Goal: Task Accomplishment & Management: Manage account settings

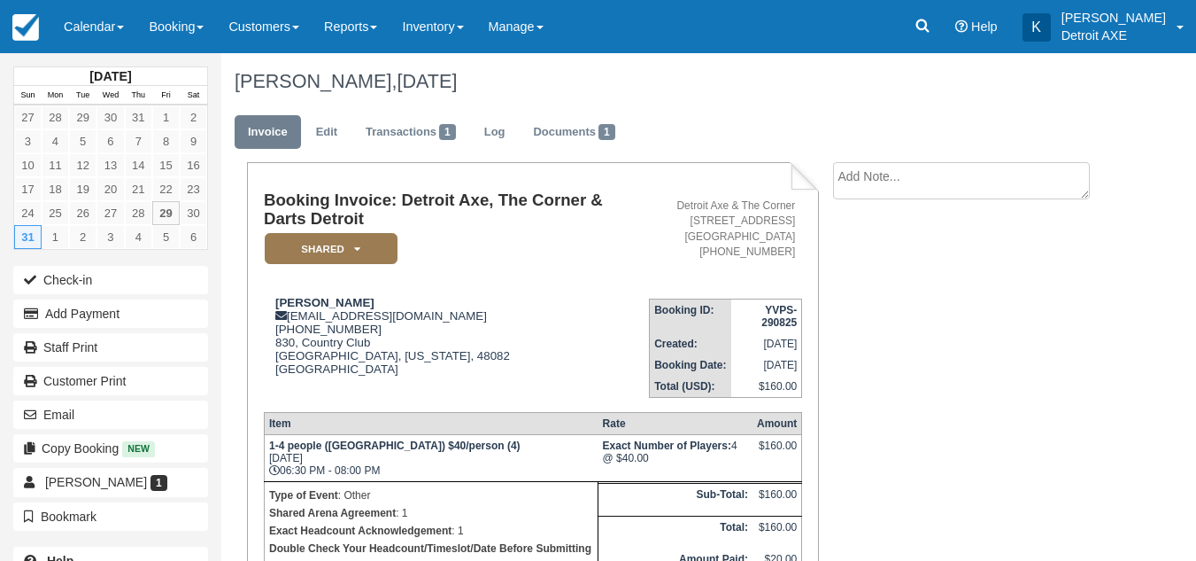
scroll to position [148, 0]
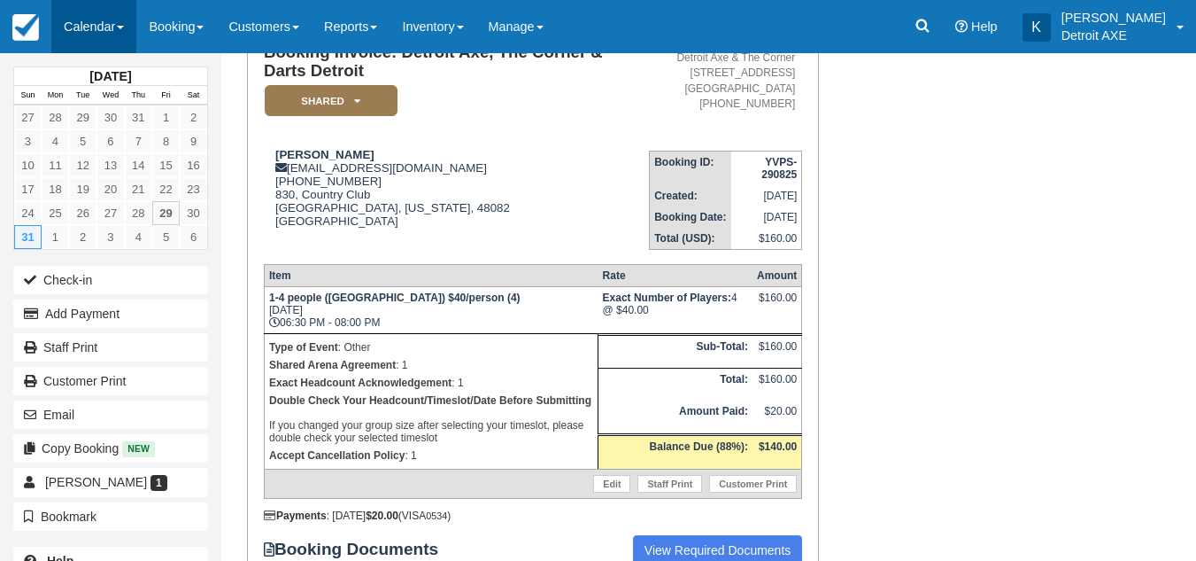
click at [86, 18] on link "Calendar" at bounding box center [93, 26] width 85 height 53
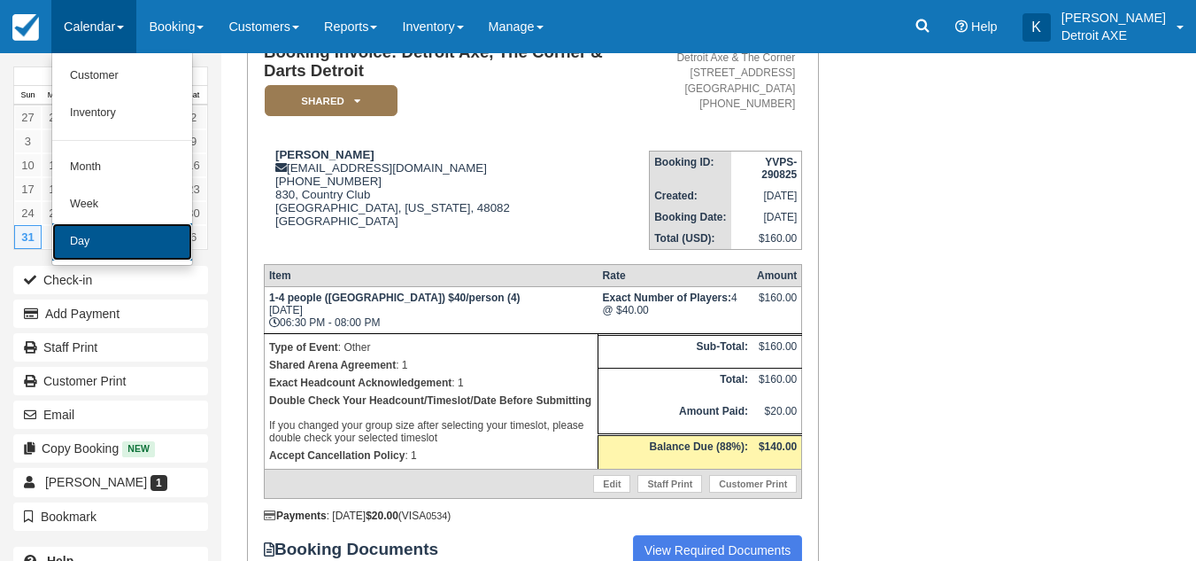
click at [88, 233] on link "Day" at bounding box center [122, 241] width 140 height 37
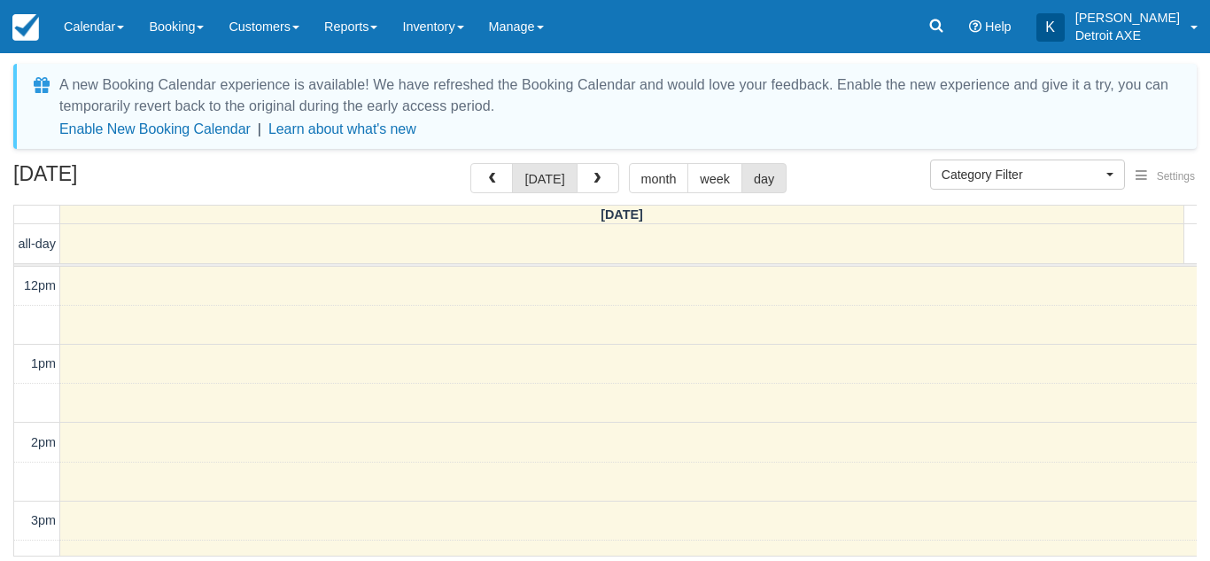
select select
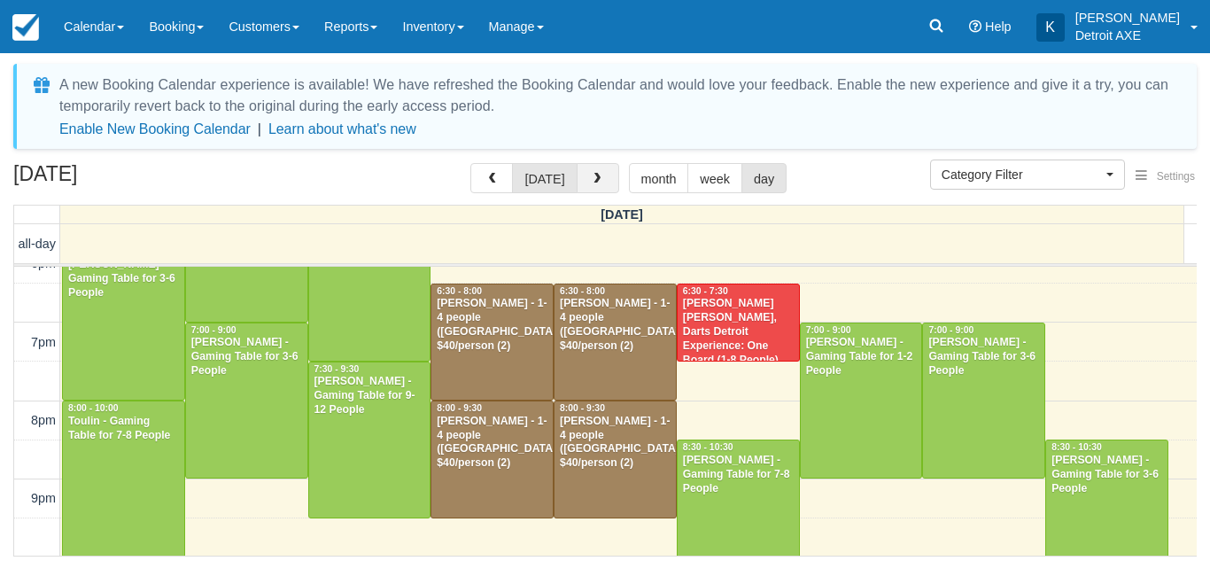
click at [602, 179] on button "button" at bounding box center [597, 178] width 43 height 30
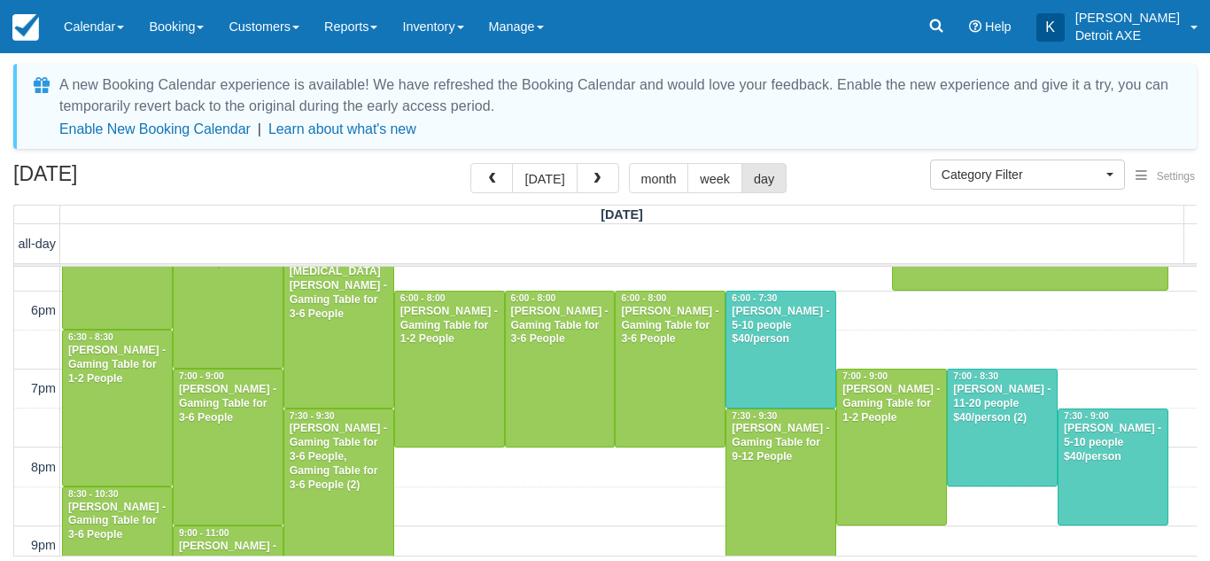
scroll to position [602, 0]
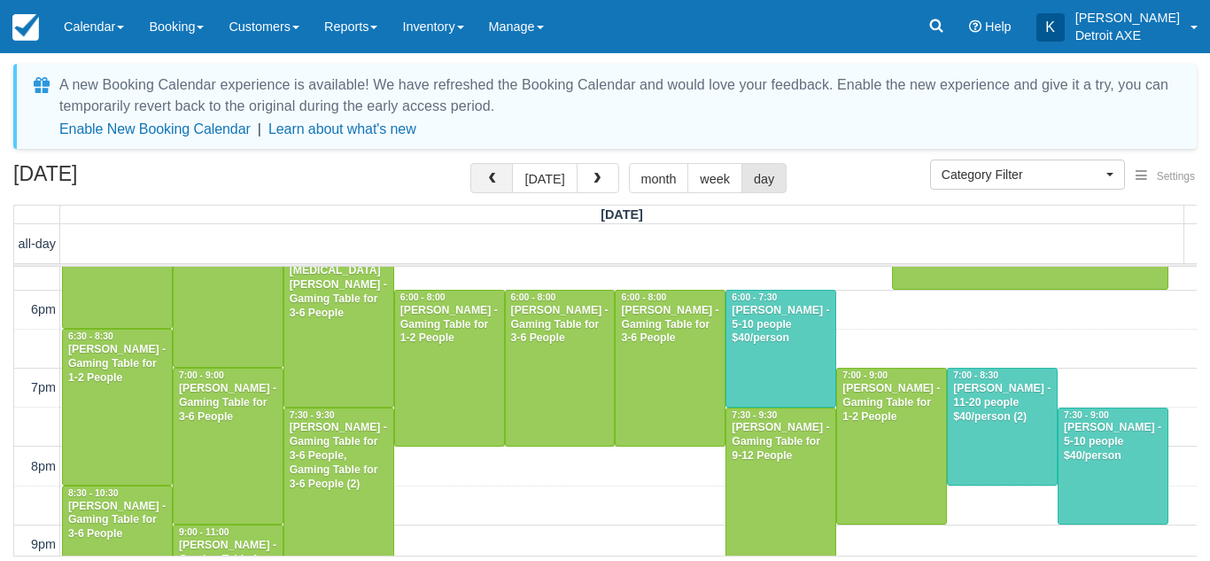
click at [508, 166] on button "button" at bounding box center [491, 178] width 43 height 30
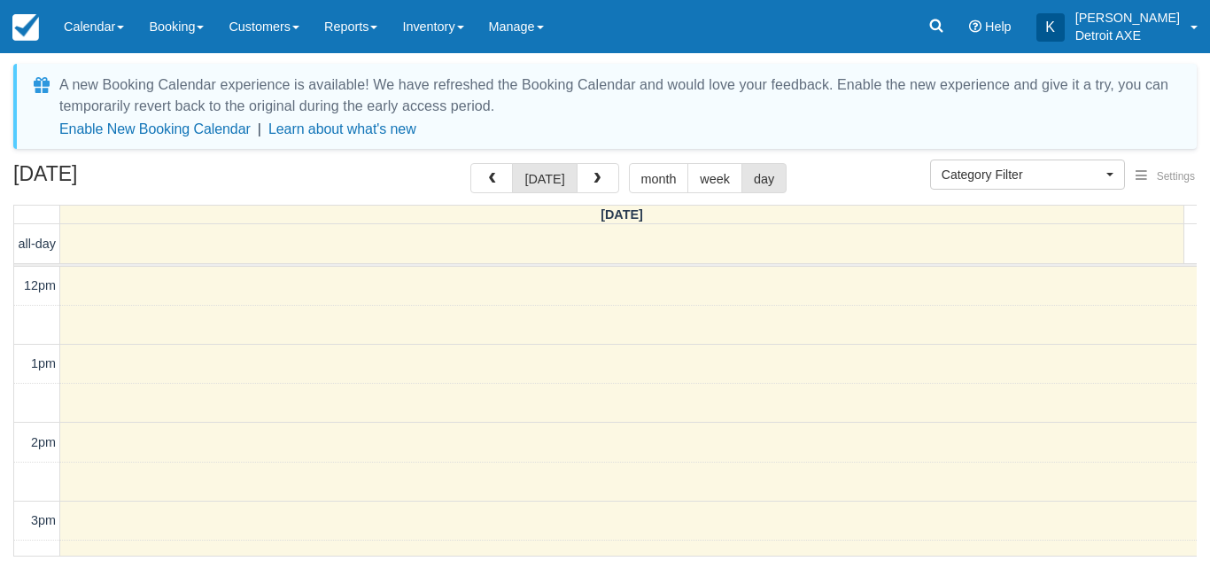
scroll to position [470, 0]
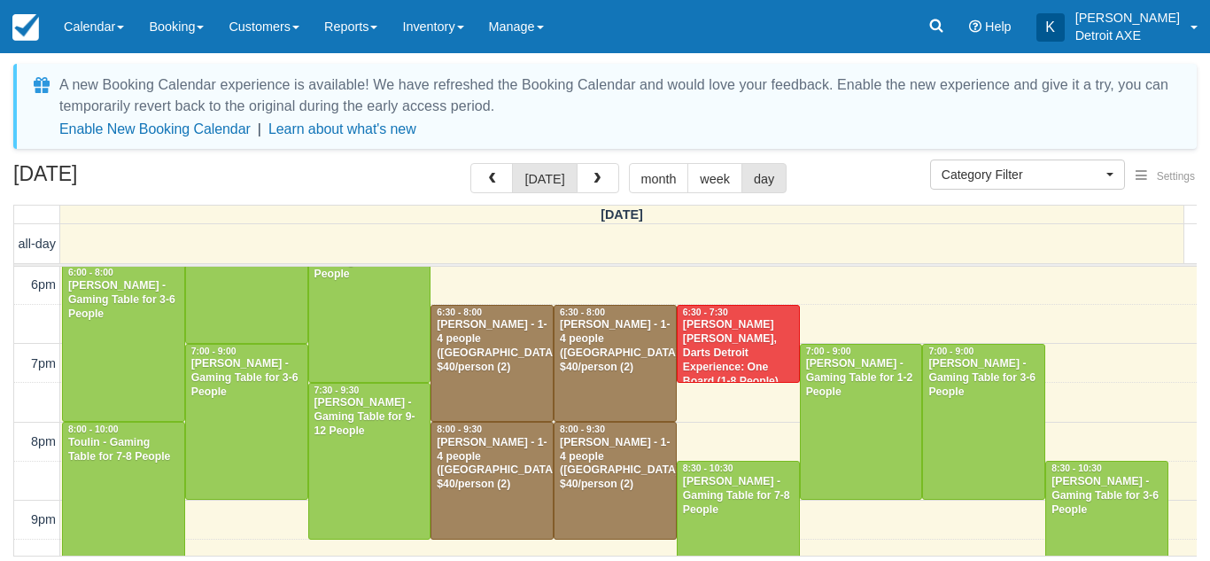
click at [404, 186] on div "August 29, 2025 today month week day" at bounding box center [604, 182] width 1183 height 38
click at [591, 178] on span "button" at bounding box center [597, 179] width 12 height 12
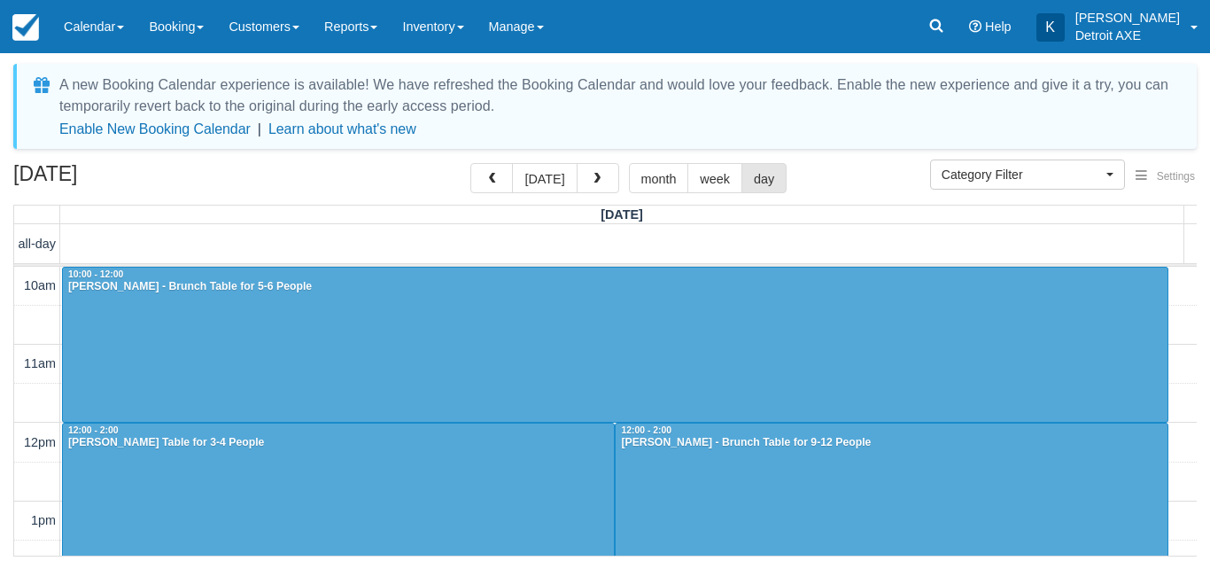
scroll to position [313, 0]
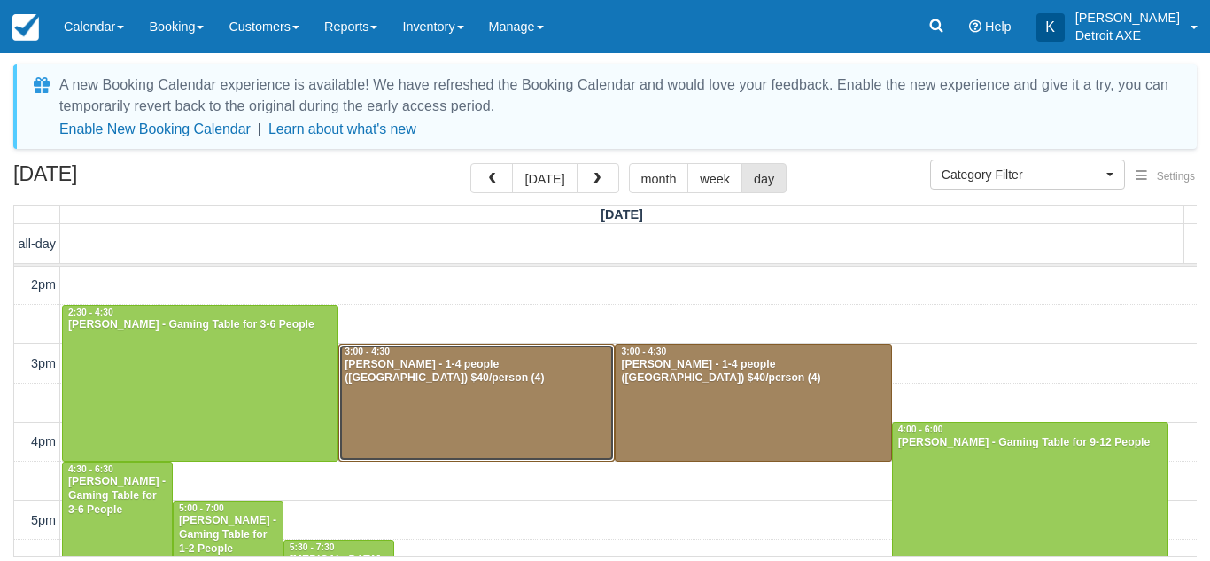
click at [467, 433] on div at bounding box center [476, 402] width 275 height 116
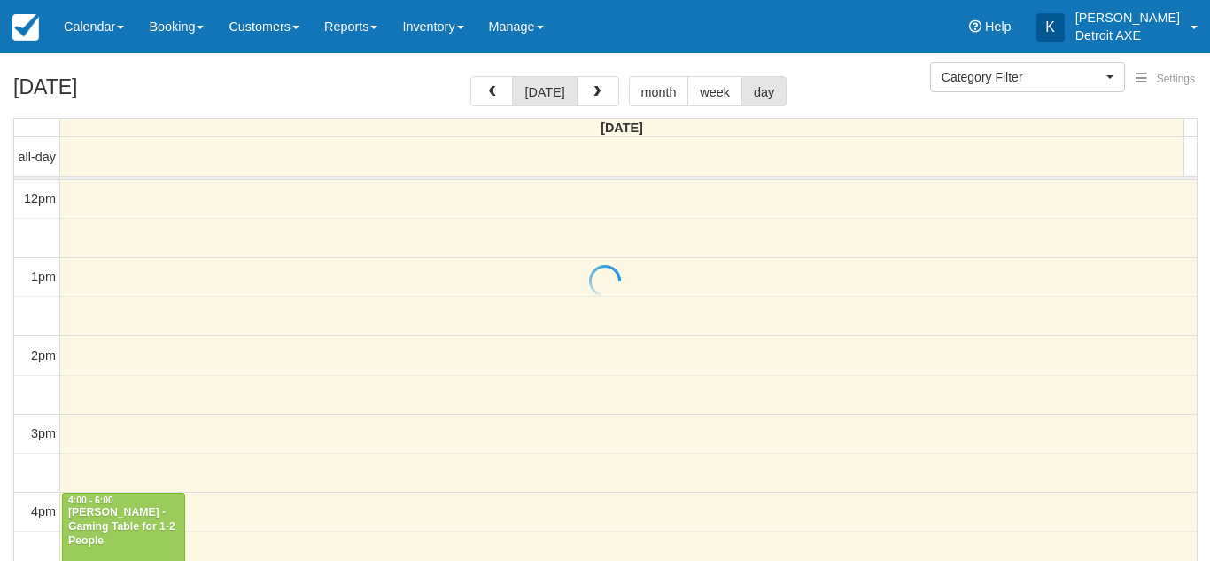
select select
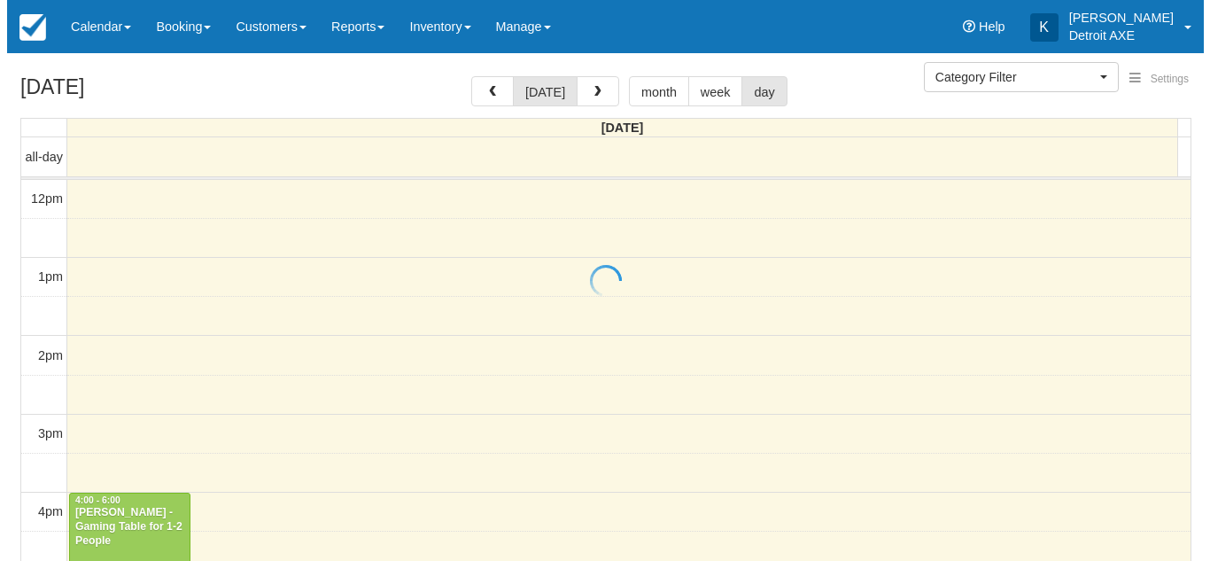
scroll to position [470, 0]
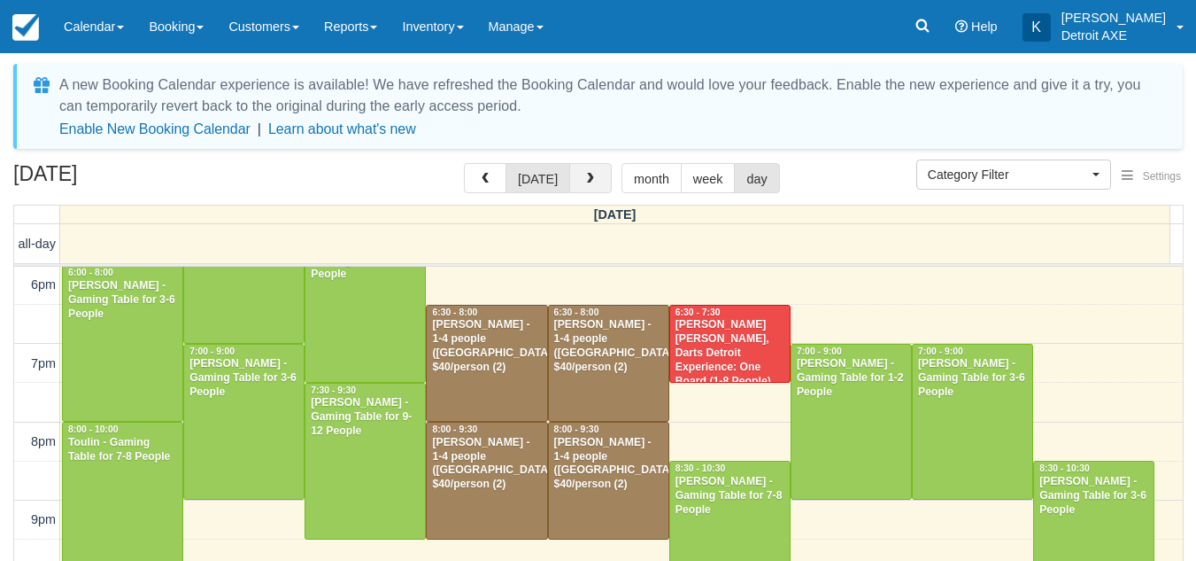
click at [601, 185] on button "button" at bounding box center [590, 178] width 43 height 30
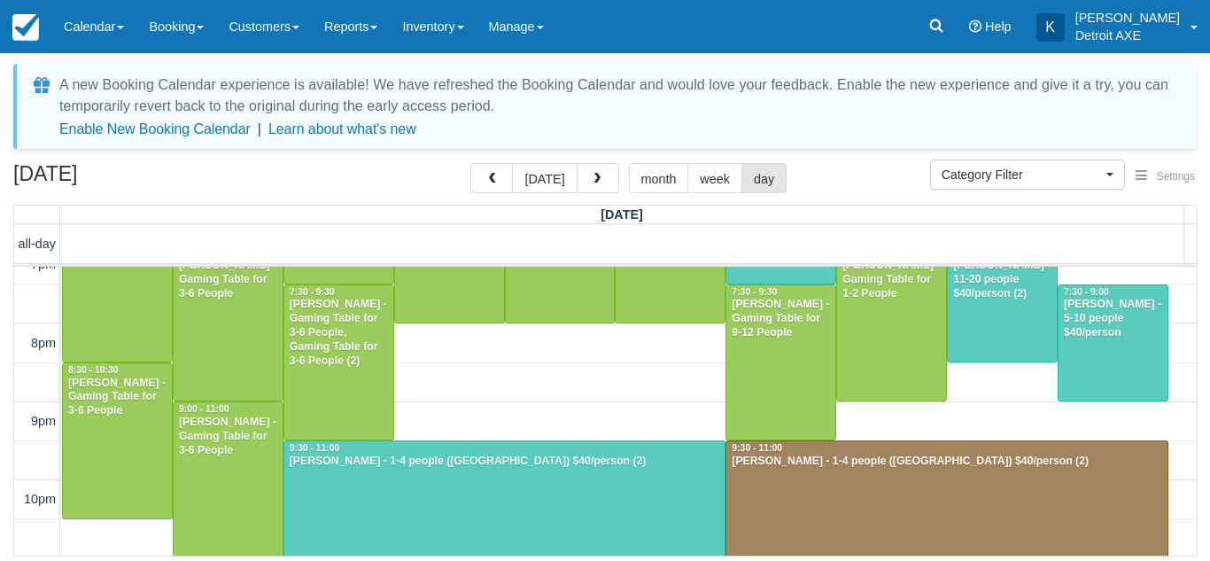
scroll to position [767, 0]
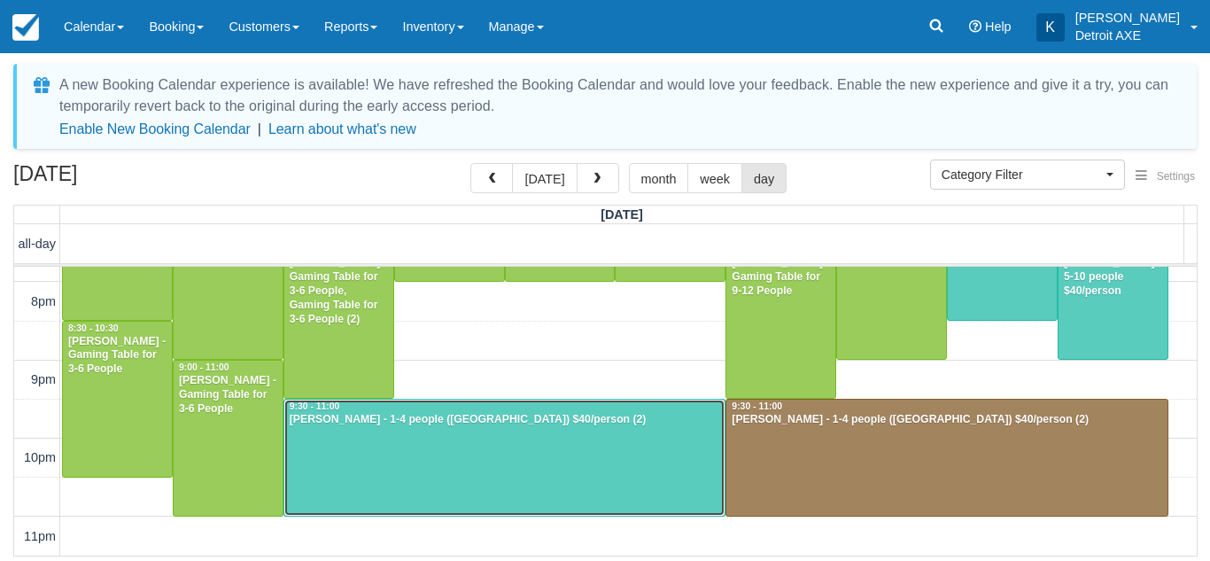
click at [543, 467] on div at bounding box center [504, 457] width 441 height 116
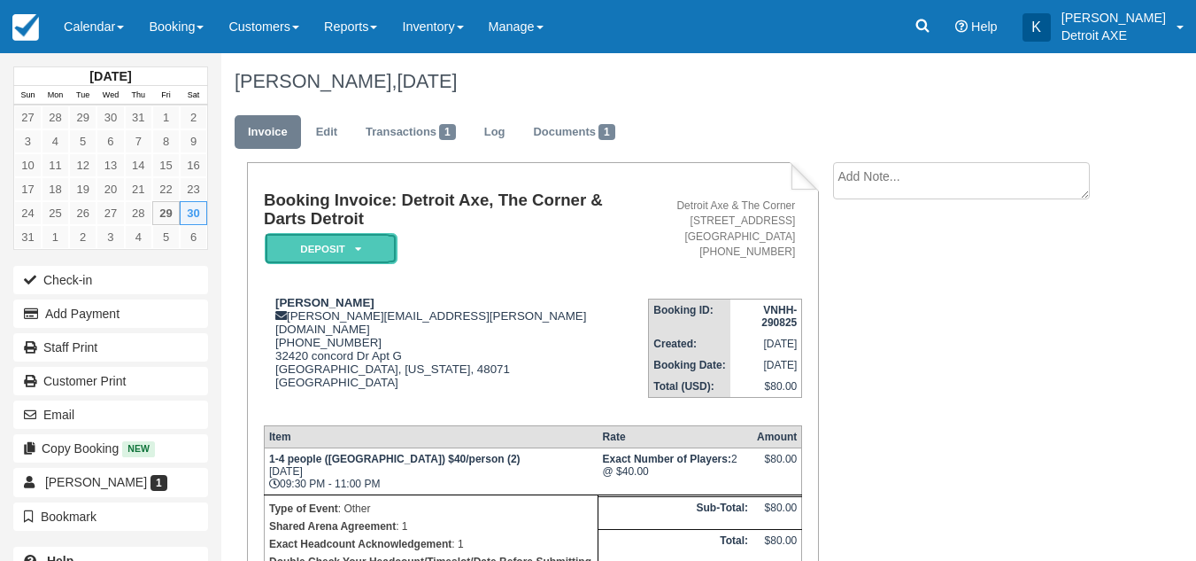
click at [351, 250] on em "Deposit" at bounding box center [331, 248] width 133 height 31
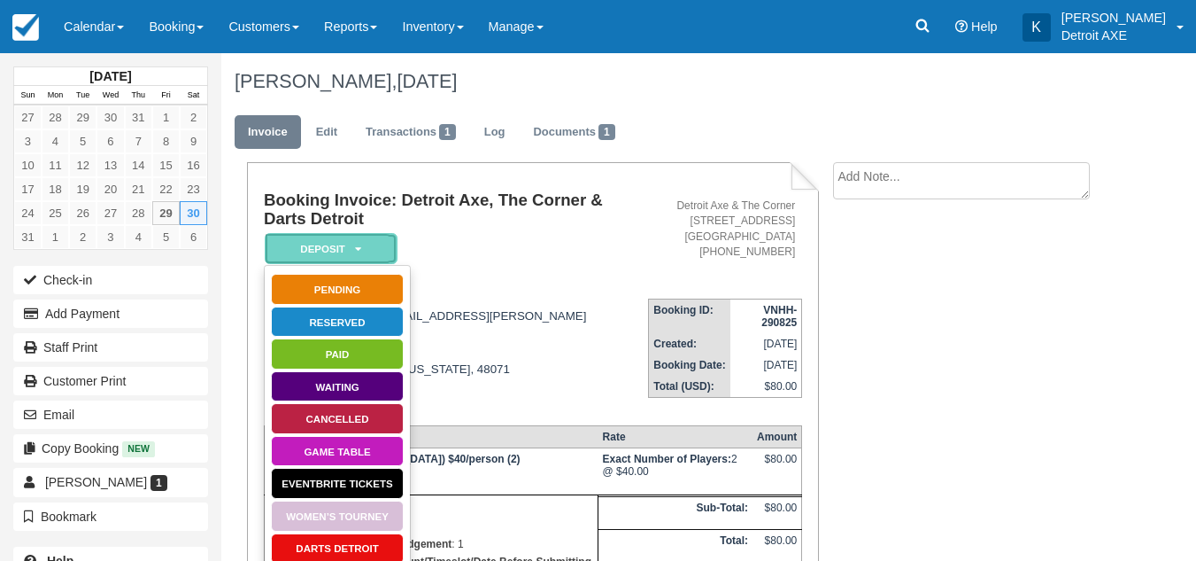
scroll to position [90, 0]
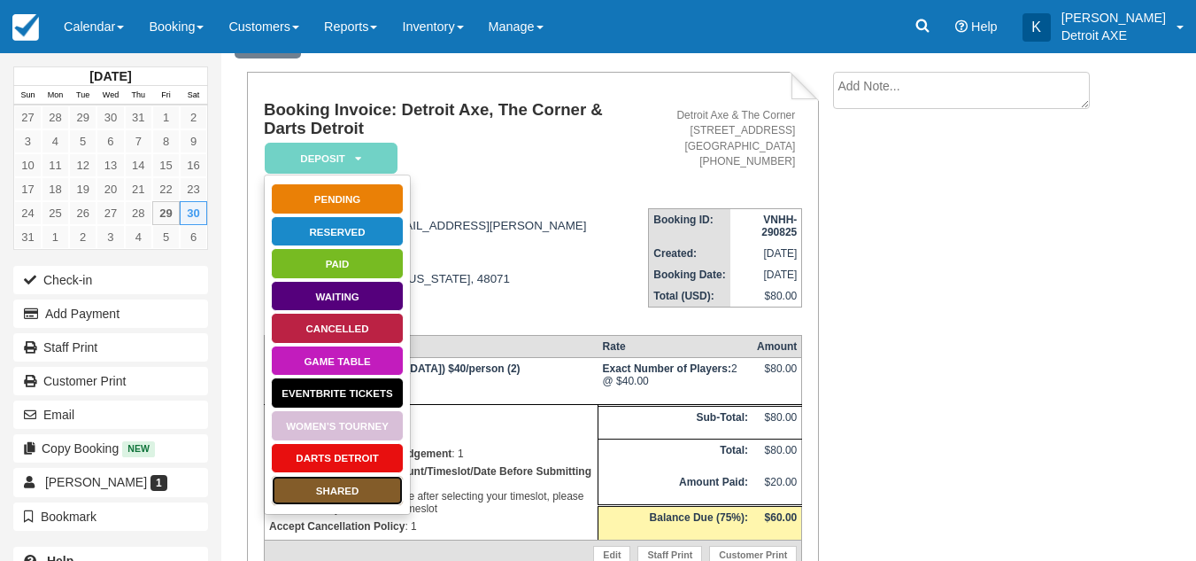
click at [352, 489] on link "SHARED" at bounding box center [337, 490] width 133 height 31
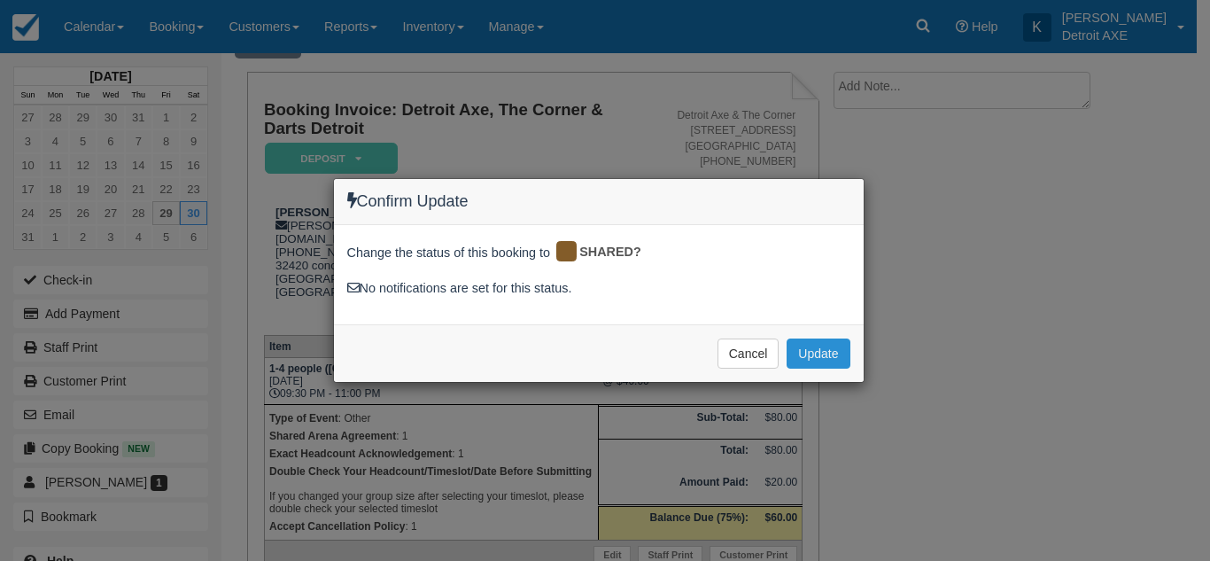
click at [824, 340] on button "Update" at bounding box center [817, 353] width 63 height 30
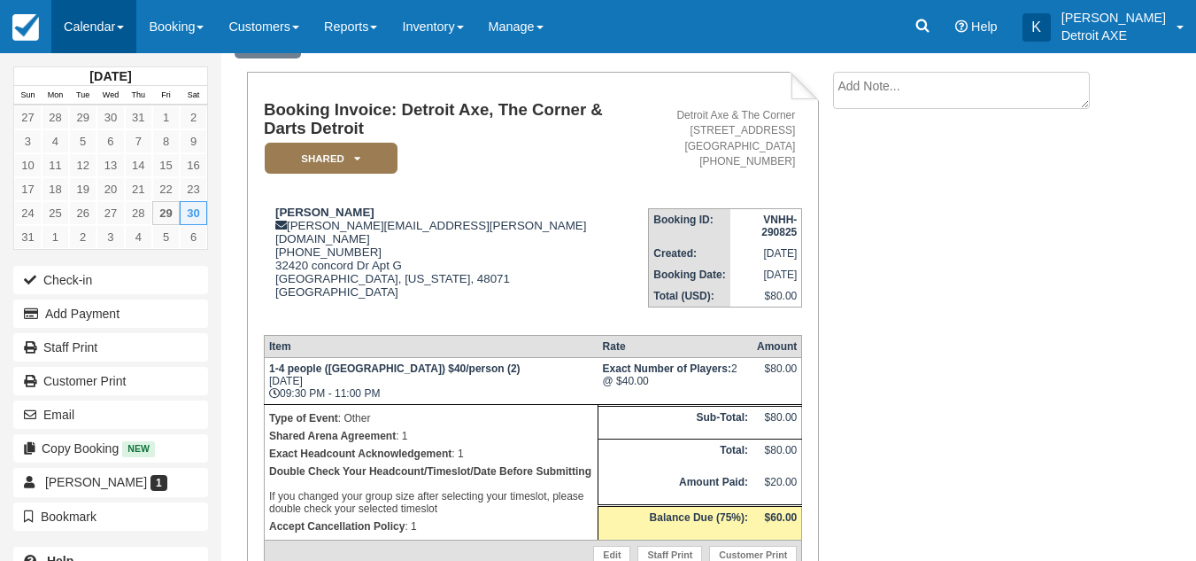
click at [109, 25] on link "Calendar" at bounding box center [93, 26] width 85 height 53
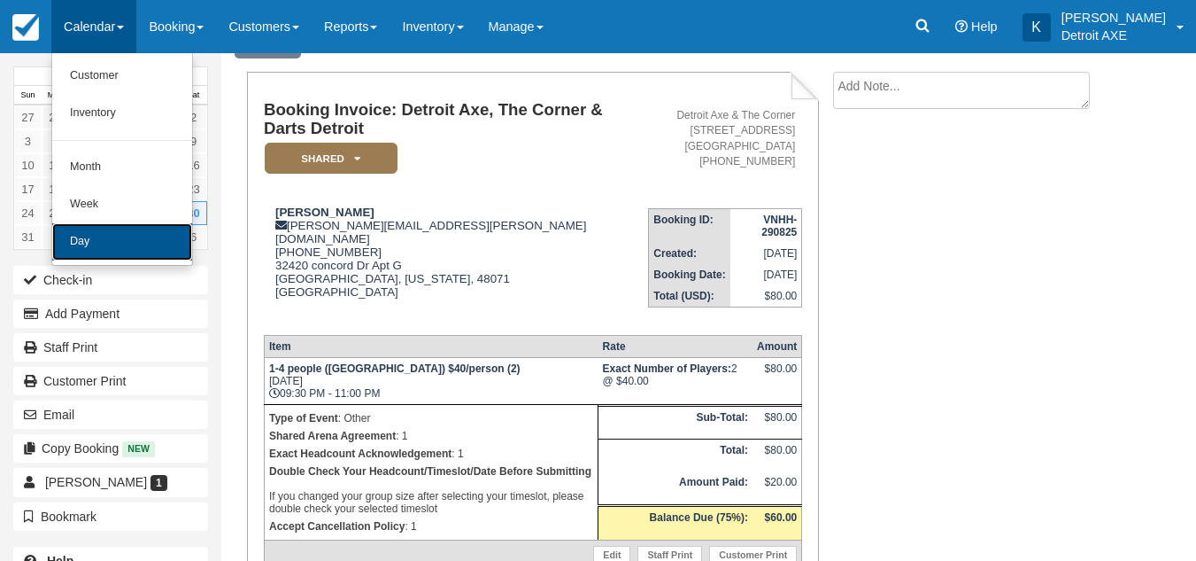
click at [104, 242] on link "Day" at bounding box center [122, 241] width 140 height 37
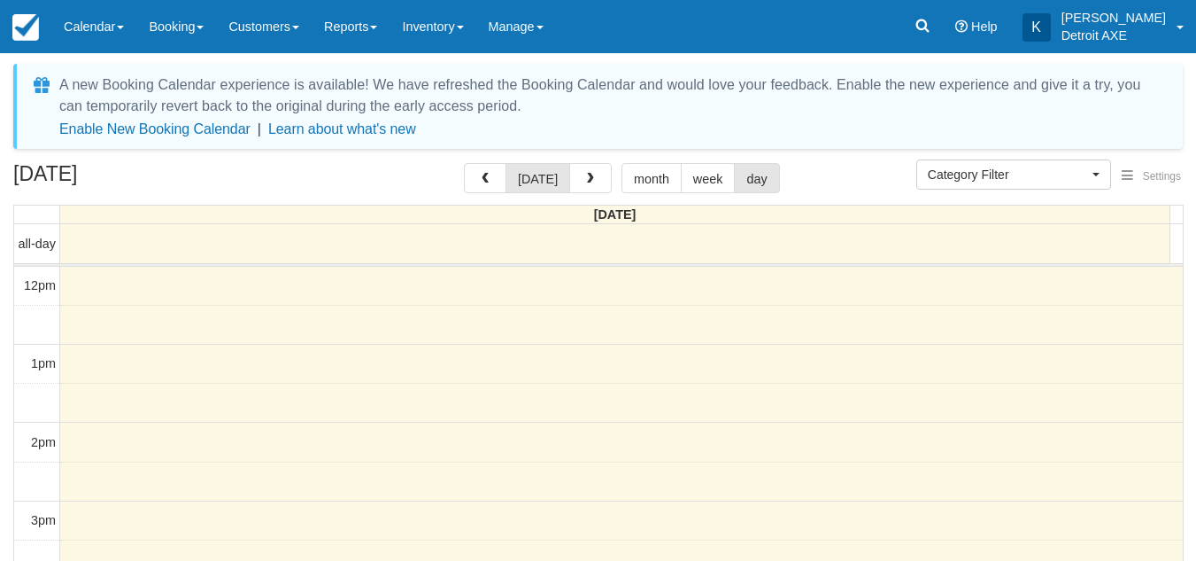
select select
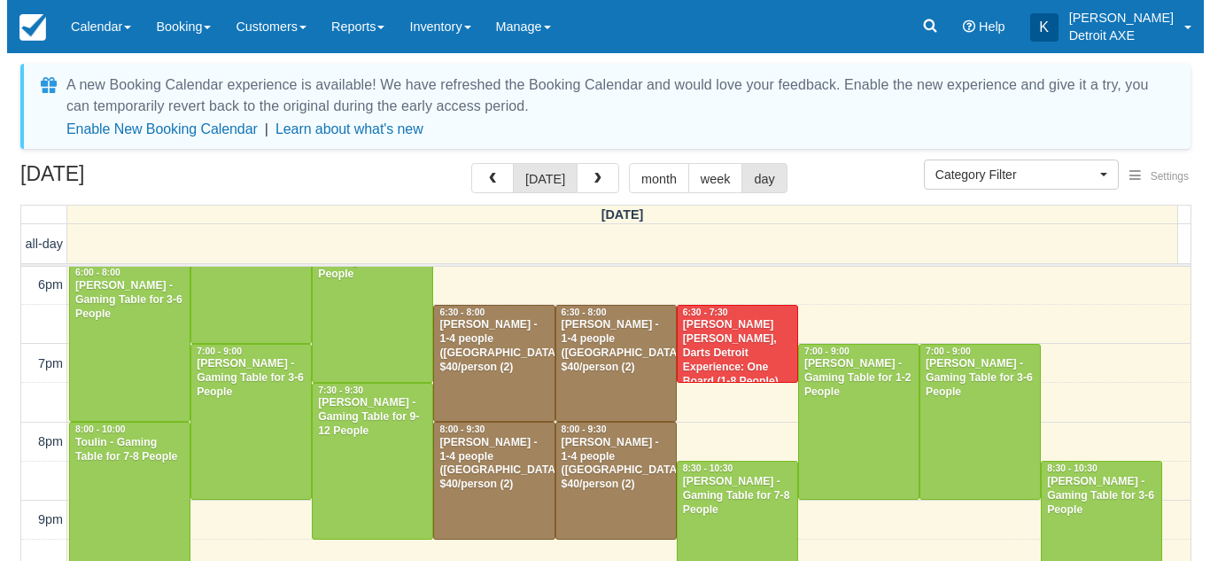
scroll to position [514, 0]
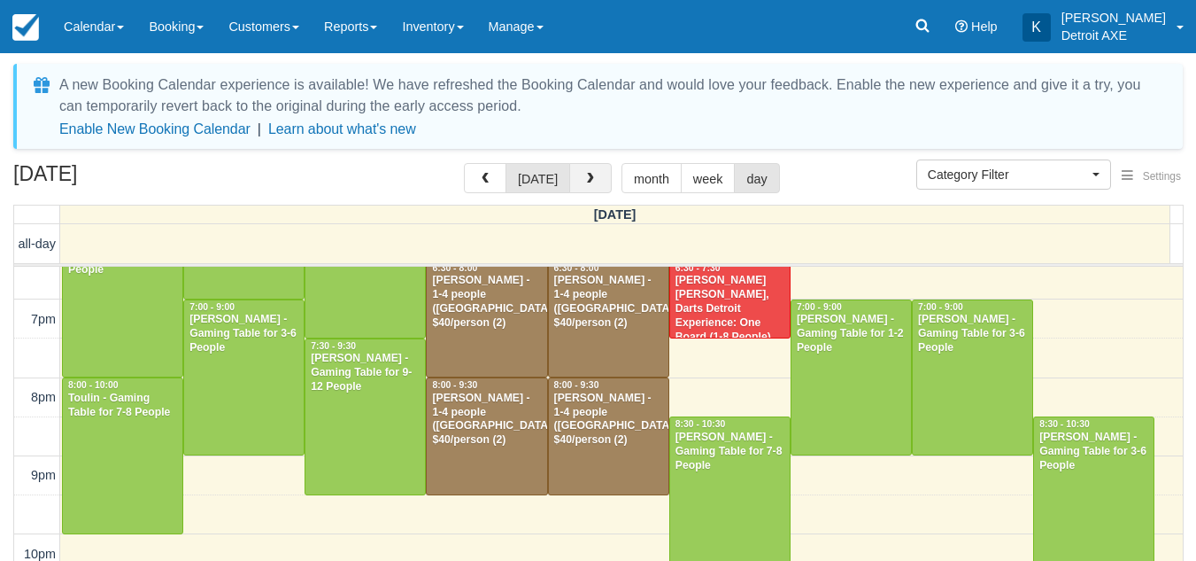
click at [596, 174] on button "button" at bounding box center [590, 178] width 43 height 30
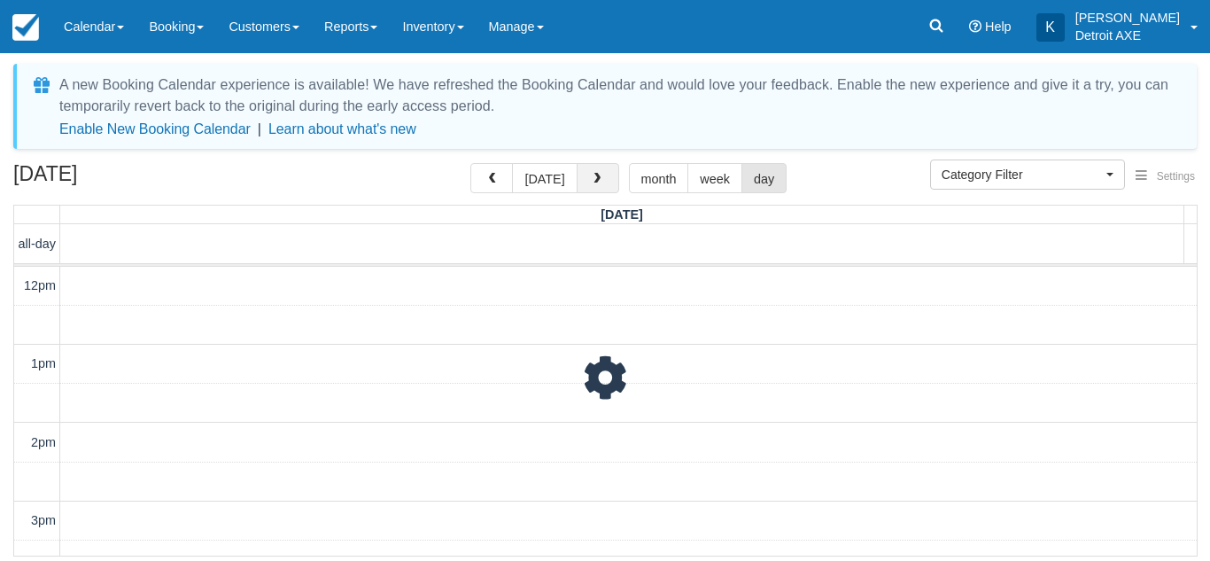
scroll to position [470, 0]
click at [596, 174] on span "button" at bounding box center [597, 179] width 12 height 12
click at [604, 182] on button "button" at bounding box center [597, 178] width 43 height 30
click at [494, 178] on span "button" at bounding box center [491, 179] width 12 height 12
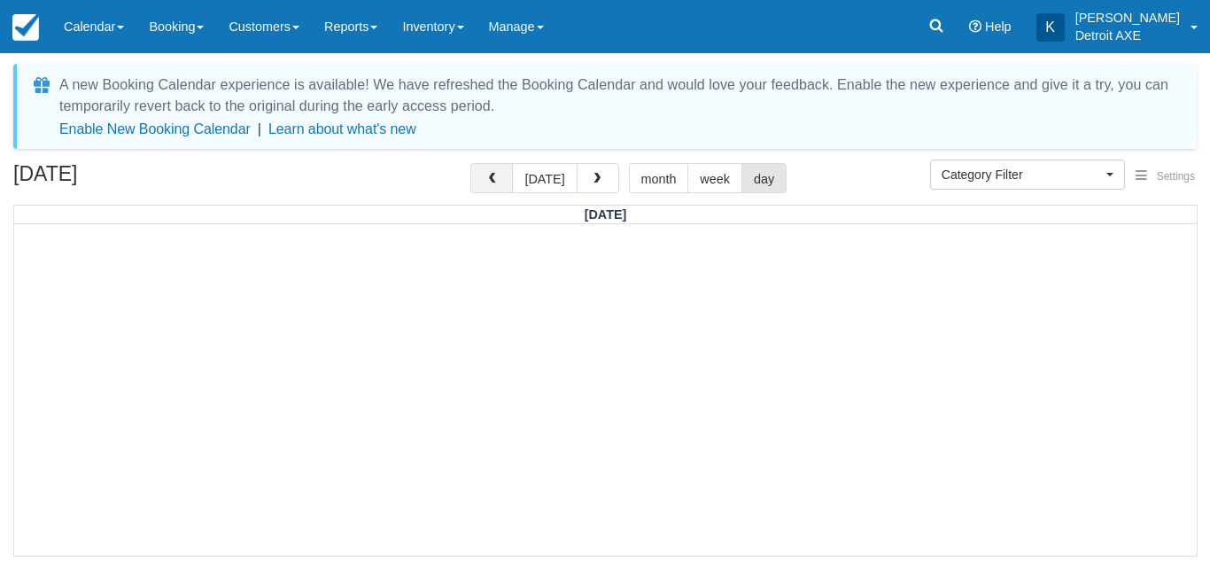
click at [494, 178] on span "button" at bounding box center [491, 179] width 12 height 12
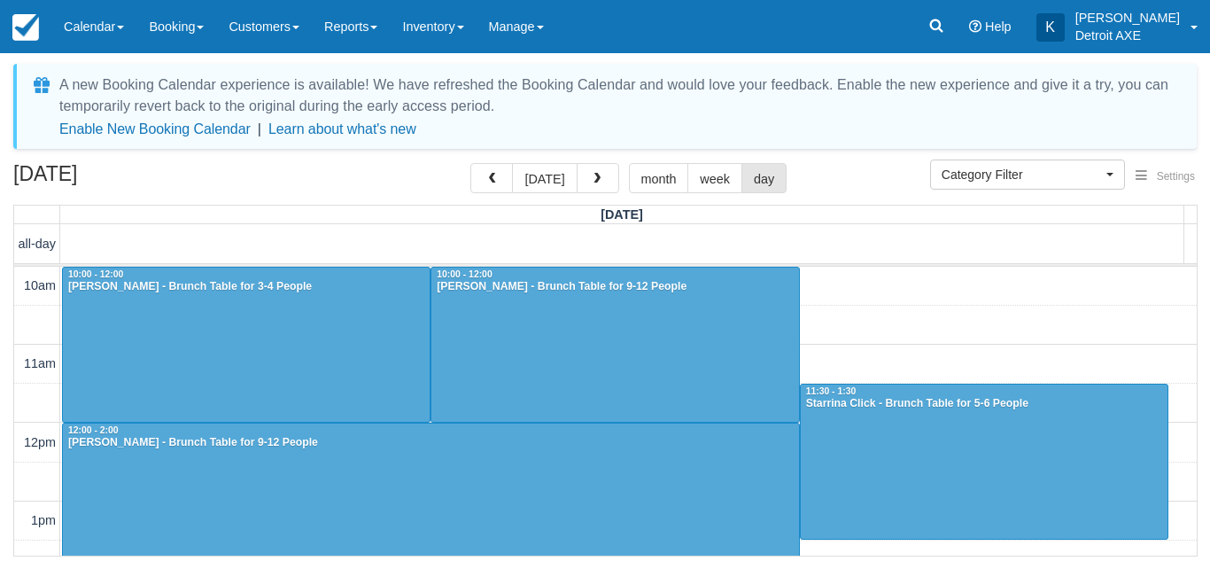
scroll to position [627, 0]
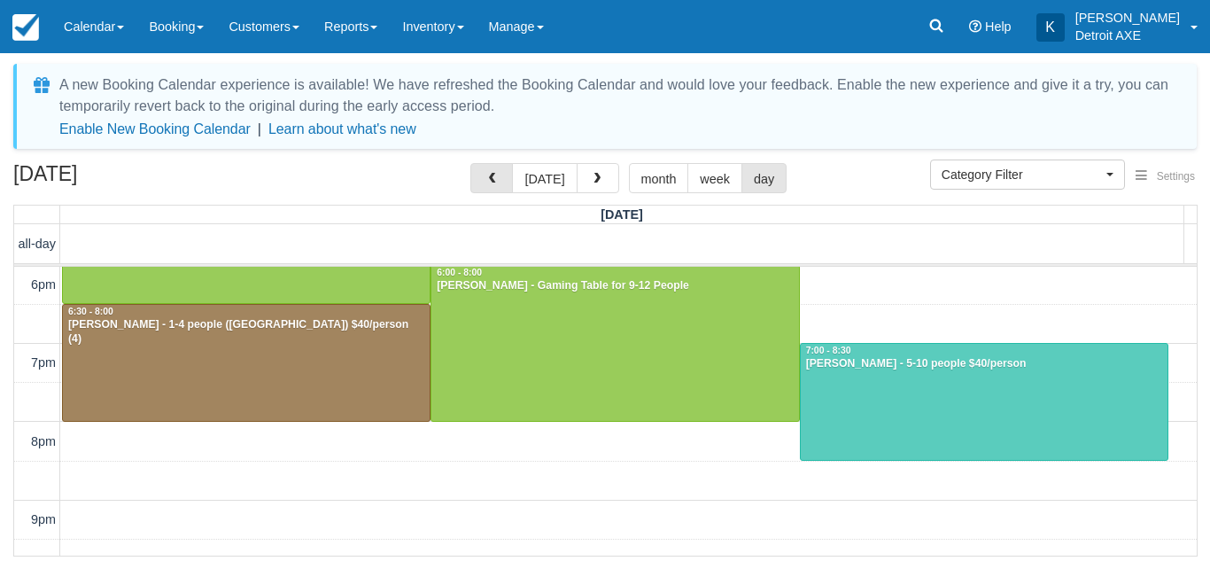
click at [494, 178] on span "button" at bounding box center [491, 179] width 12 height 12
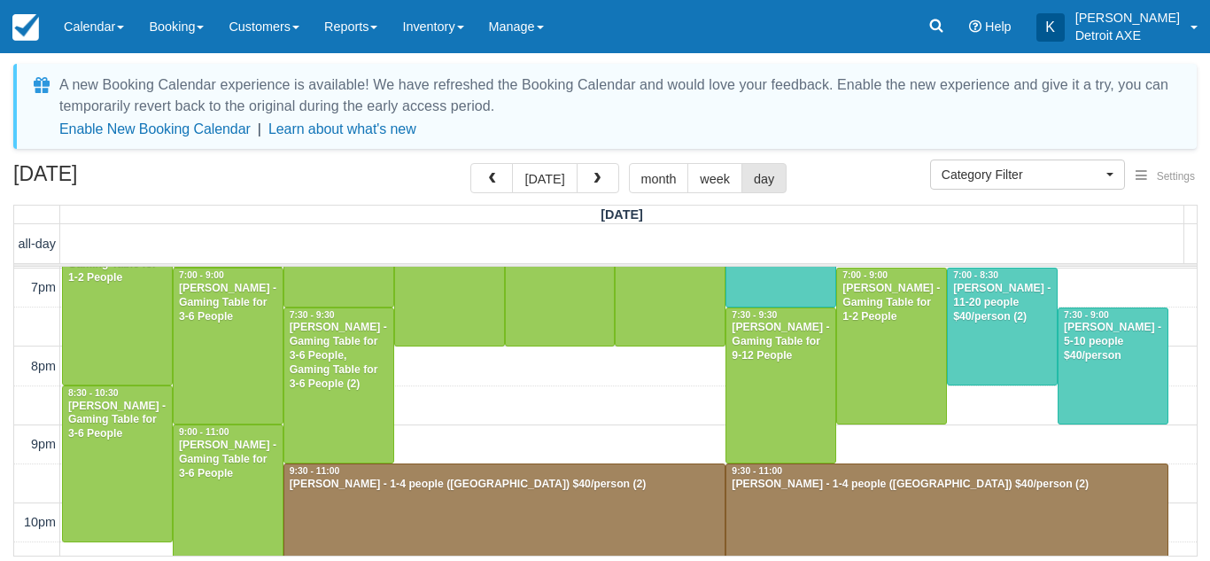
scroll to position [767, 0]
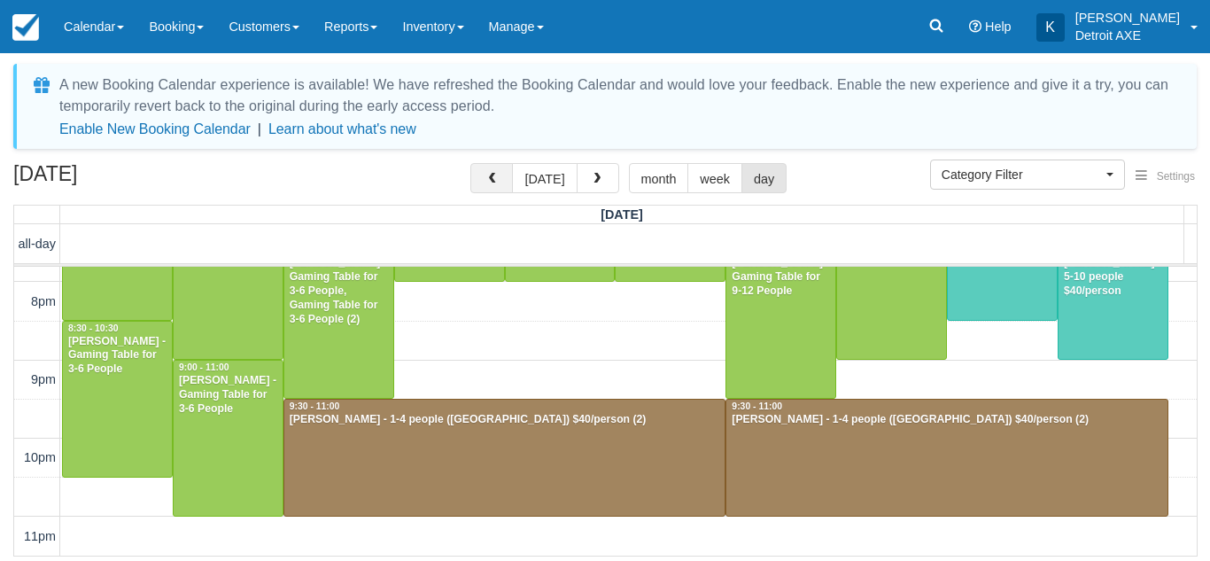
click at [493, 186] on button "button" at bounding box center [491, 178] width 43 height 30
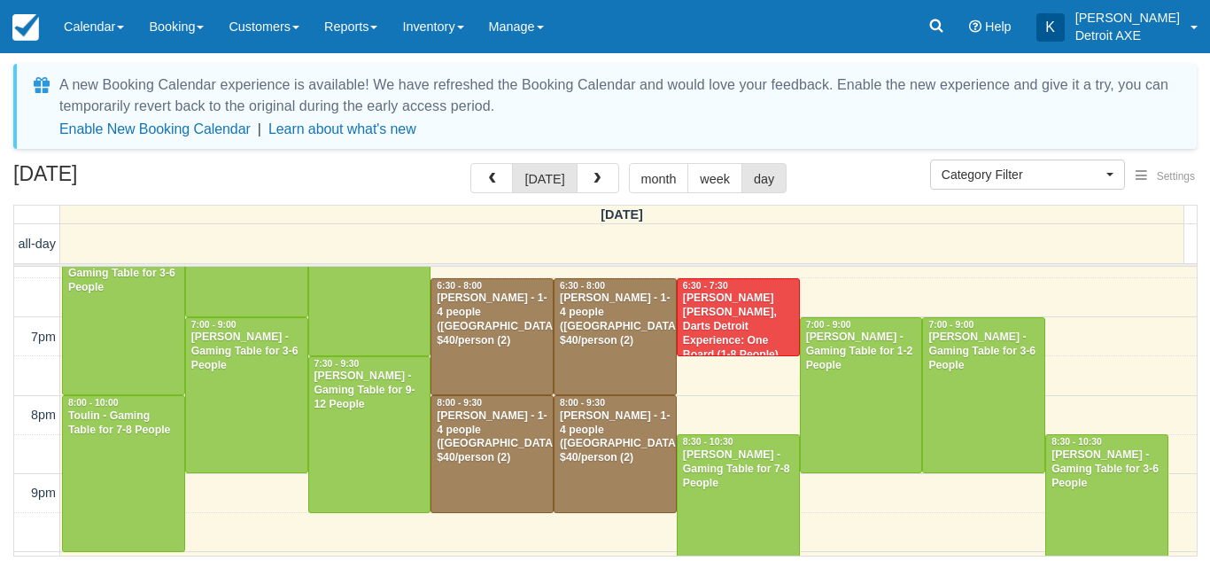
scroll to position [498, 0]
click at [593, 325] on div "[PERSON_NAME] - 1-4 people ([GEOGRAPHIC_DATA]) $40/person (2)" at bounding box center [615, 318] width 112 height 57
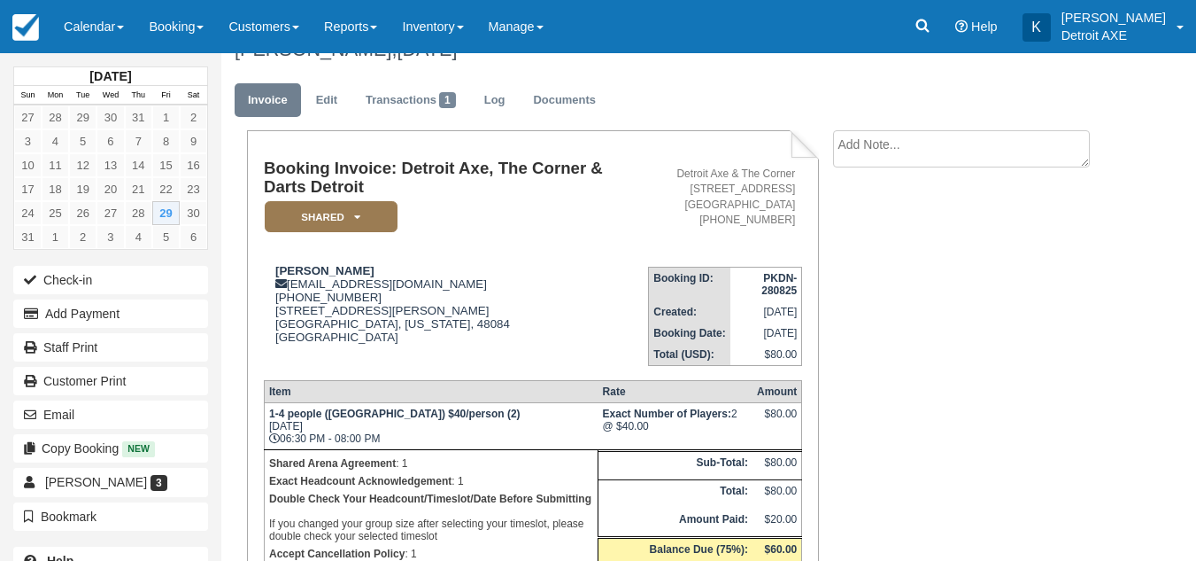
scroll to position [19, 0]
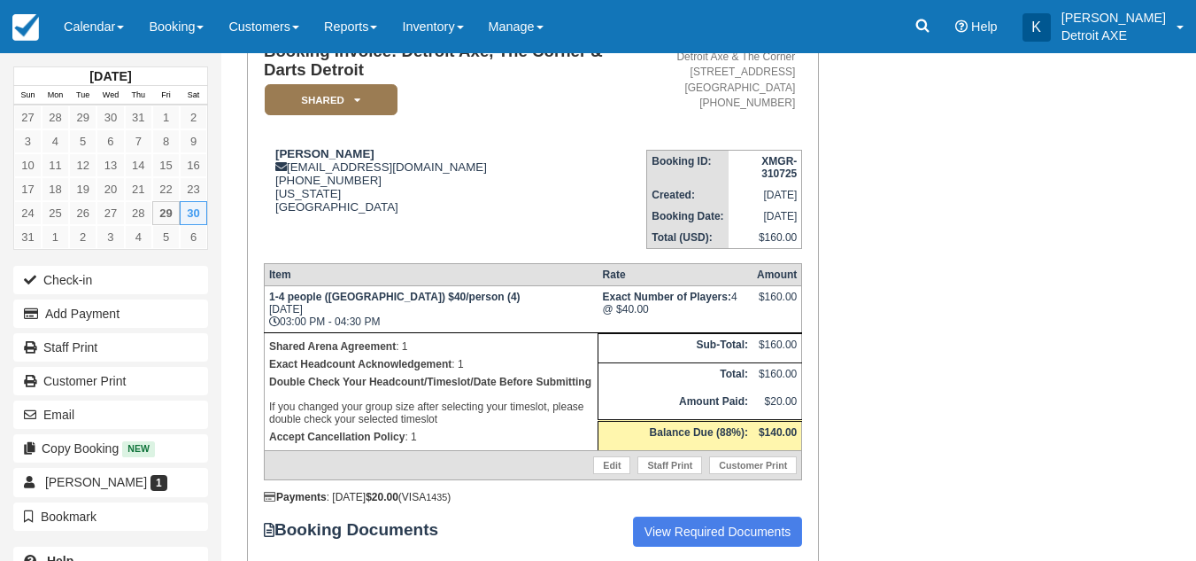
scroll to position [130, 0]
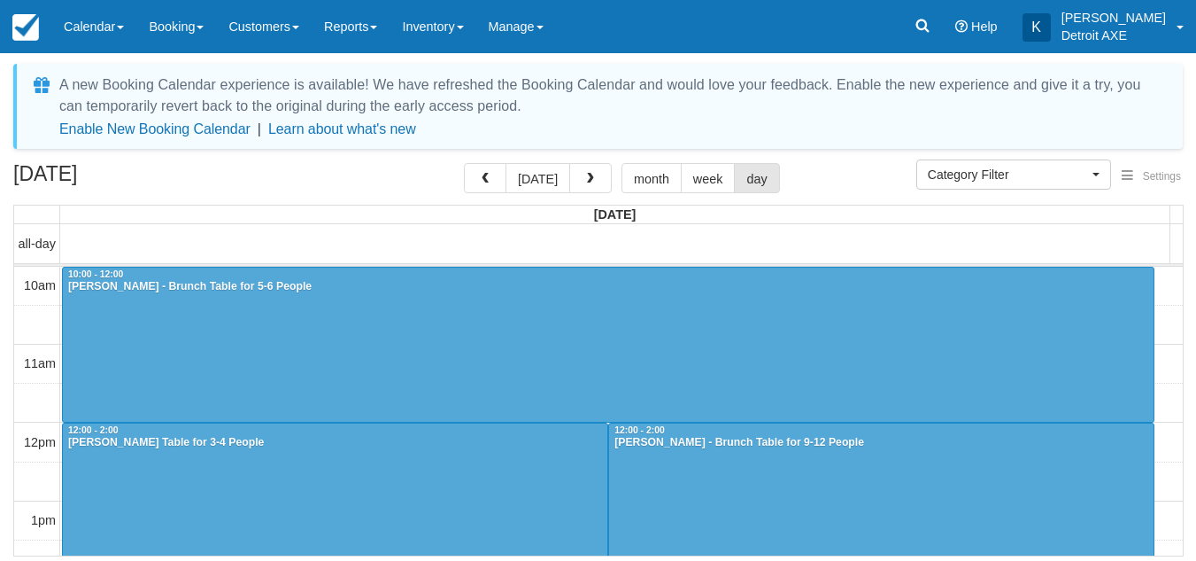
select select
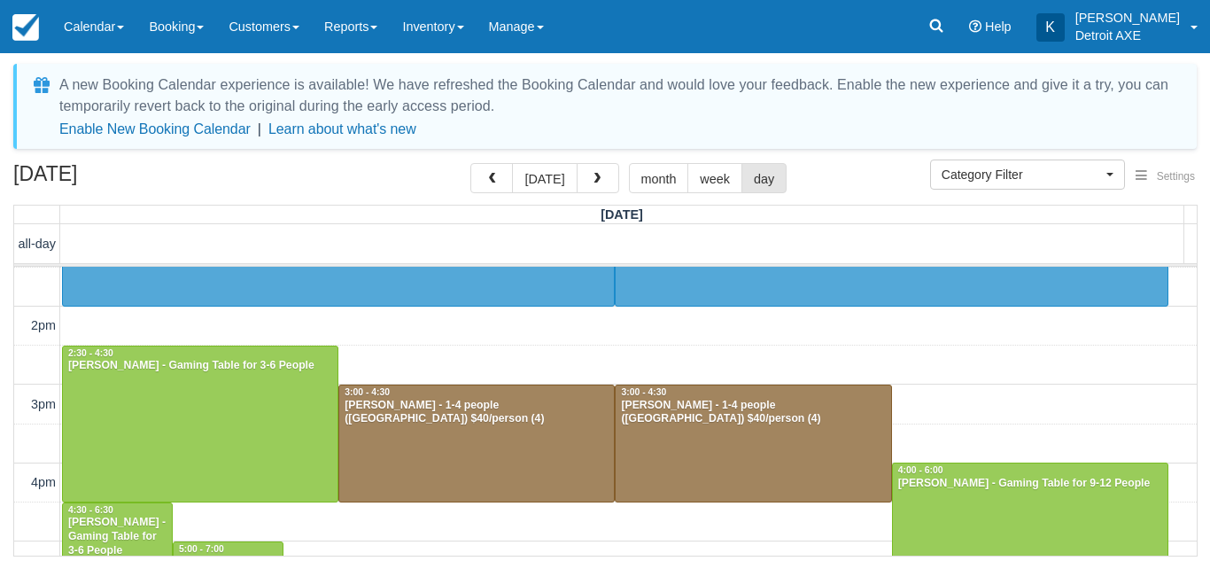
scroll to position [240, 0]
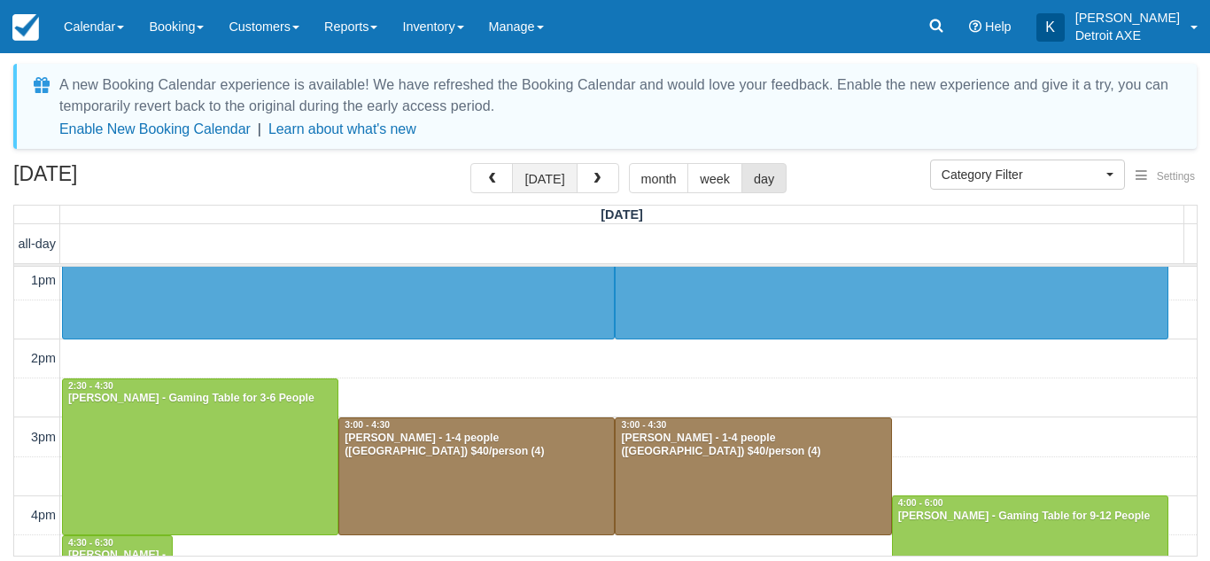
click at [546, 186] on button "[DATE]" at bounding box center [544, 178] width 65 height 30
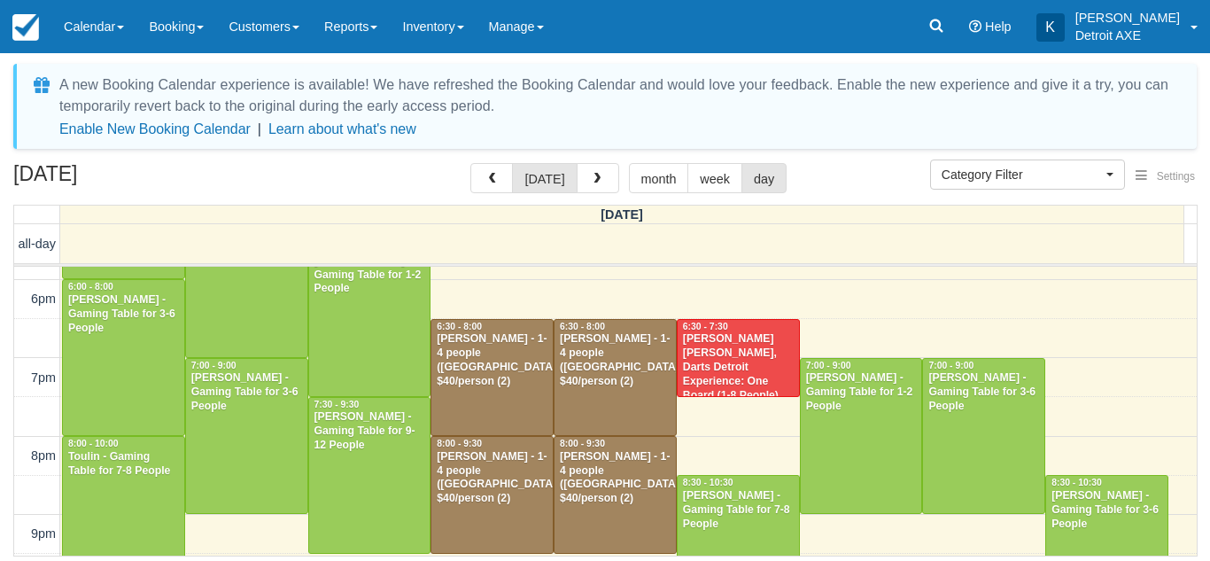
scroll to position [444, 0]
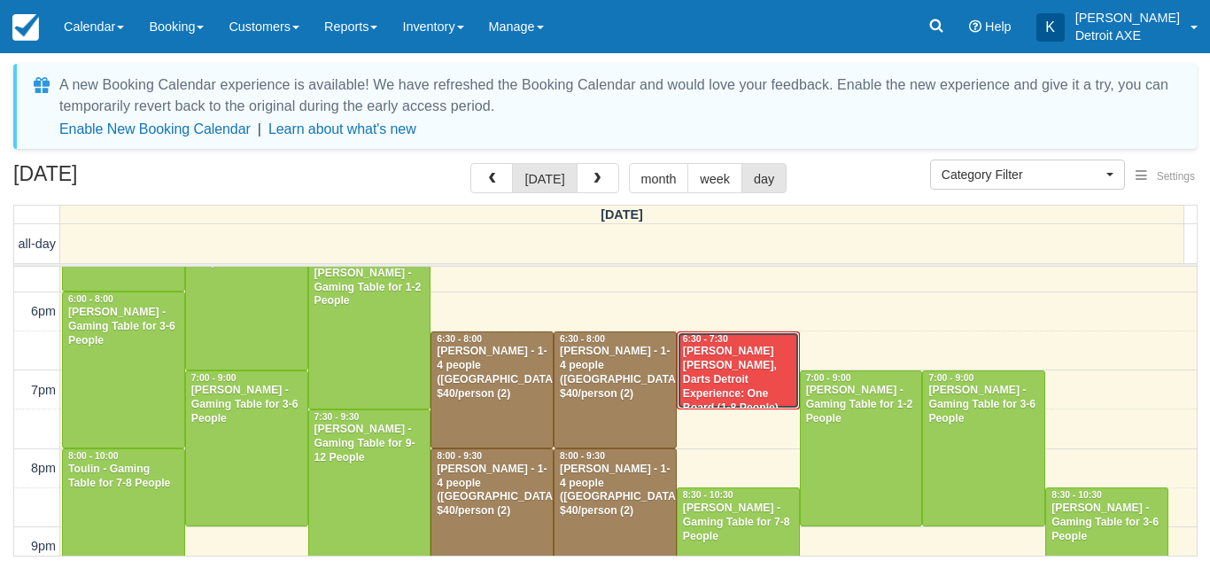
click at [736, 354] on div "[PERSON_NAME] [PERSON_NAME], Darts Detroit Experience: One Board (1-8 People) (…" at bounding box center [738, 386] width 112 height 84
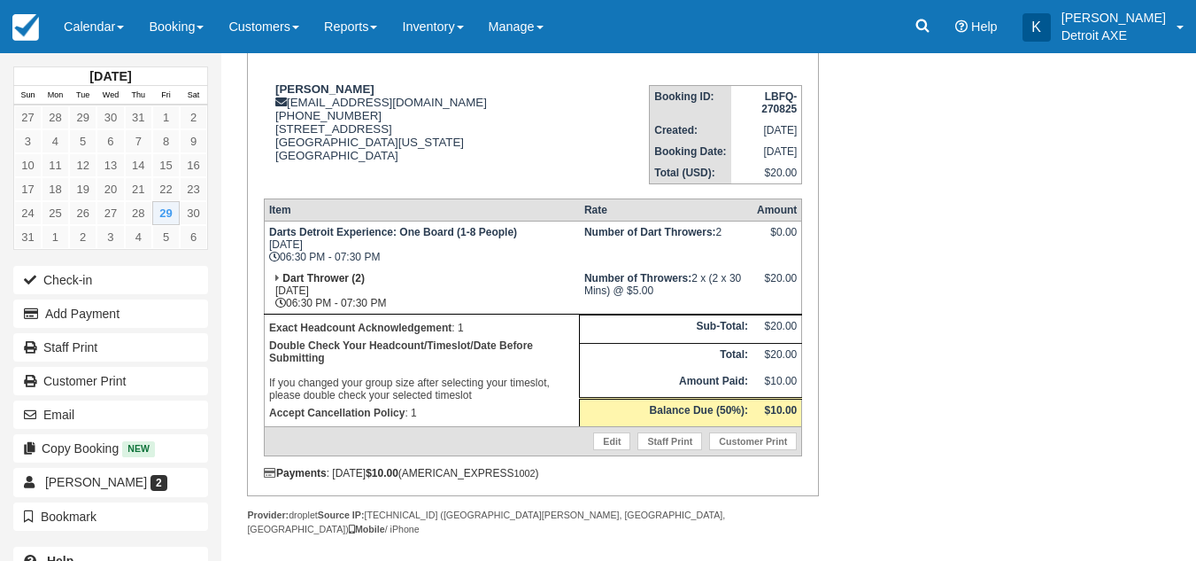
scroll to position [207, 0]
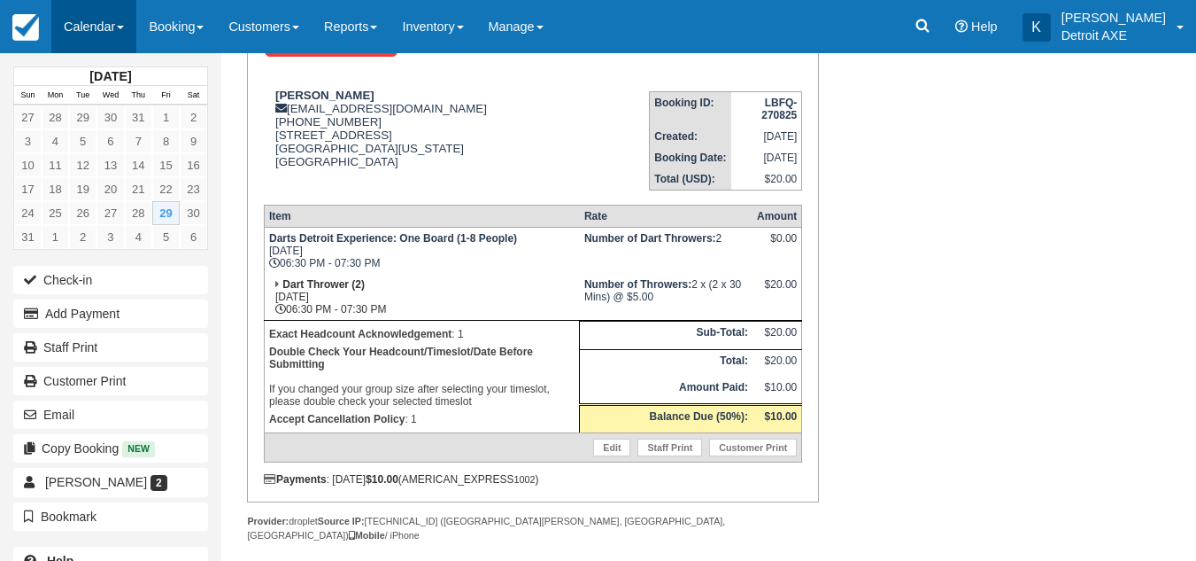
click at [124, 22] on link "Calendar" at bounding box center [93, 26] width 85 height 53
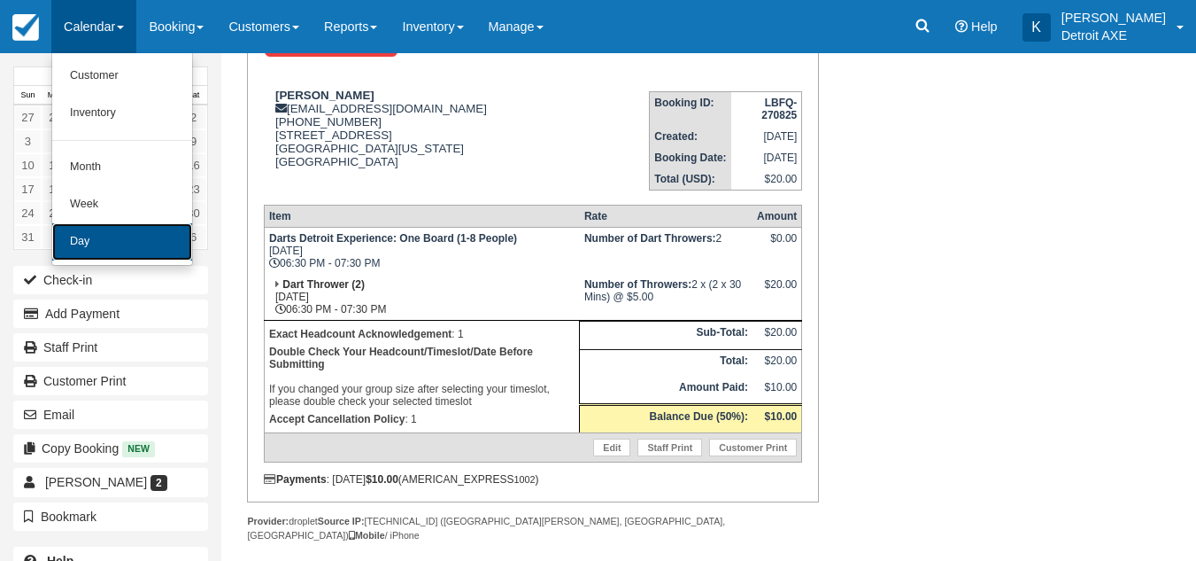
click at [133, 241] on link "Day" at bounding box center [122, 241] width 140 height 37
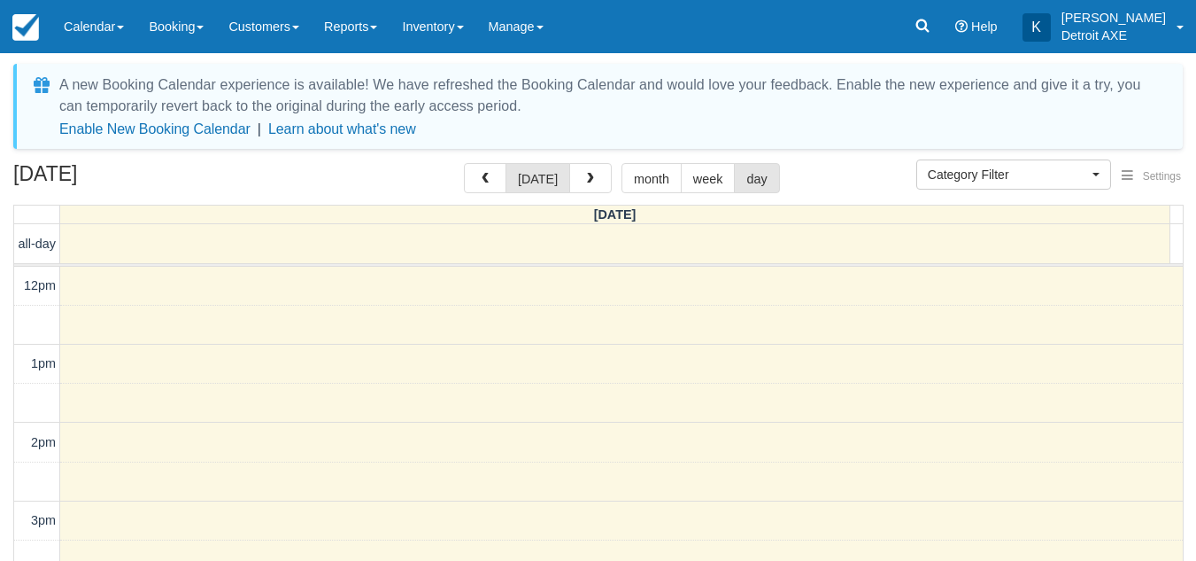
select select
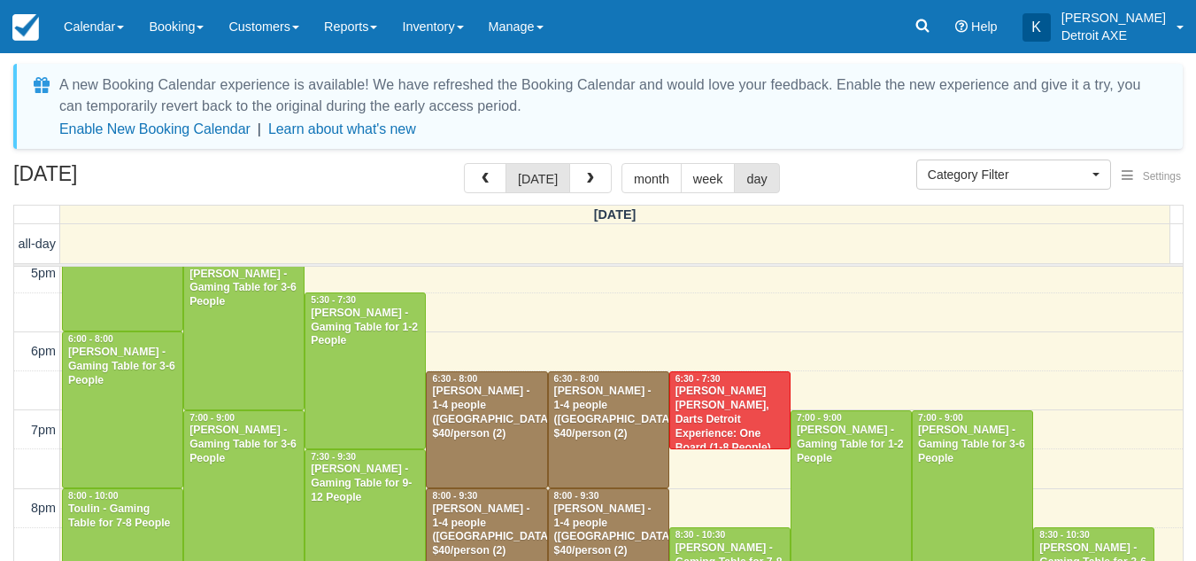
scroll to position [405, 0]
click at [481, 423] on div "[PERSON_NAME] - 1-4 people ([GEOGRAPHIC_DATA]) $40/person (2)" at bounding box center [486, 411] width 111 height 57
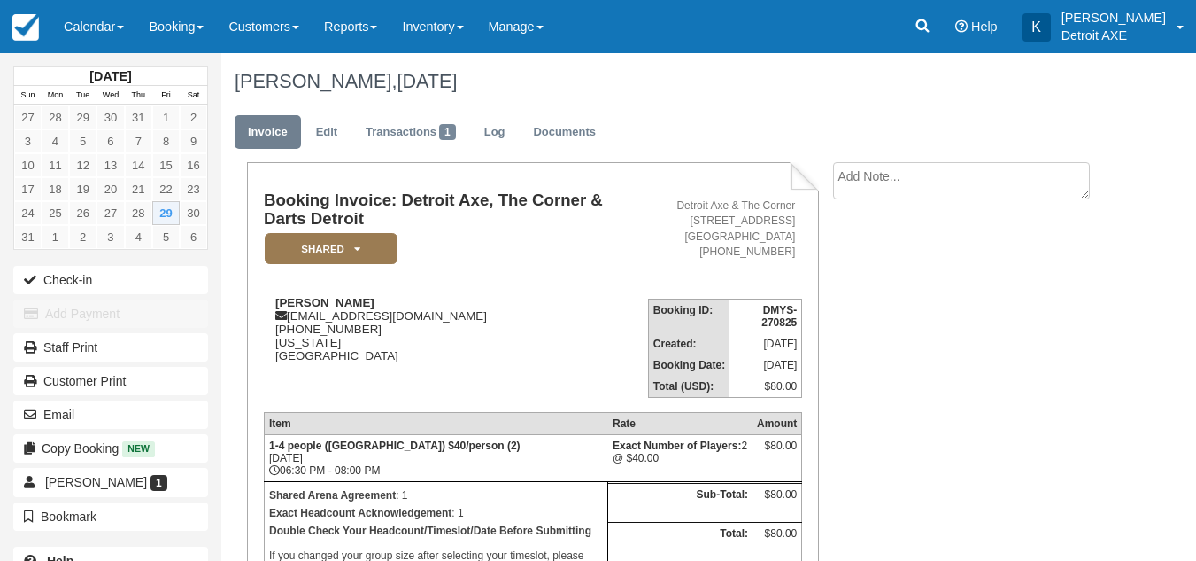
scroll to position [203, 0]
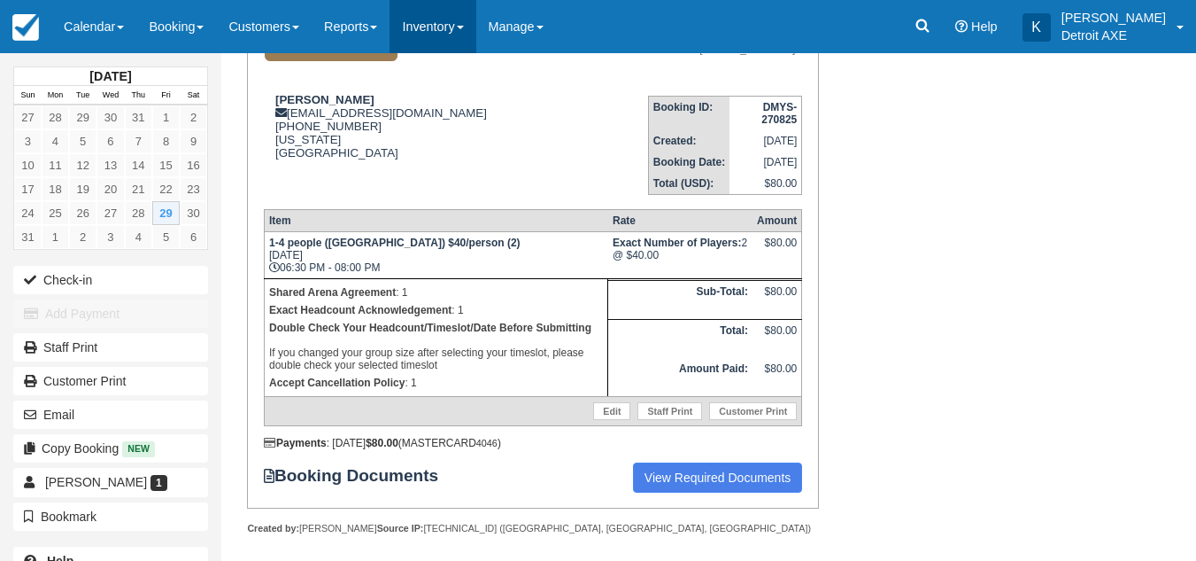
click at [464, 28] on link "Inventory" at bounding box center [433, 26] width 86 height 53
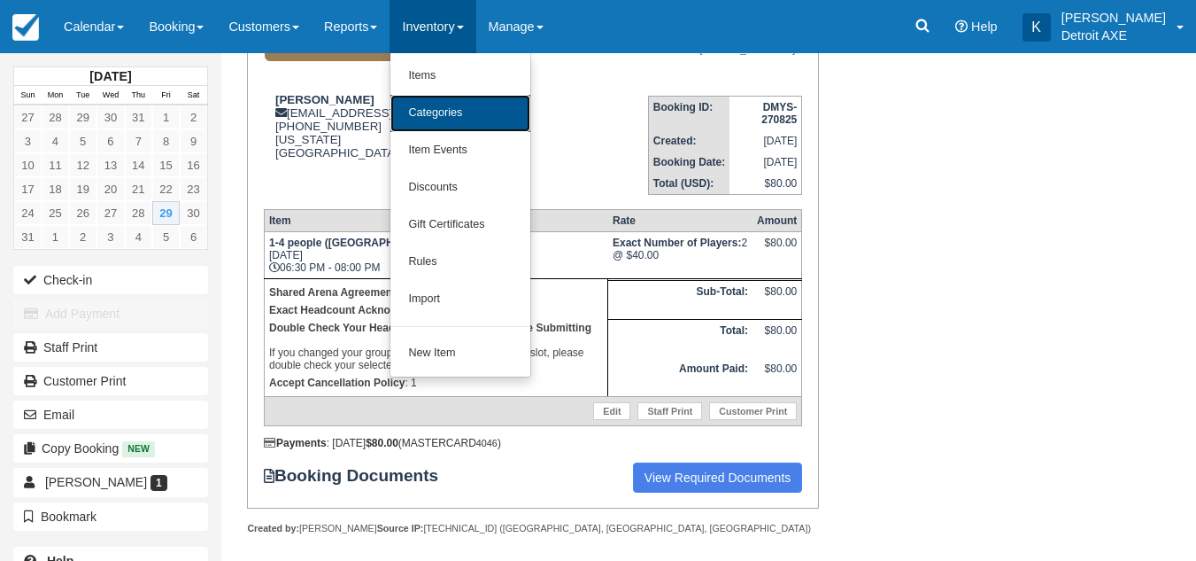
click at [494, 104] on link "Categories" at bounding box center [461, 113] width 140 height 37
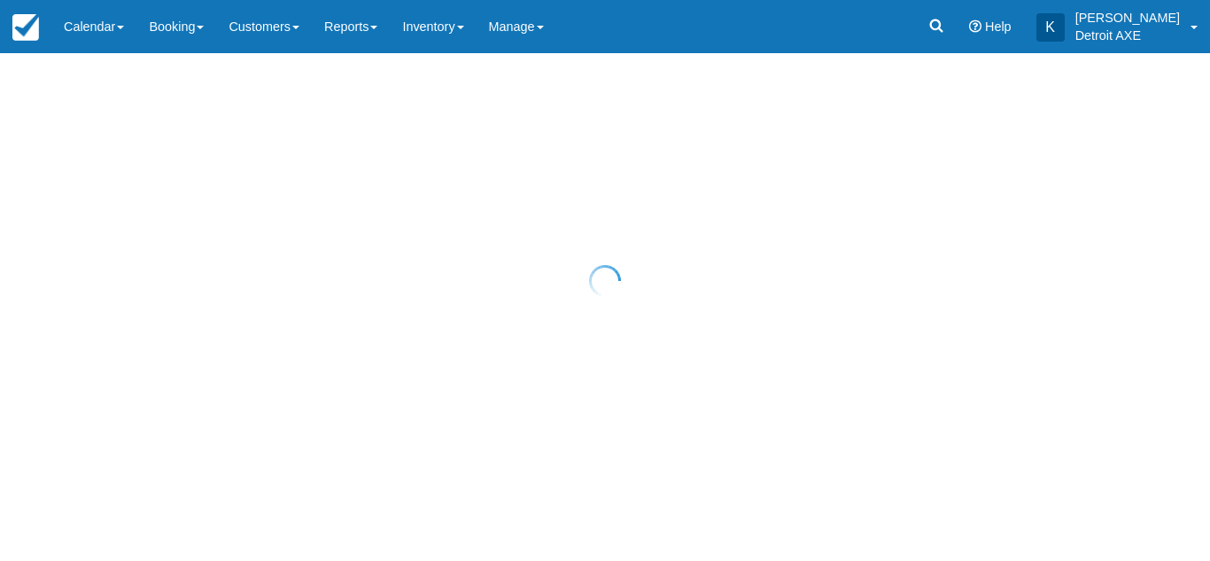
select select "20"
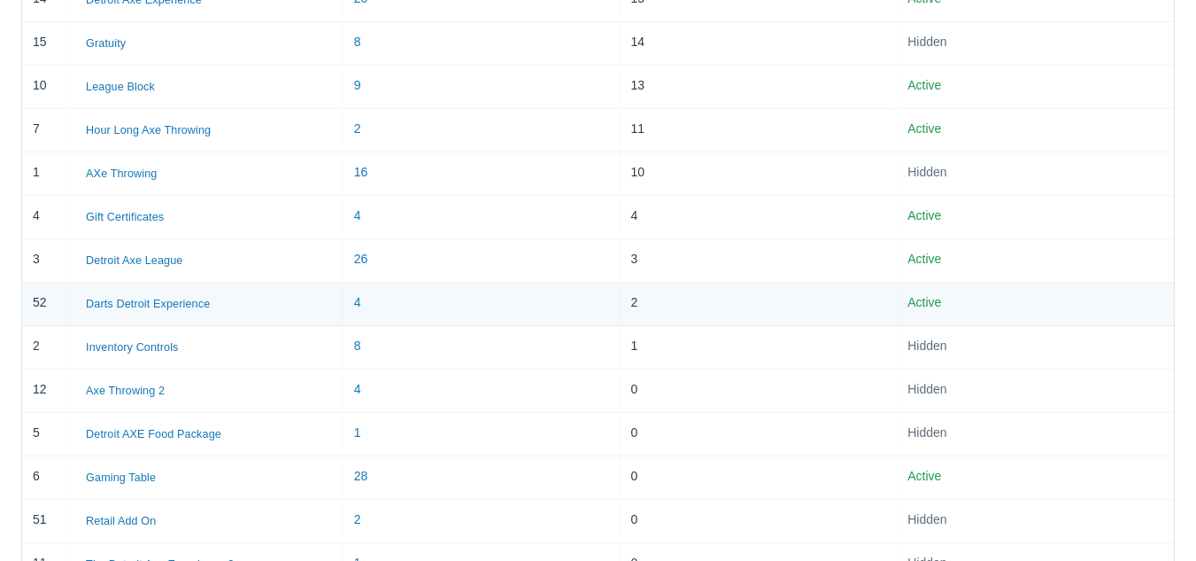
scroll to position [631, 0]
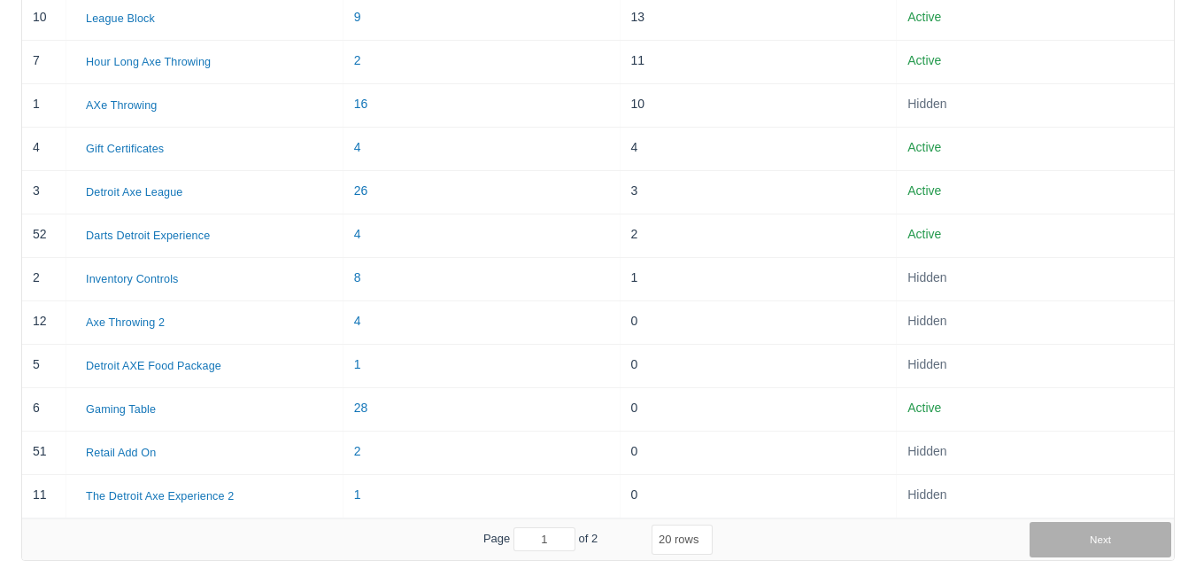
click at [1048, 545] on button "Next" at bounding box center [1101, 539] width 142 height 35
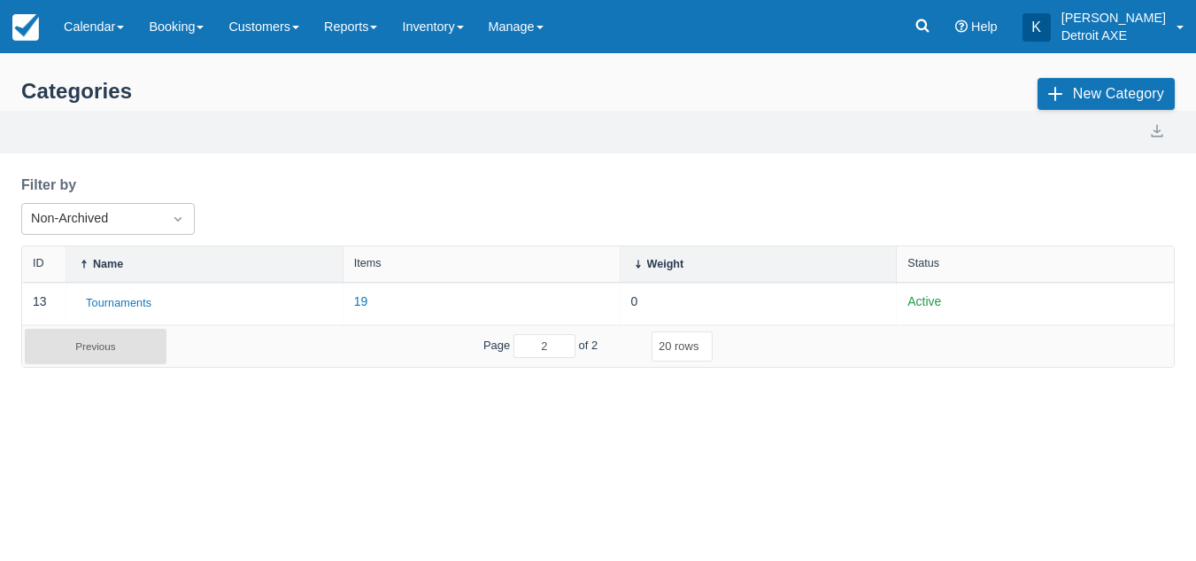
scroll to position [0, 0]
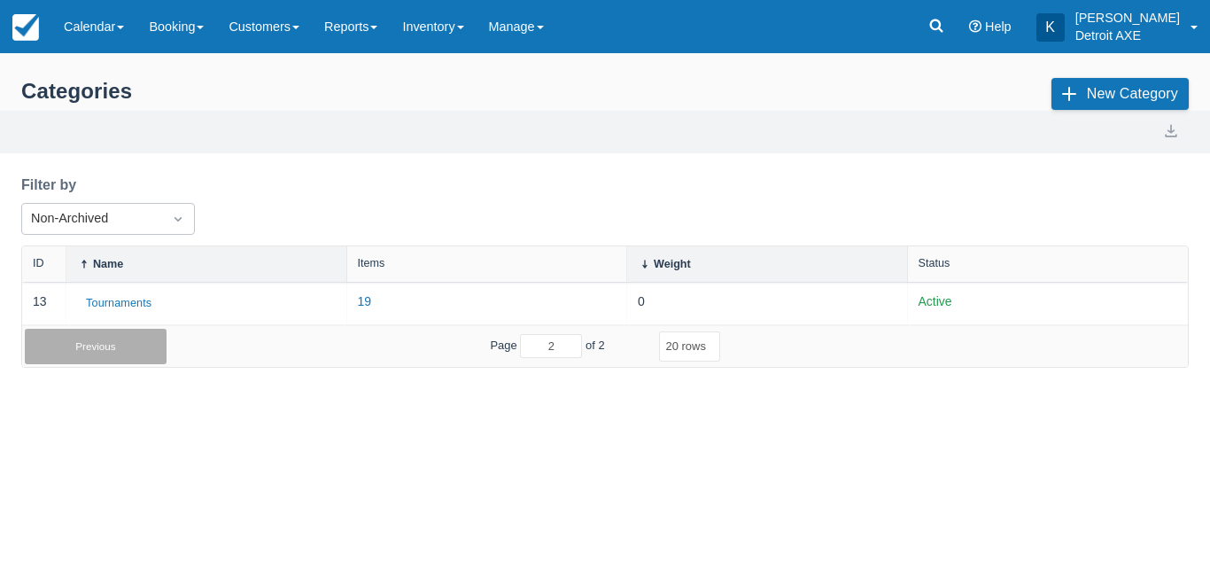
click at [158, 354] on button "Previous" at bounding box center [96, 346] width 142 height 35
type input "1"
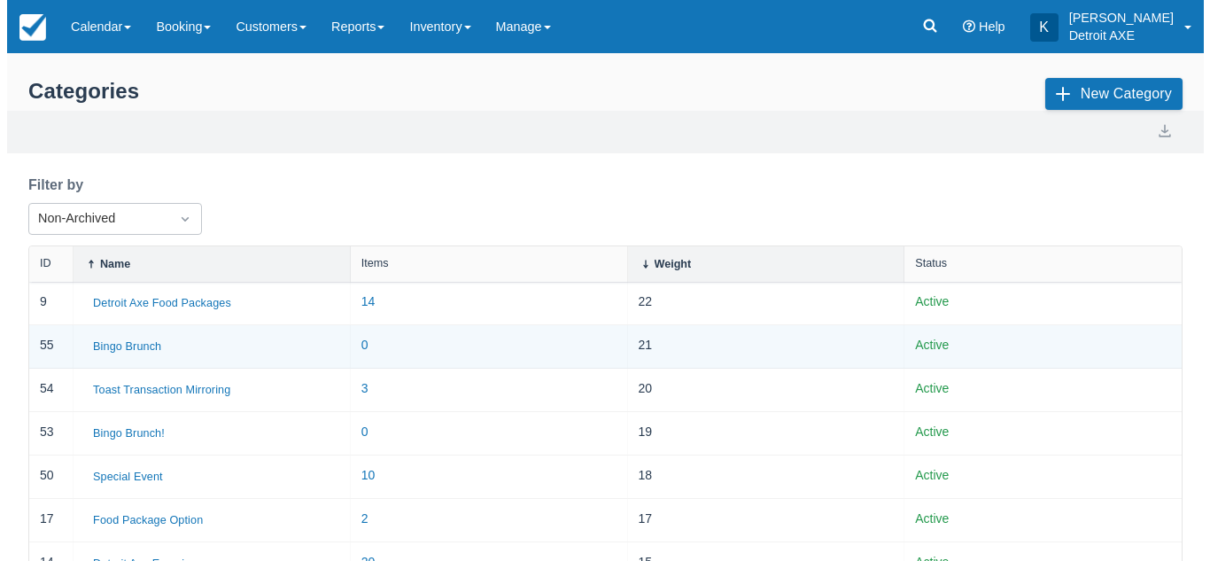
scroll to position [87, 0]
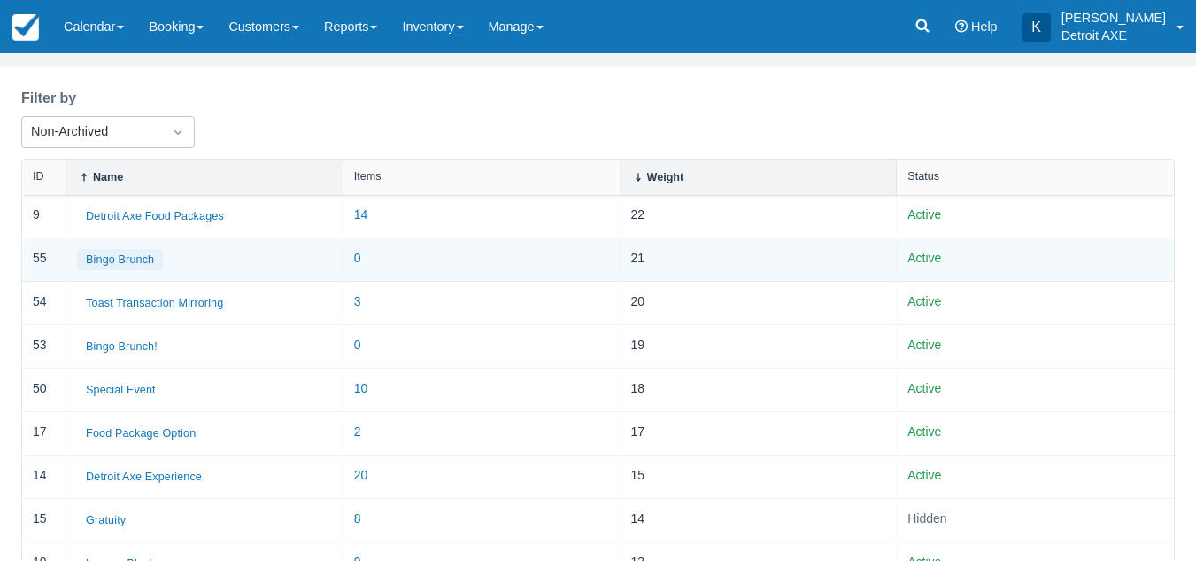
click at [131, 260] on button "Bingo Brunch" at bounding box center [120, 259] width 86 height 21
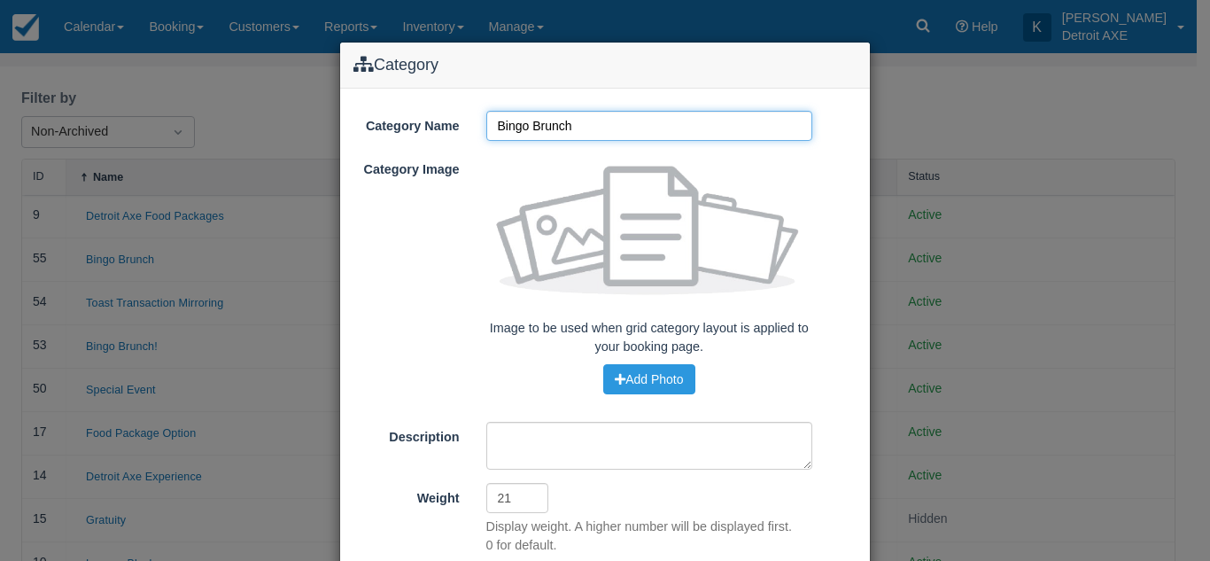
scroll to position [151, 0]
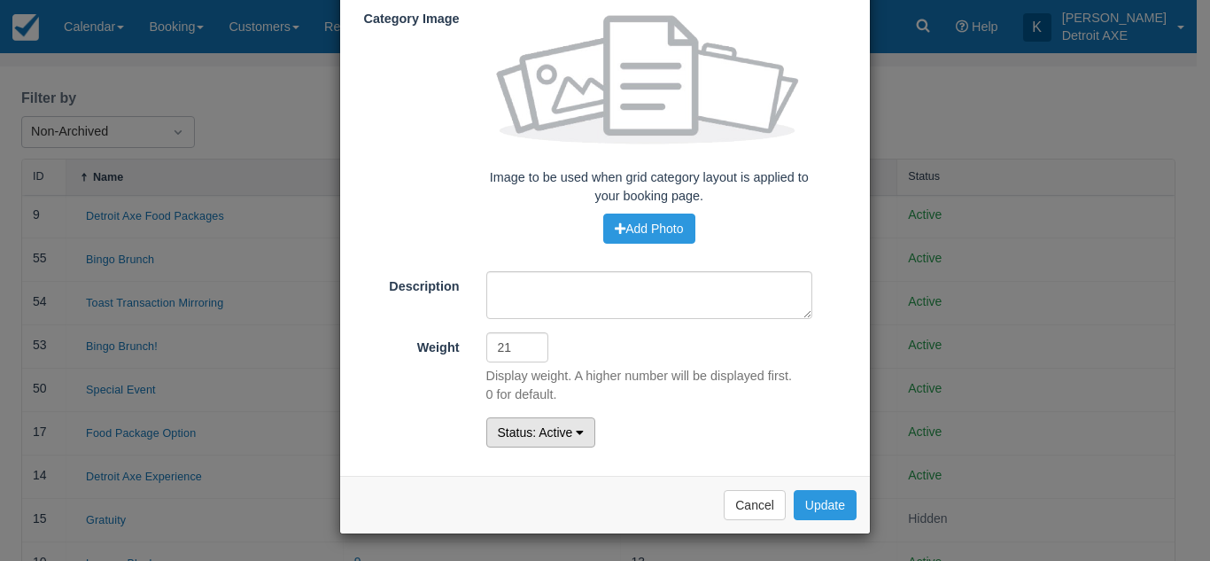
click at [560, 421] on button "Status : Active" at bounding box center [541, 432] width 110 height 30
click at [551, 513] on link "Archived" at bounding box center [557, 516] width 140 height 25
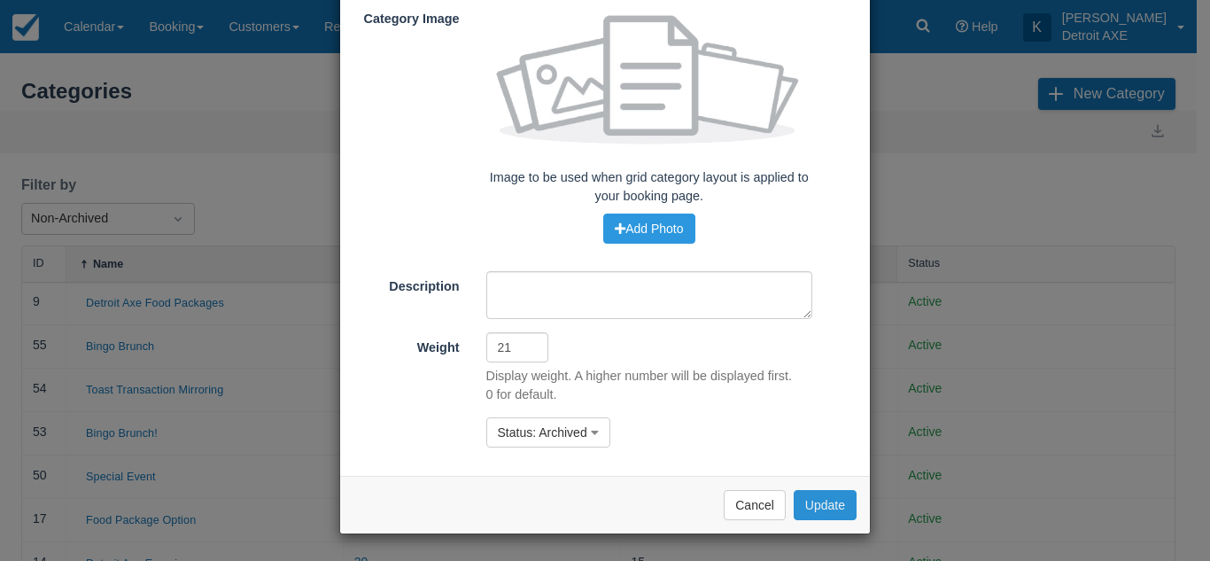
click at [815, 495] on button "Update" at bounding box center [824, 505] width 63 height 30
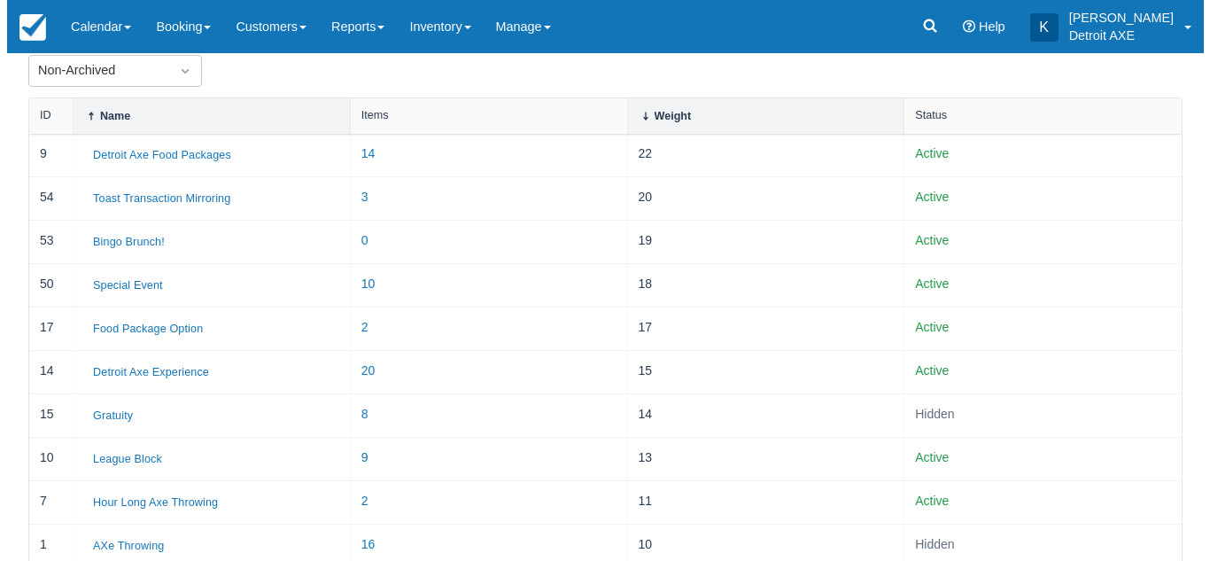
scroll to position [157, 0]
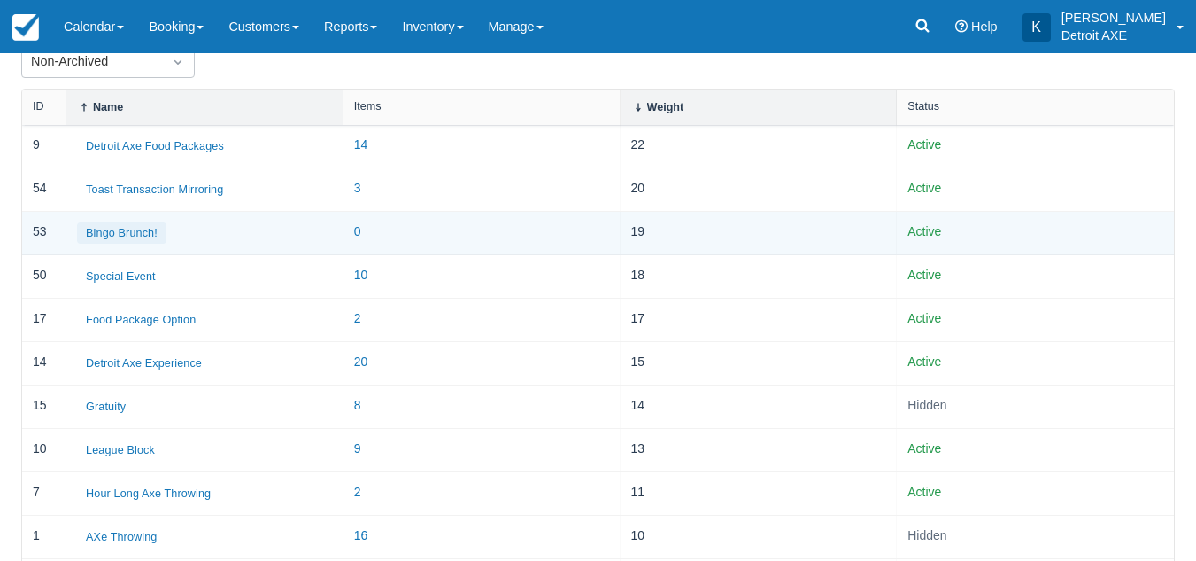
click at [149, 231] on button "Bingo Brunch!" at bounding box center [121, 232] width 89 height 21
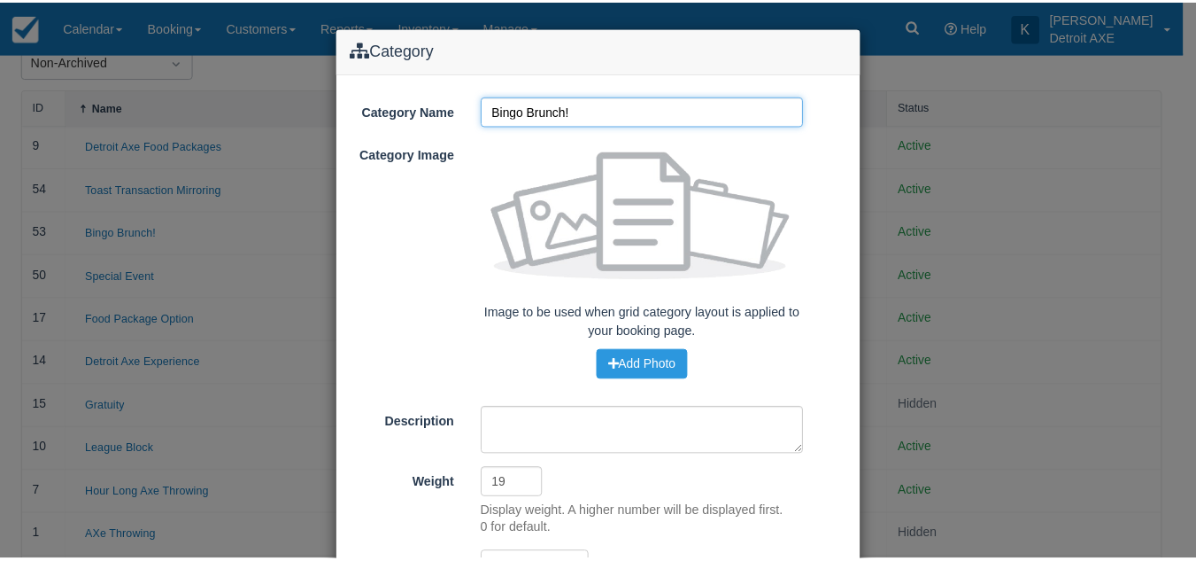
scroll to position [135, 0]
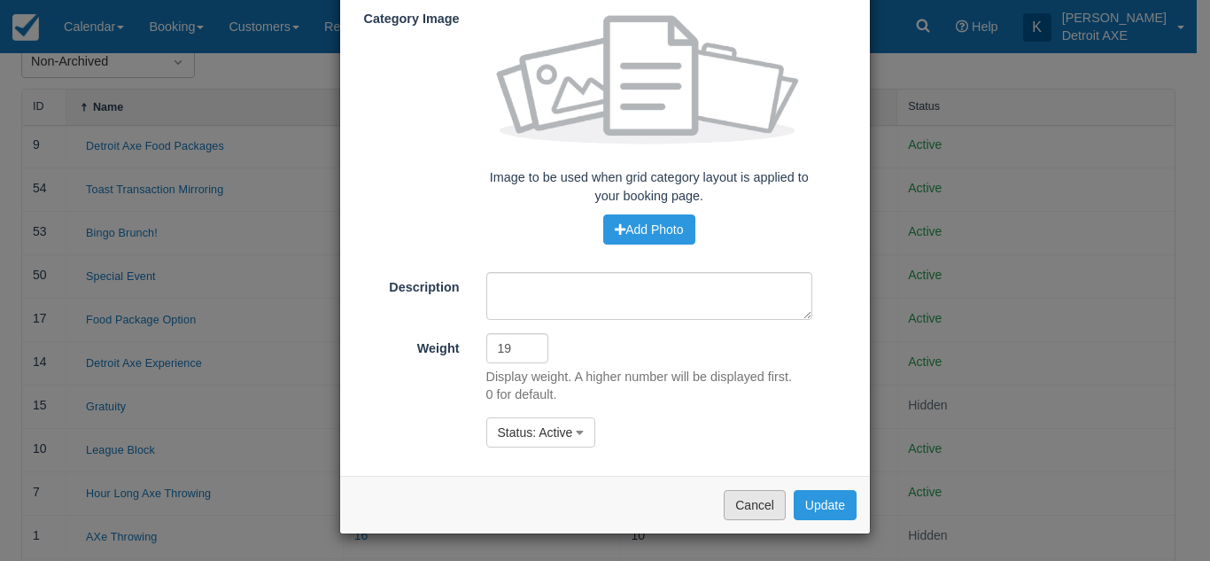
click at [747, 492] on button "Cancel" at bounding box center [754, 505] width 62 height 30
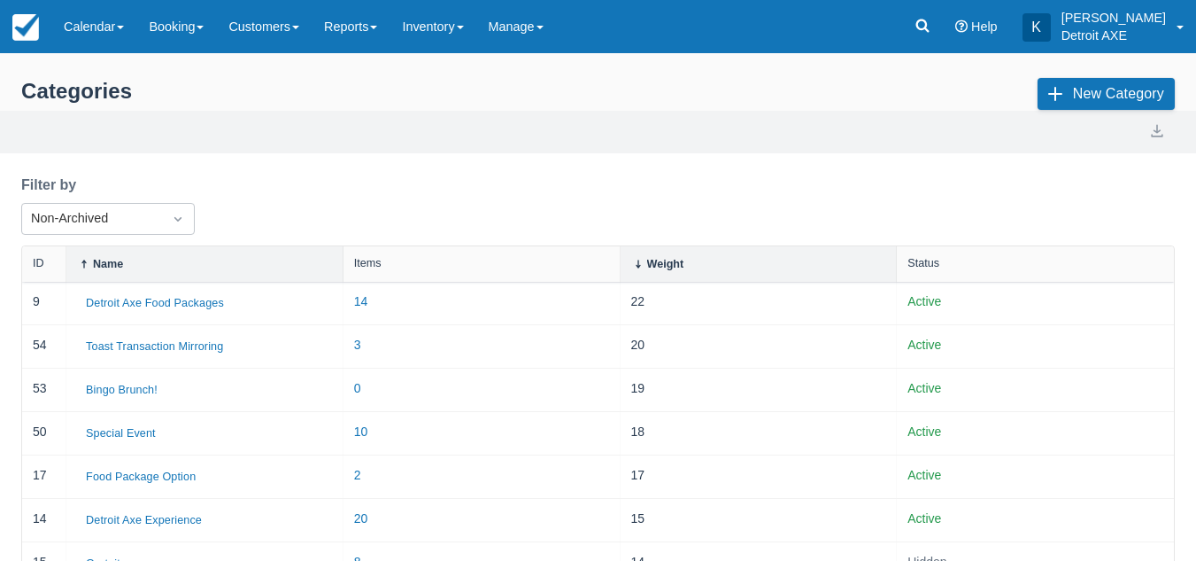
click at [197, 213] on div "Filter by Non-Archived" at bounding box center [115, 209] width 188 height 71
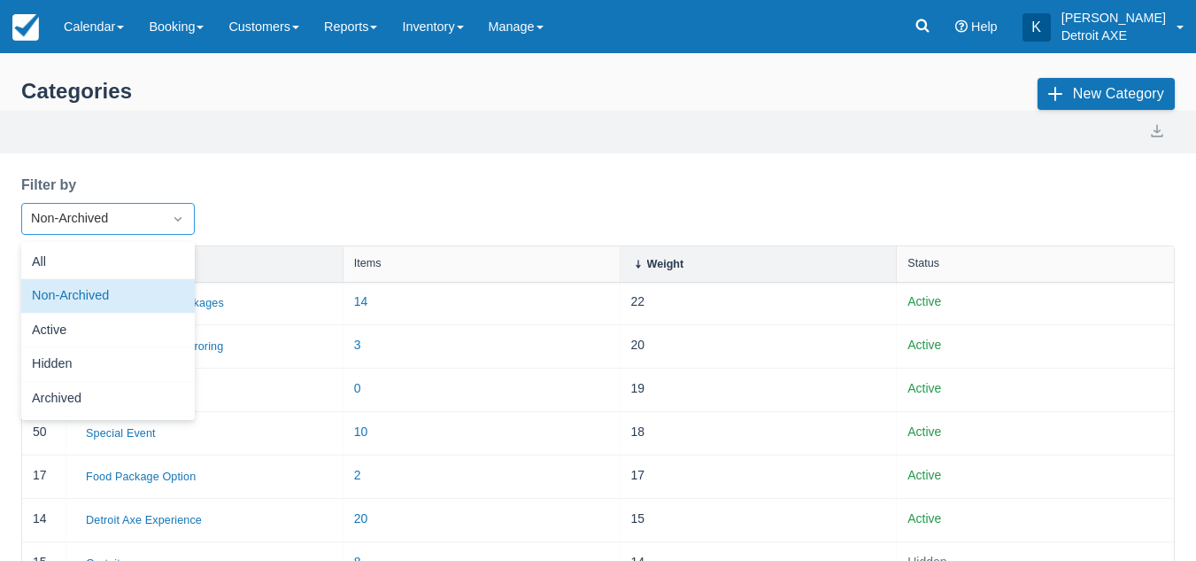
click at [161, 214] on div "Non-Archived" at bounding box center [92, 218] width 140 height 28
click at [100, 394] on div "Archived" at bounding box center [108, 399] width 174 height 35
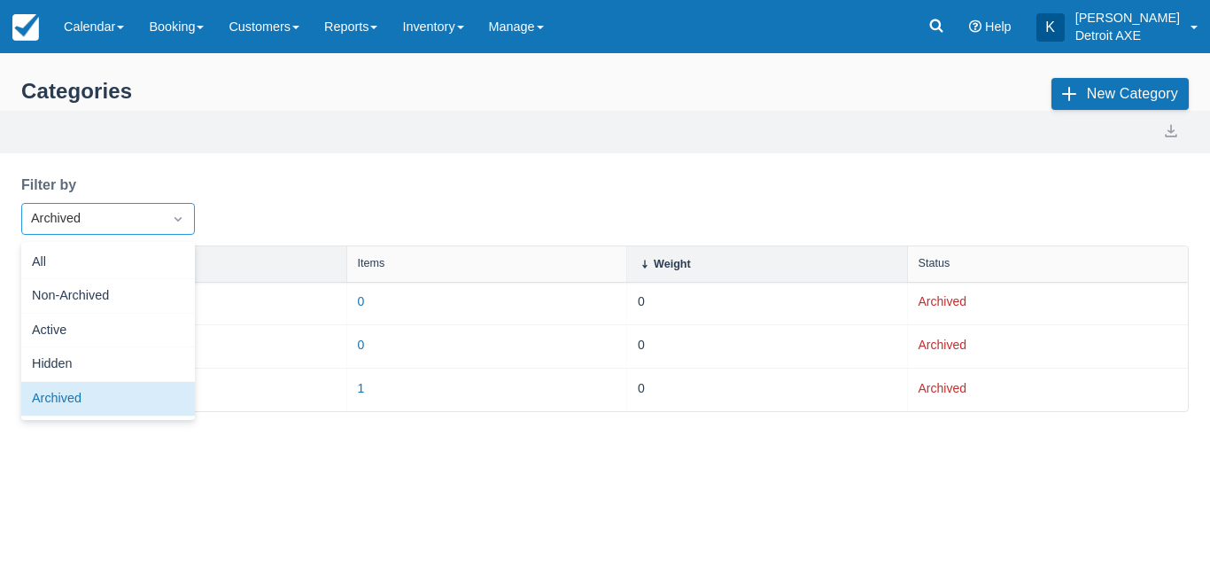
click at [156, 220] on div "Archived" at bounding box center [92, 218] width 140 height 28
click at [143, 275] on div "All" at bounding box center [108, 262] width 174 height 35
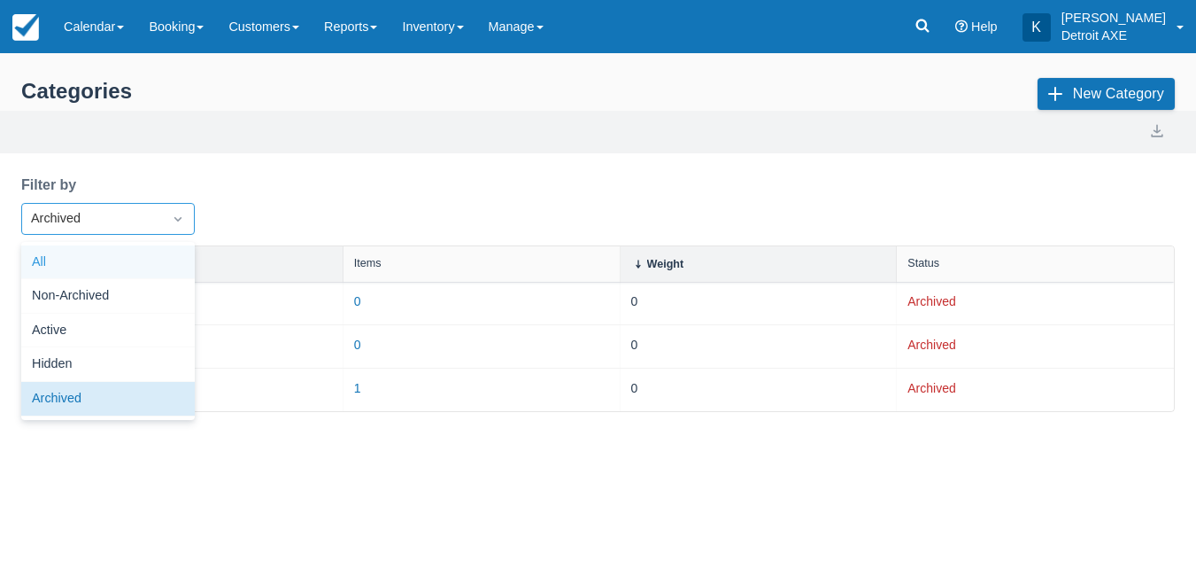
select select "20"
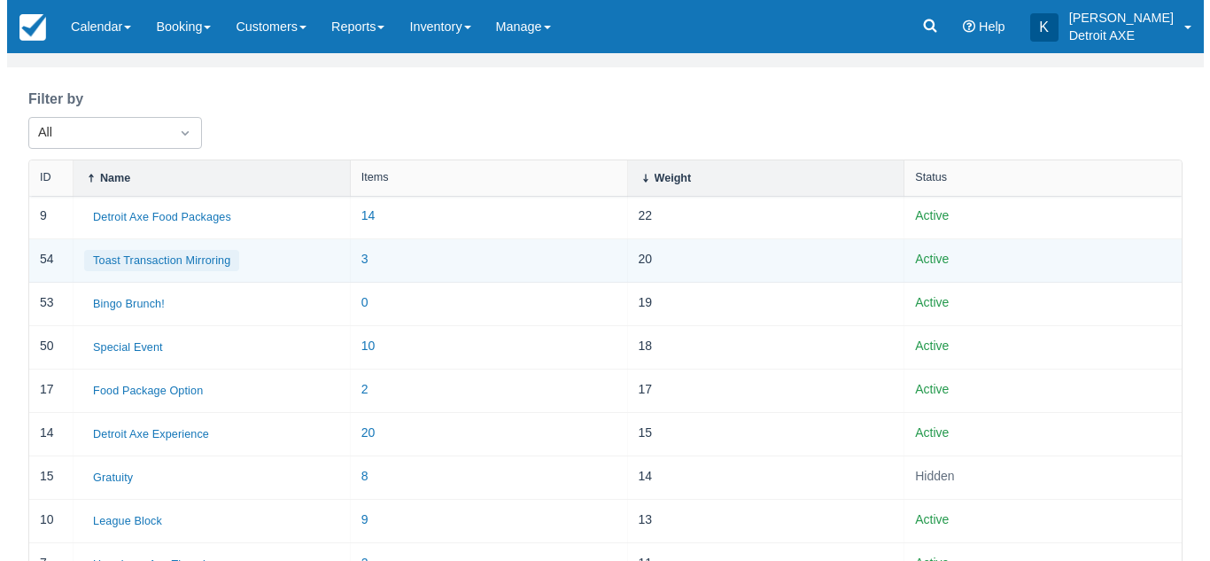
scroll to position [87, 0]
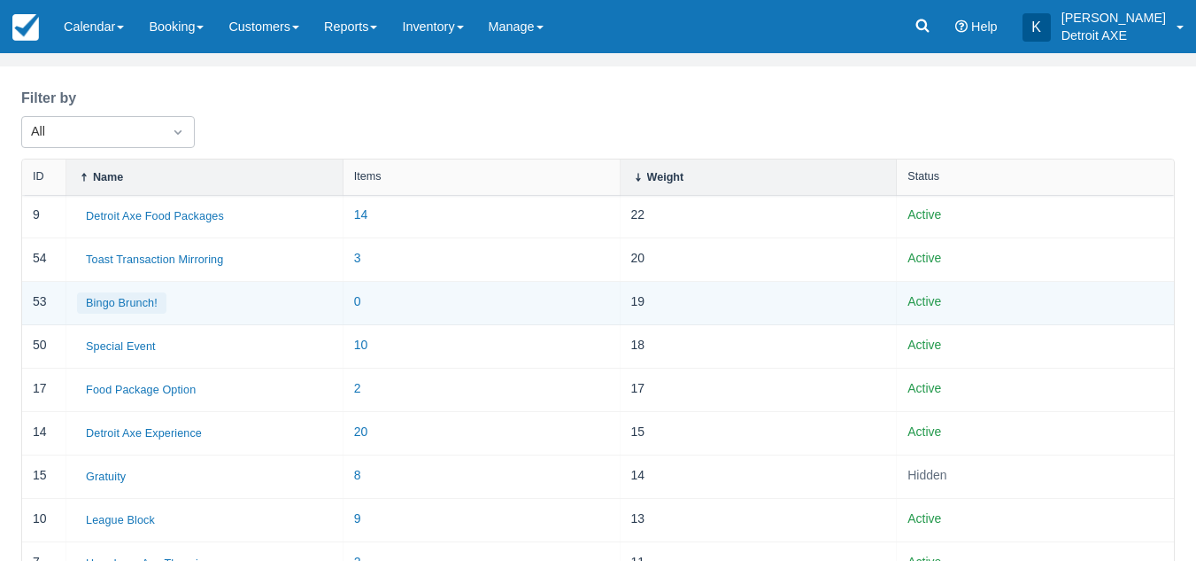
click at [145, 305] on button "Bingo Brunch!" at bounding box center [121, 302] width 89 height 21
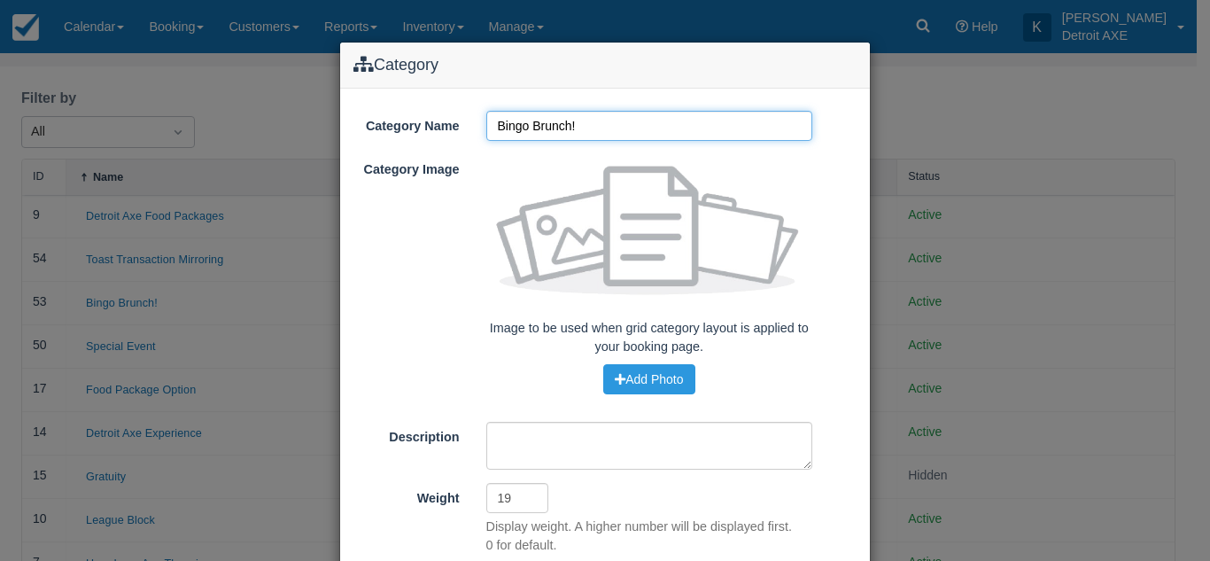
scroll to position [151, 0]
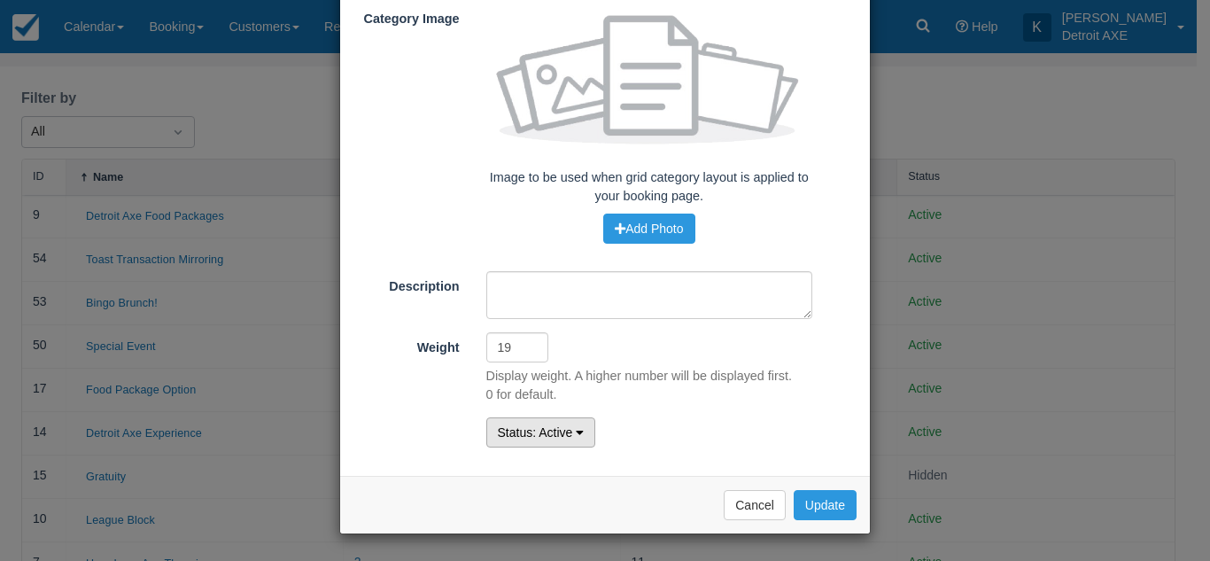
click at [511, 428] on span "Status" at bounding box center [515, 432] width 35 height 14
click at [522, 507] on link "Archived" at bounding box center [557, 516] width 140 height 25
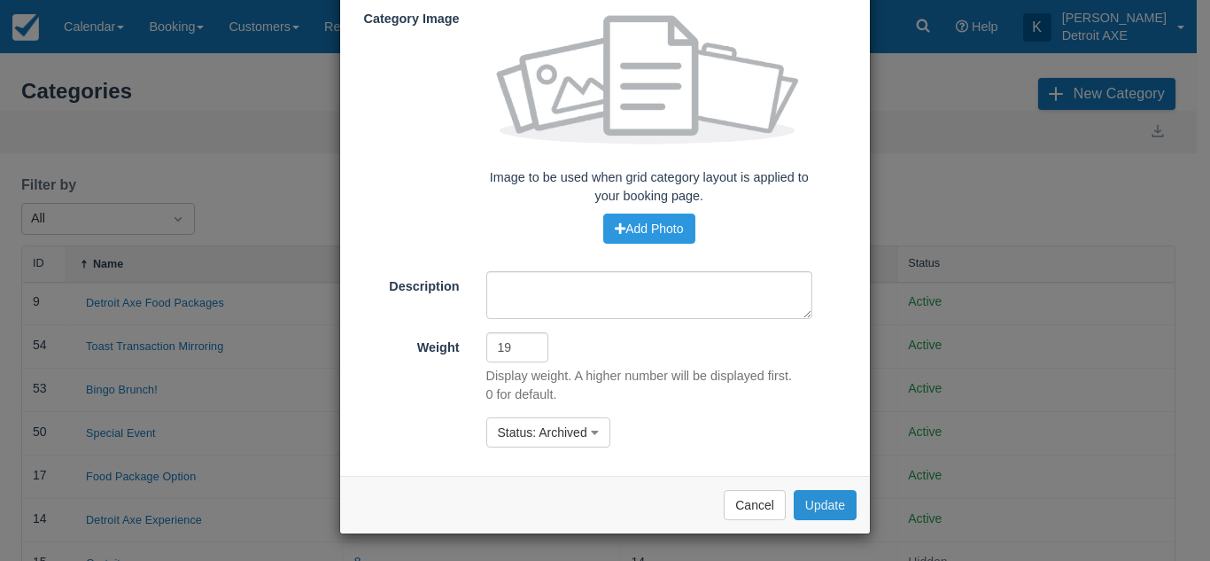
click at [827, 498] on button "Update" at bounding box center [824, 505] width 63 height 30
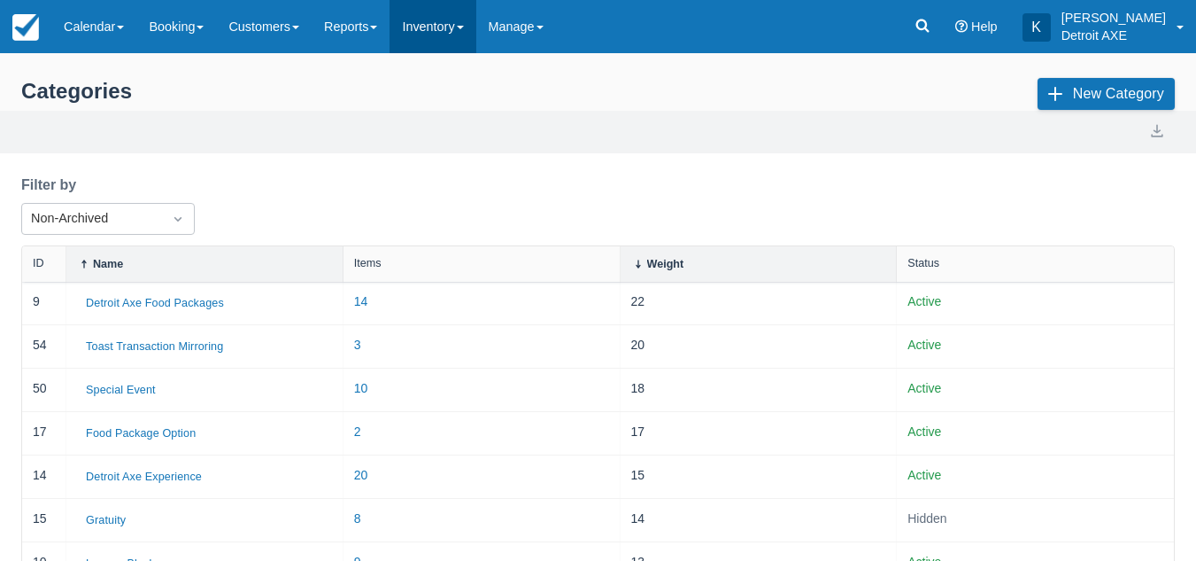
click at [466, 43] on link "Inventory" at bounding box center [433, 26] width 86 height 53
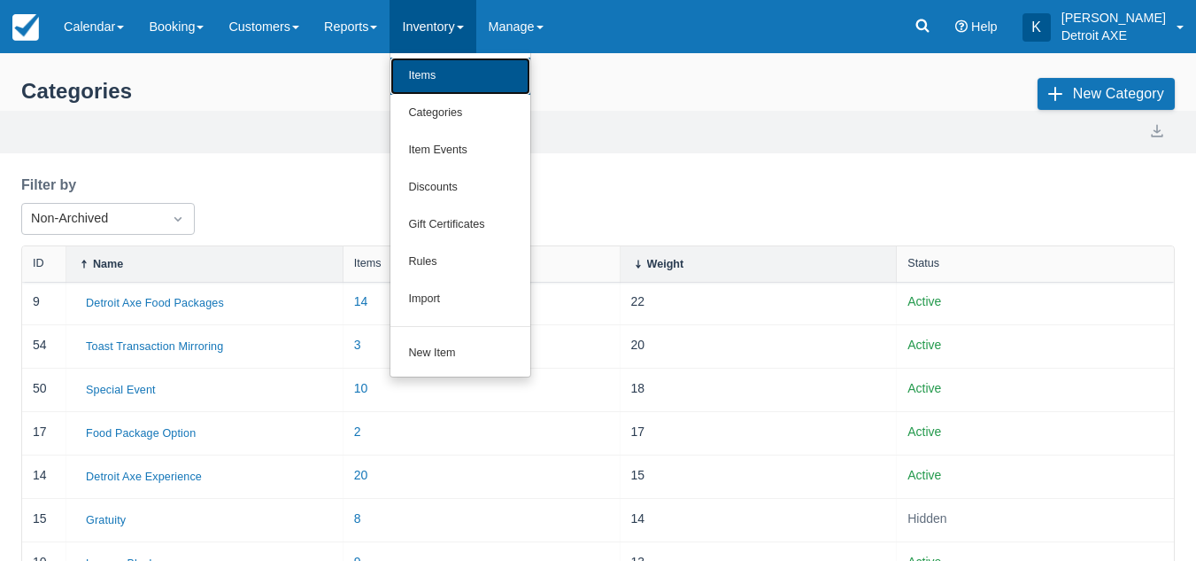
click at [470, 84] on link "Items" at bounding box center [461, 76] width 140 height 37
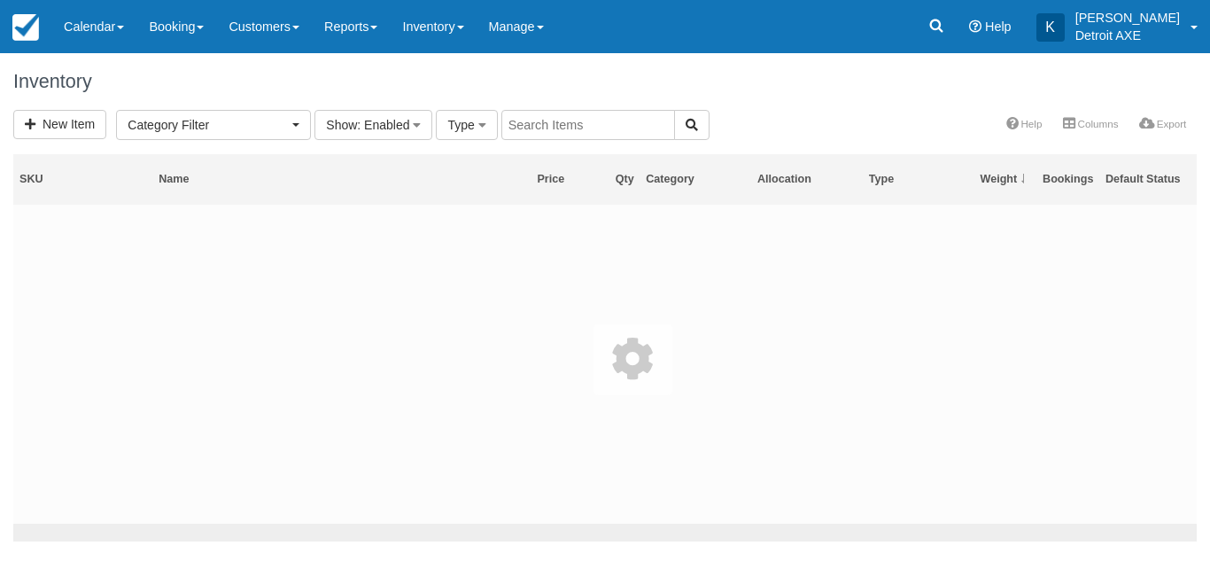
select select
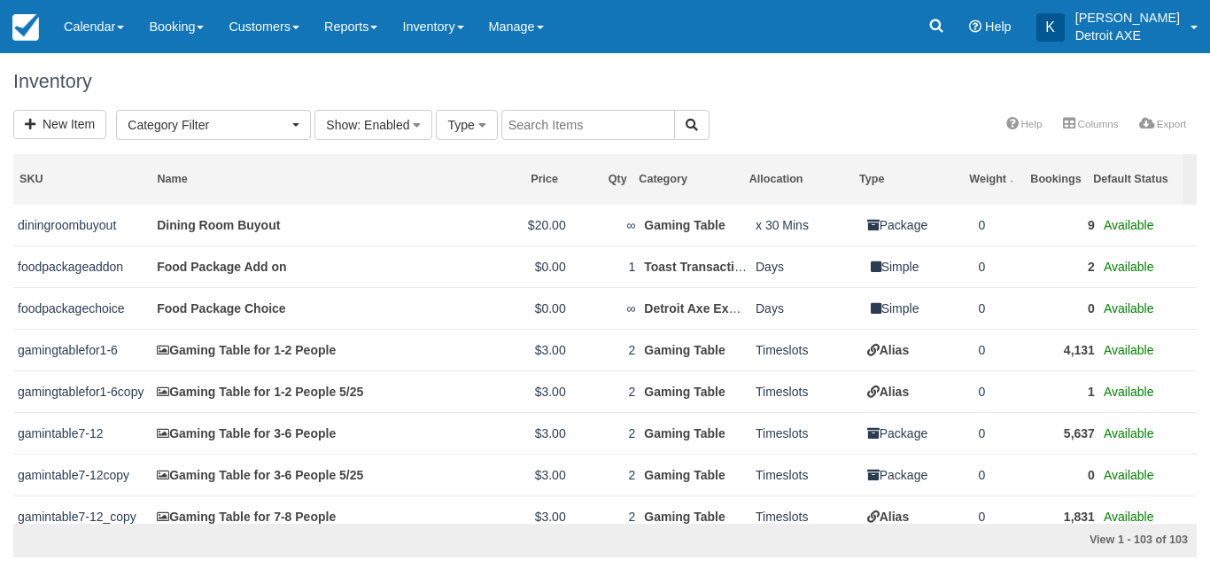
scroll to position [2048, 0]
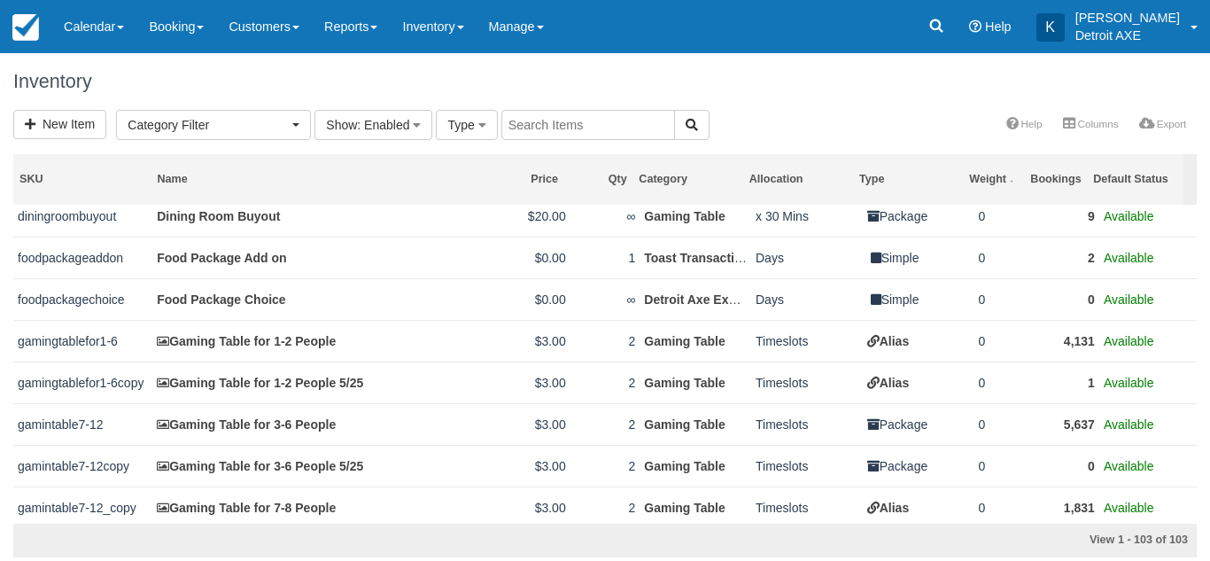
click at [561, 128] on input "text" at bounding box center [588, 125] width 174 height 30
type input "buyout"
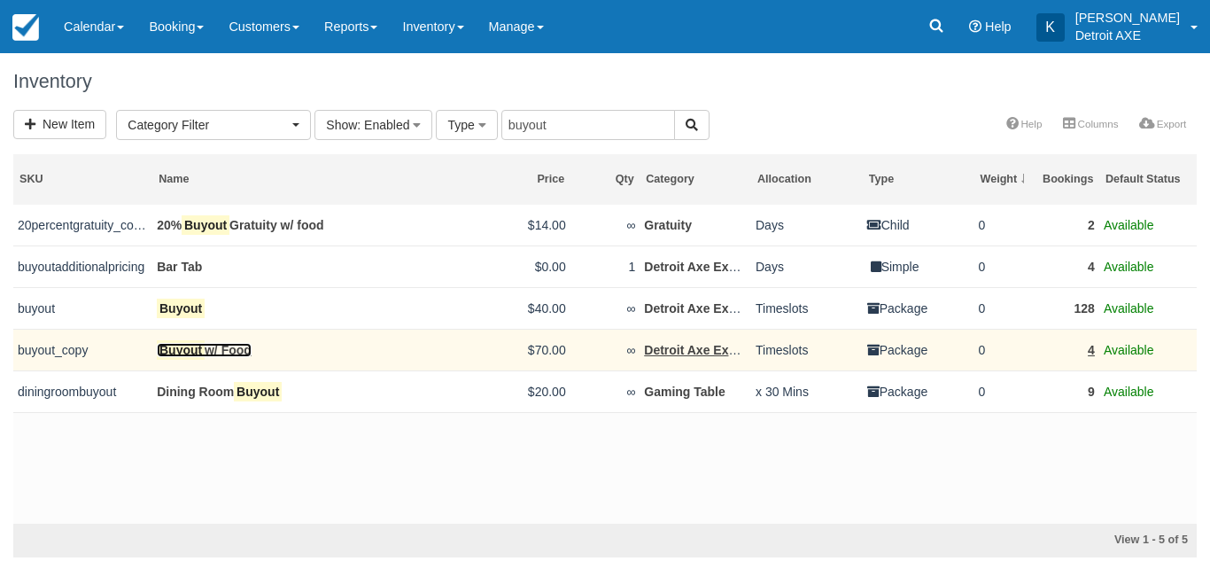
click at [199, 349] on mark "Buyout" at bounding box center [181, 349] width 48 height 19
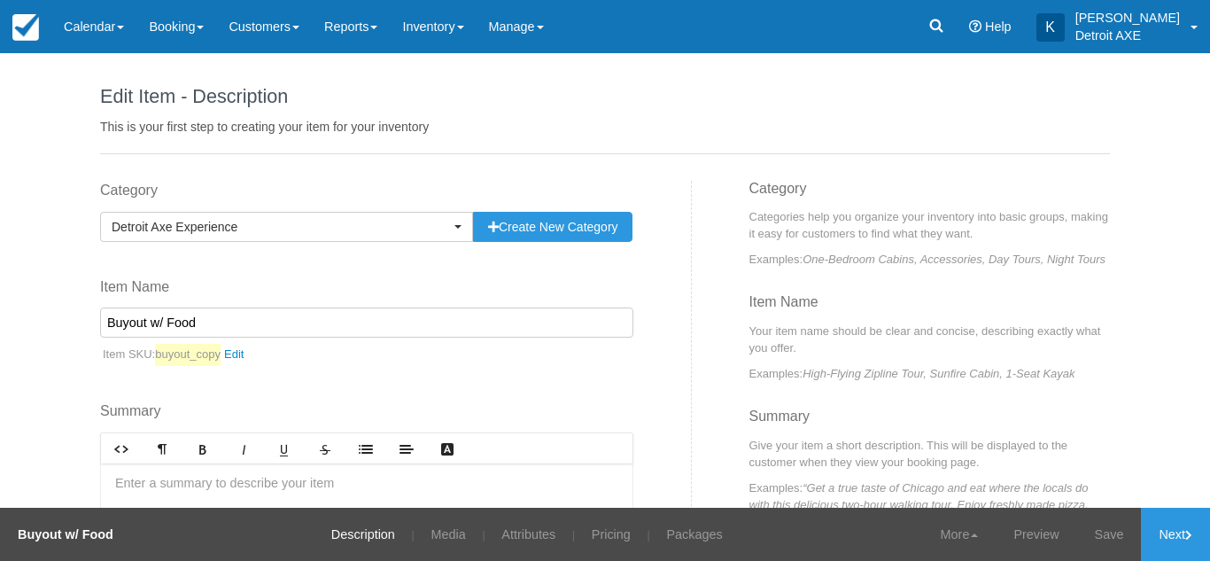
scroll to position [197, 0]
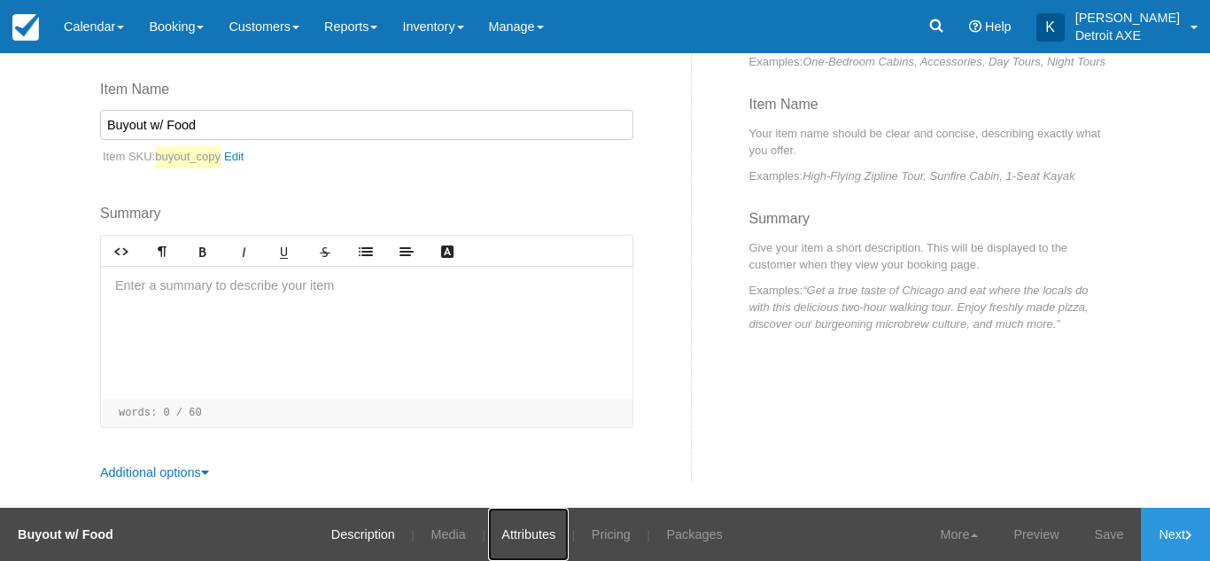
click at [508, 537] on link "Attributes" at bounding box center [528, 533] width 81 height 53
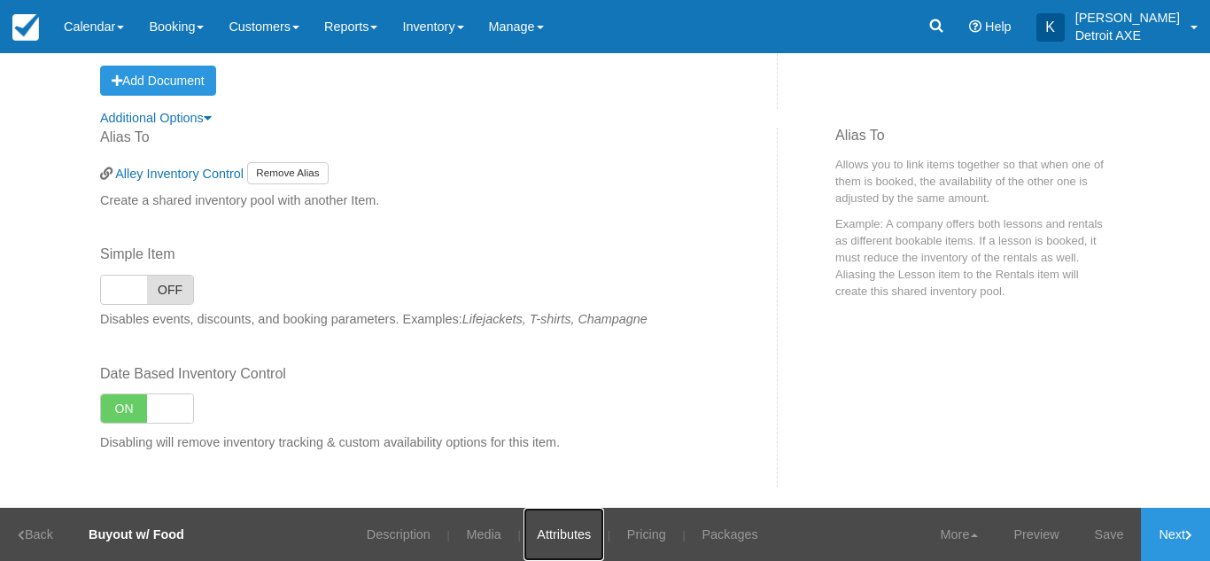
scroll to position [1439, 0]
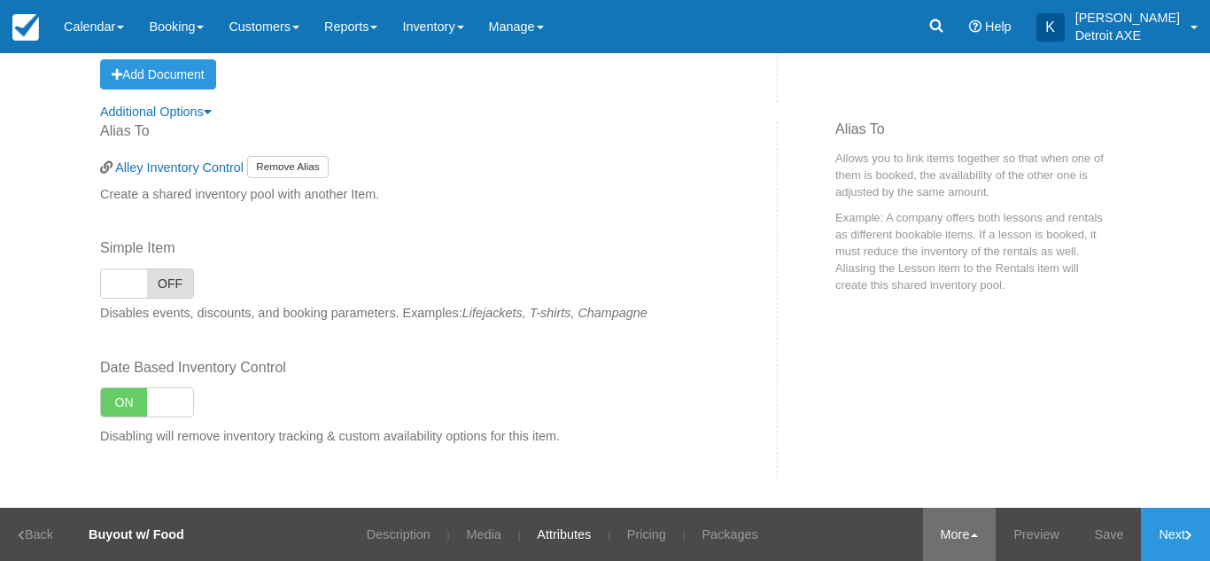
click at [958, 530] on link "More" at bounding box center [959, 533] width 73 height 53
click at [940, 476] on link "Archive" at bounding box center [925, 484] width 140 height 37
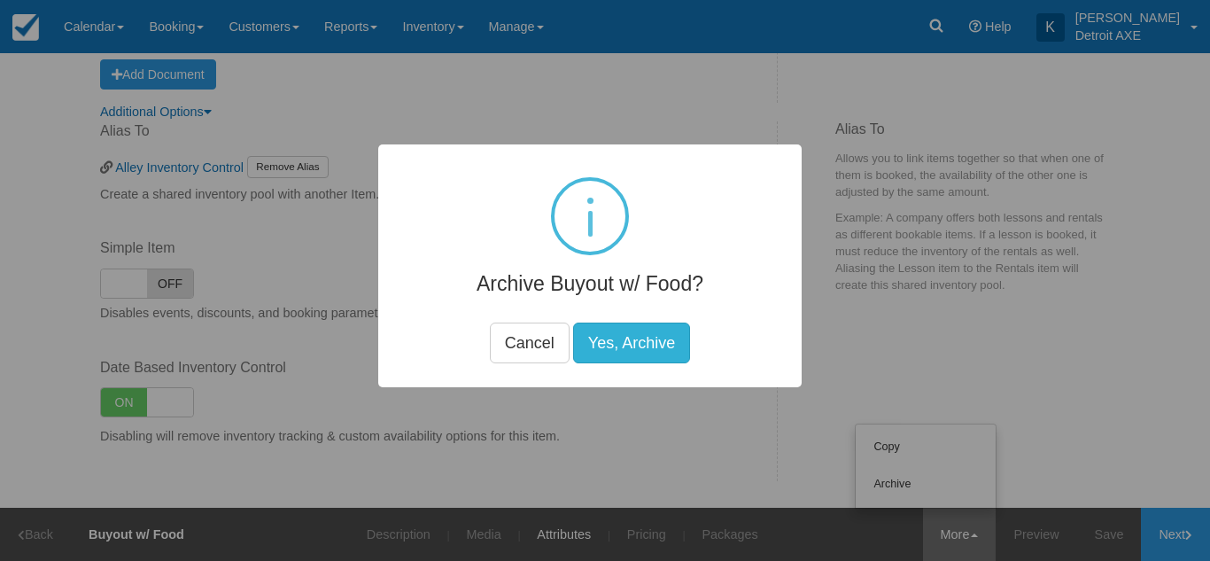
click at [648, 341] on button "Yes, Archive" at bounding box center [631, 342] width 117 height 41
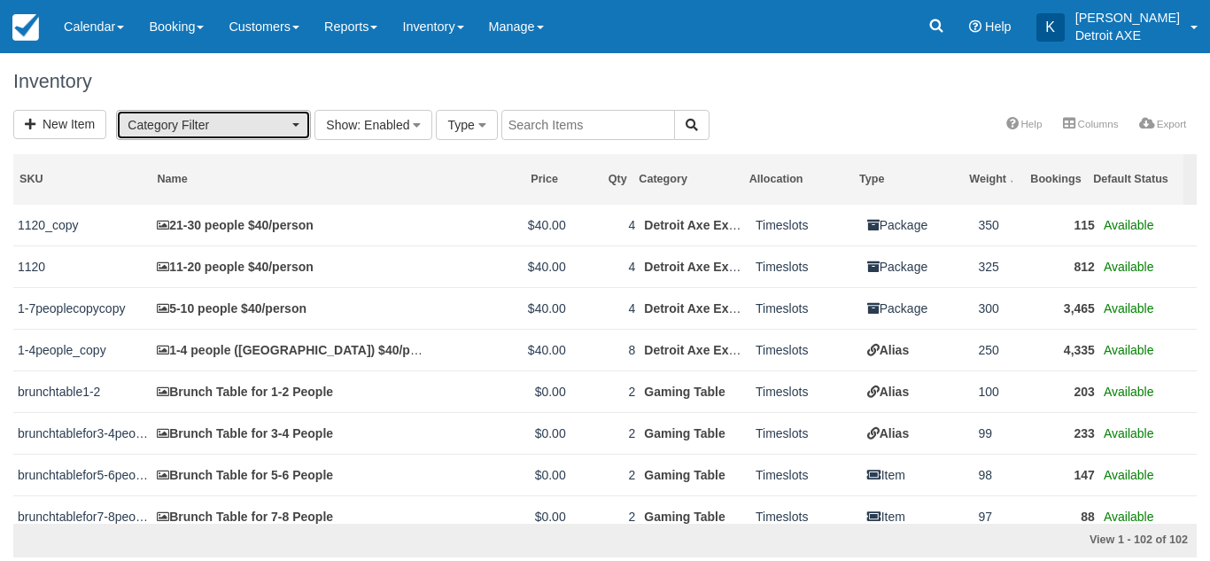
click at [277, 131] on span "Category Filter" at bounding box center [208, 125] width 160 height 18
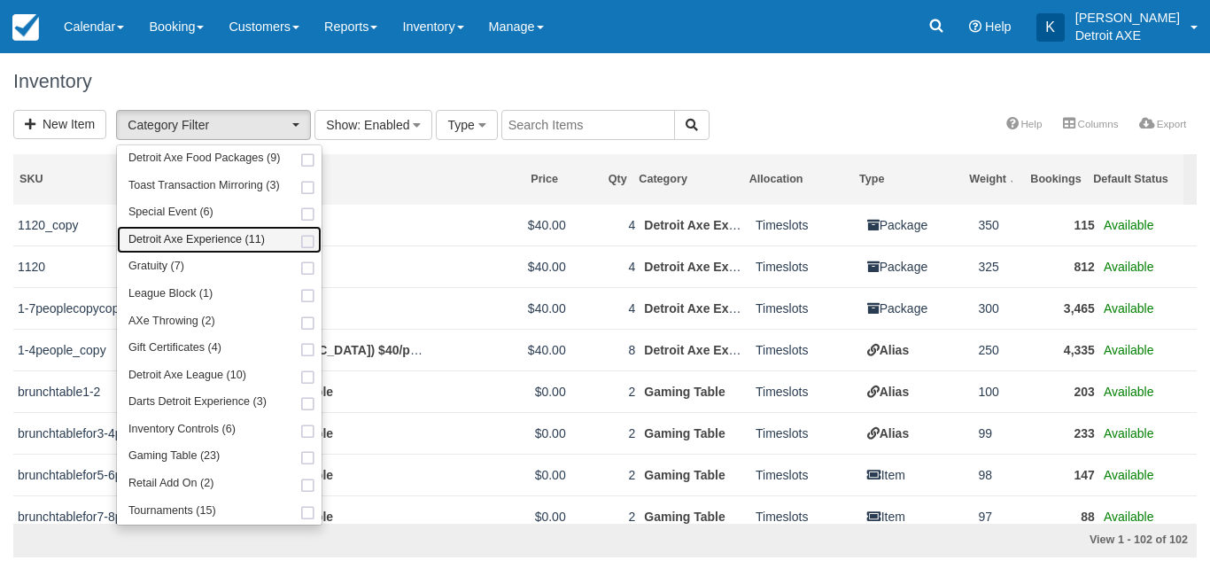
click at [265, 252] on link "Detroit Axe Experience (11)" at bounding box center [219, 239] width 205 height 27
select select "14"
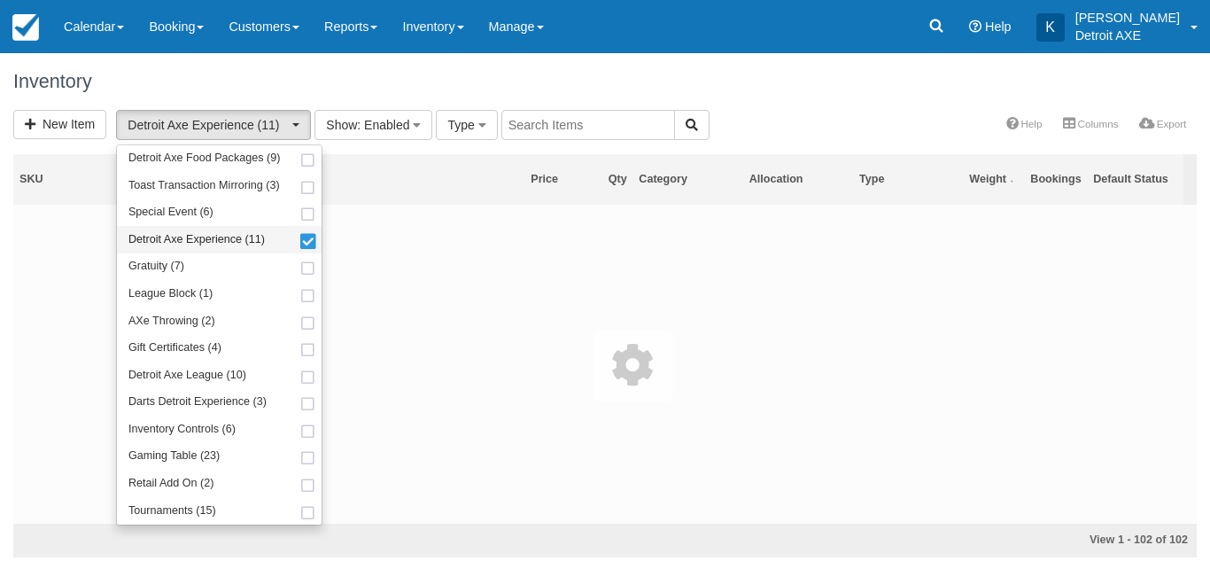
scroll to position [32, 0]
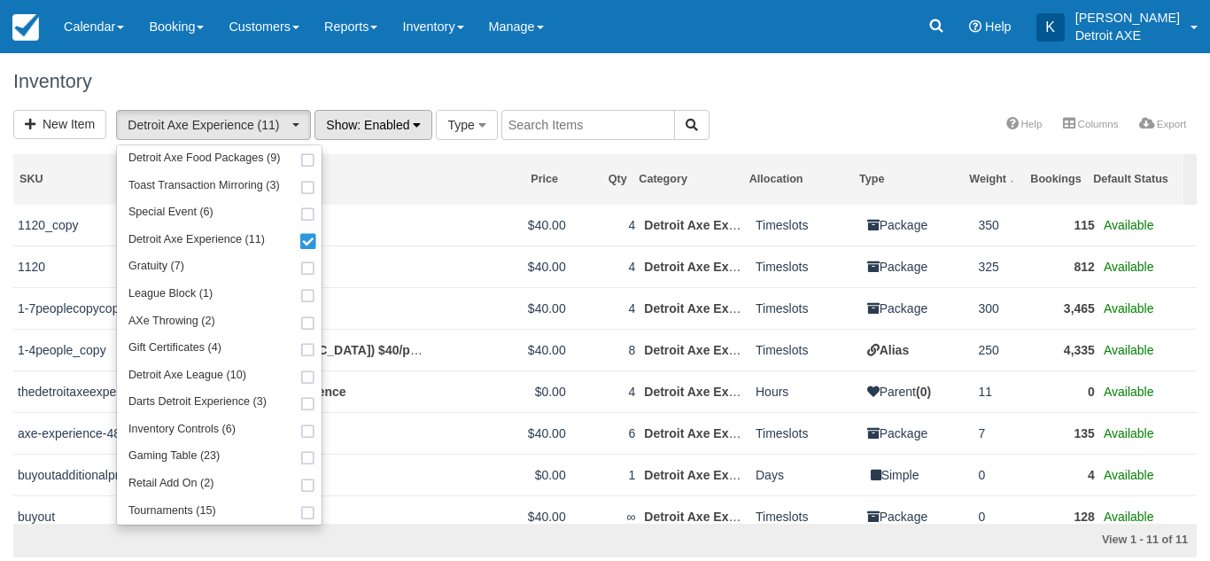
click at [383, 112] on button "Show : Enabled" at bounding box center [373, 125] width 118 height 30
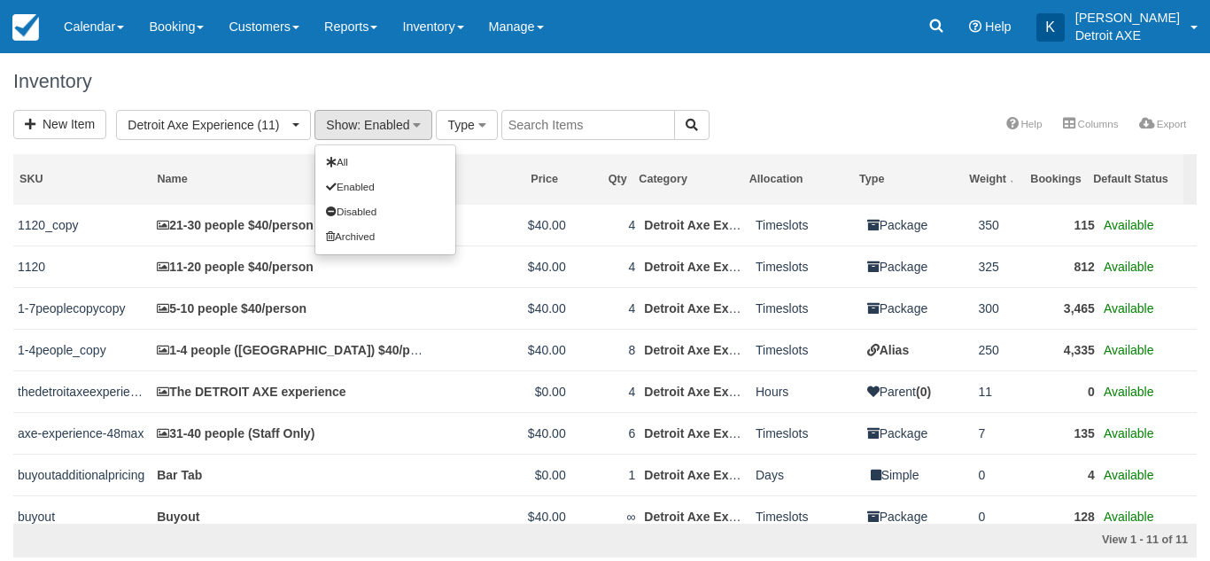
click at [406, 63] on div "Inventory" at bounding box center [605, 81] width 1210 height 57
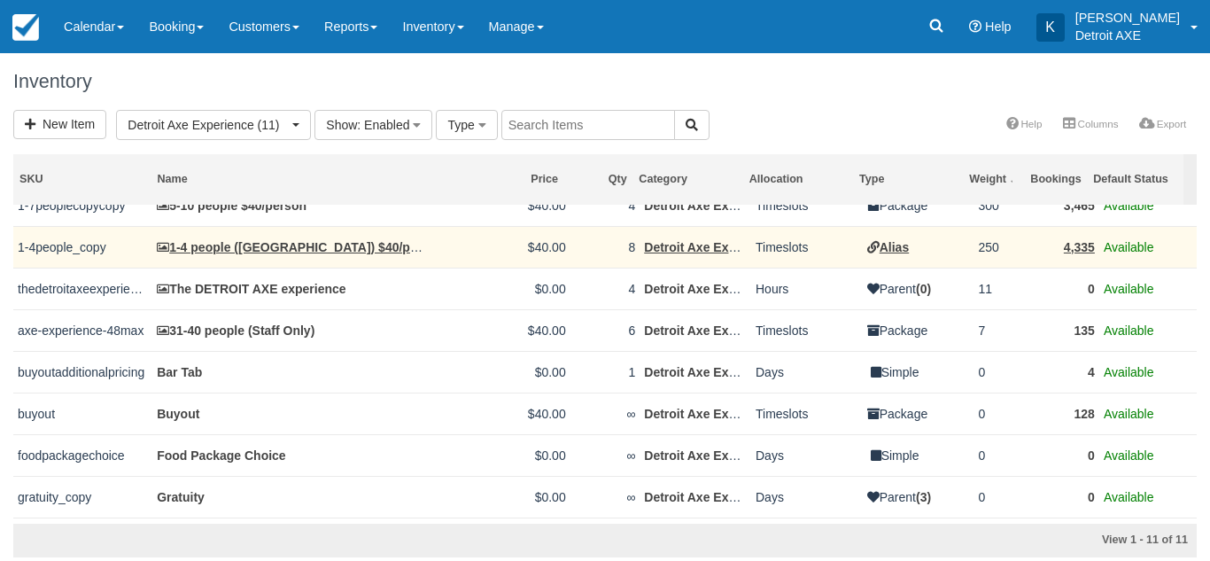
scroll to position [139, 0]
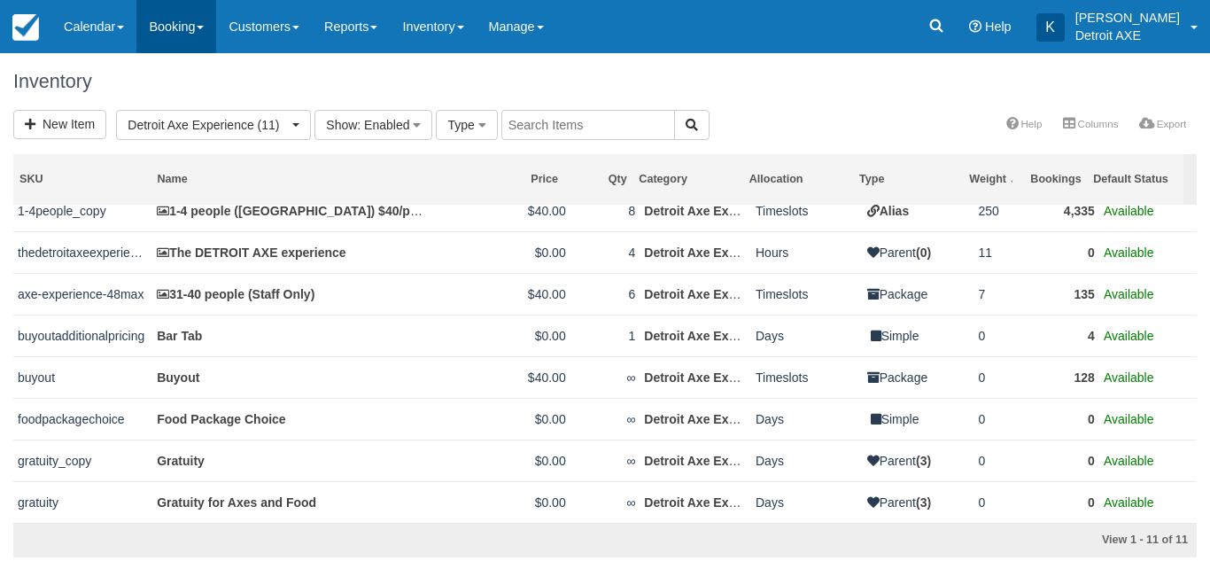
click at [197, 11] on link "Booking" at bounding box center [176, 26] width 80 height 53
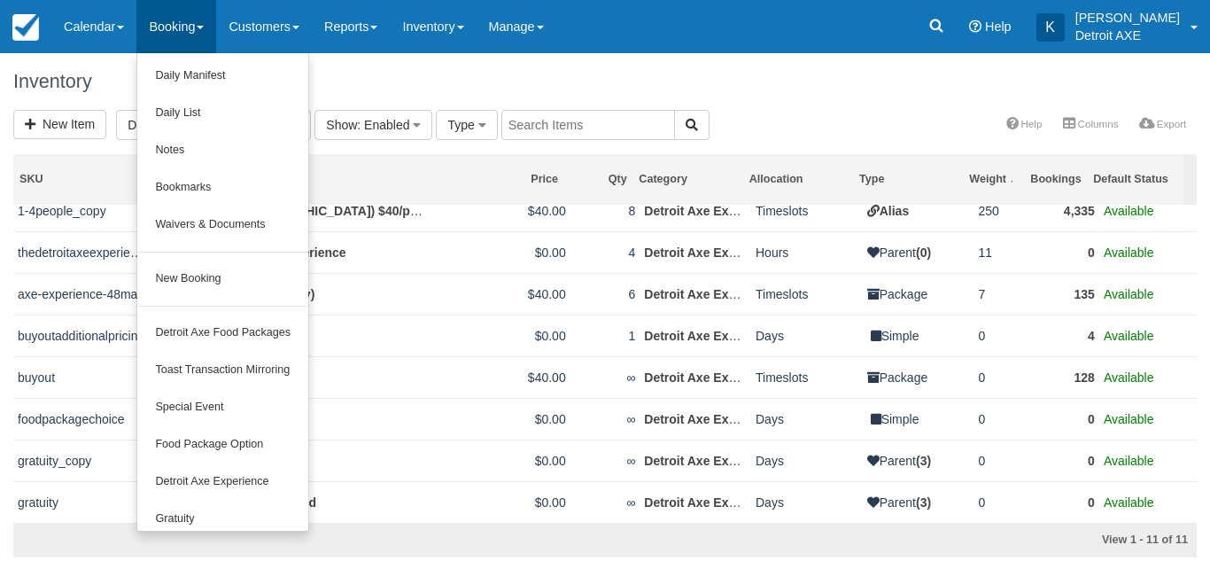
click at [540, 128] on input "text" at bounding box center [588, 125] width 174 height 30
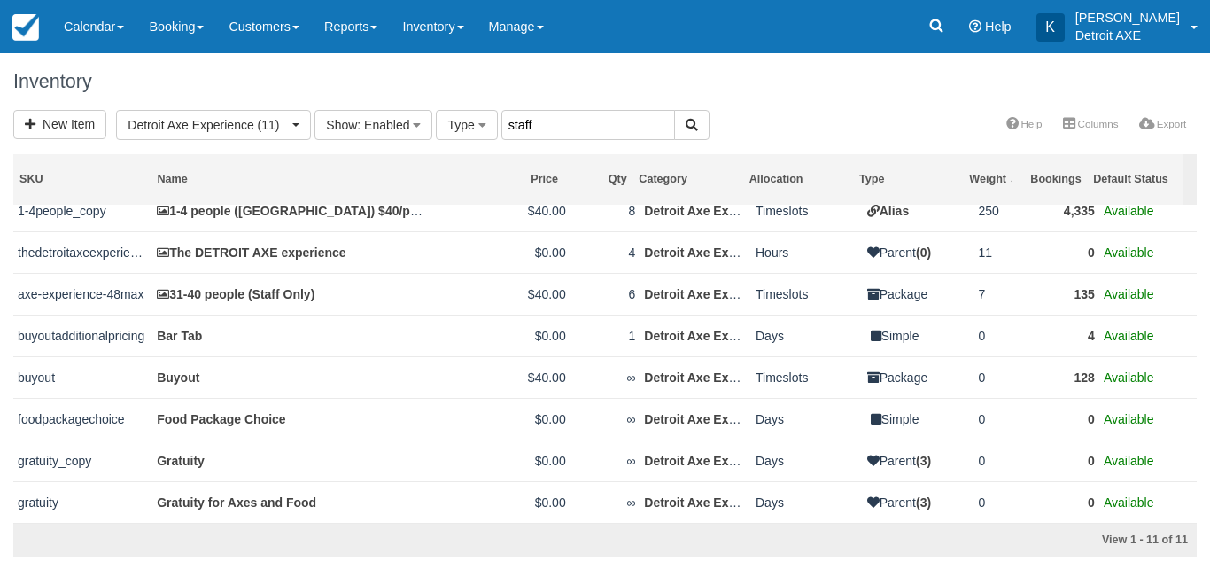
type input "staff"
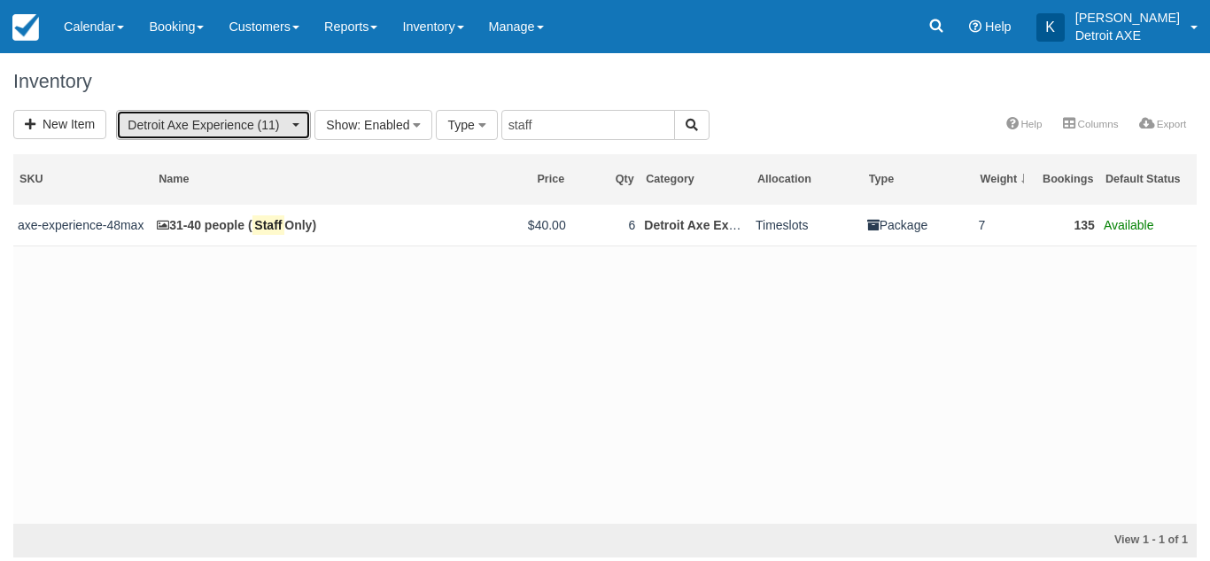
click at [269, 118] on span "Detroit Axe Experience (11)" at bounding box center [208, 125] width 160 height 18
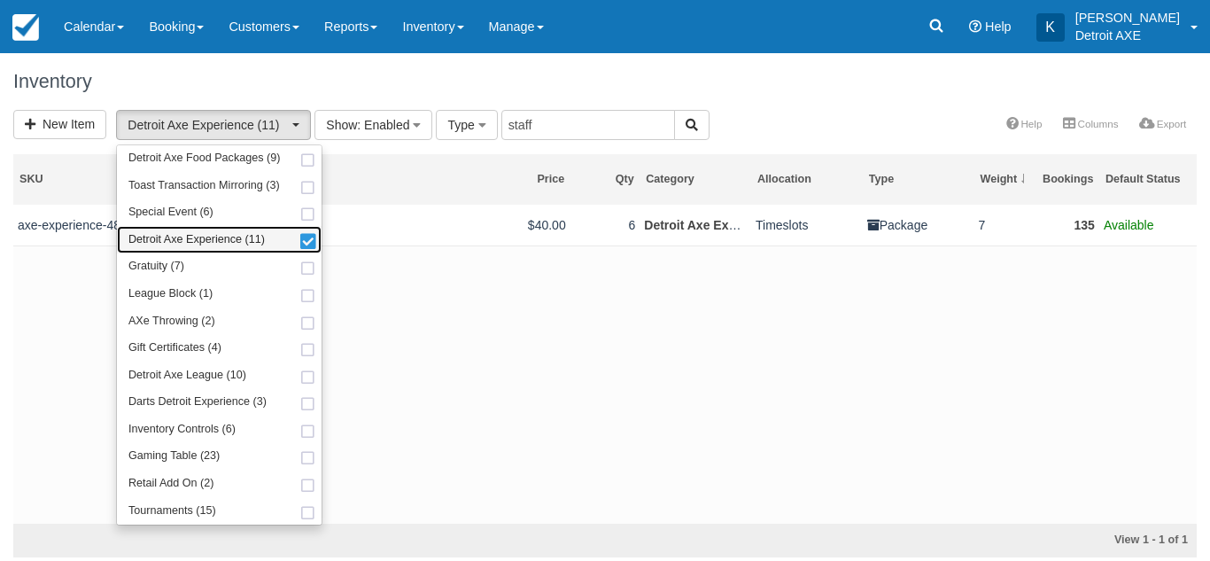
click at [275, 228] on link "Detroit Axe Experience (11)" at bounding box center [219, 239] width 205 height 27
select select
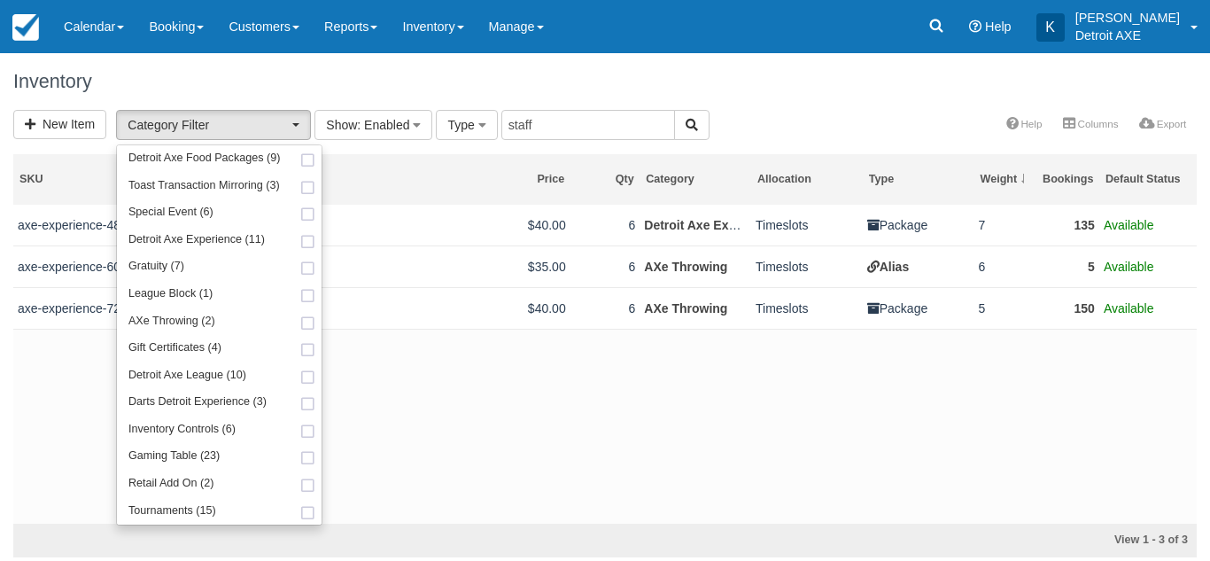
click at [366, 105] on div "Inventory" at bounding box center [605, 81] width 1210 height 57
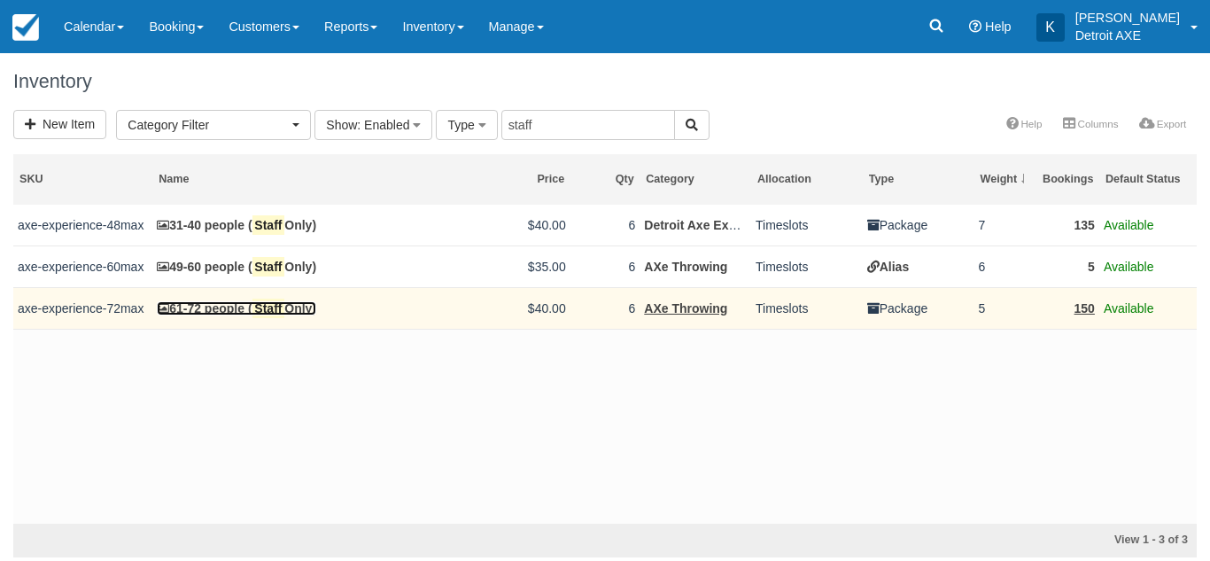
click at [266, 303] on mark "Staff" at bounding box center [268, 307] width 33 height 19
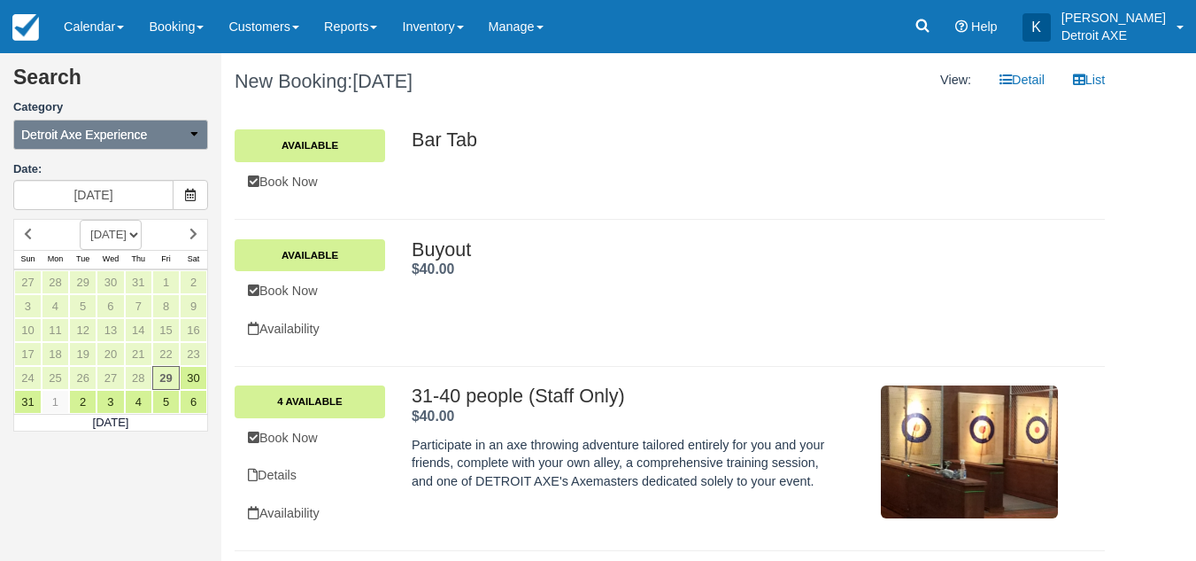
click at [109, 131] on span "Detroit Axe Experience" at bounding box center [84, 135] width 126 height 18
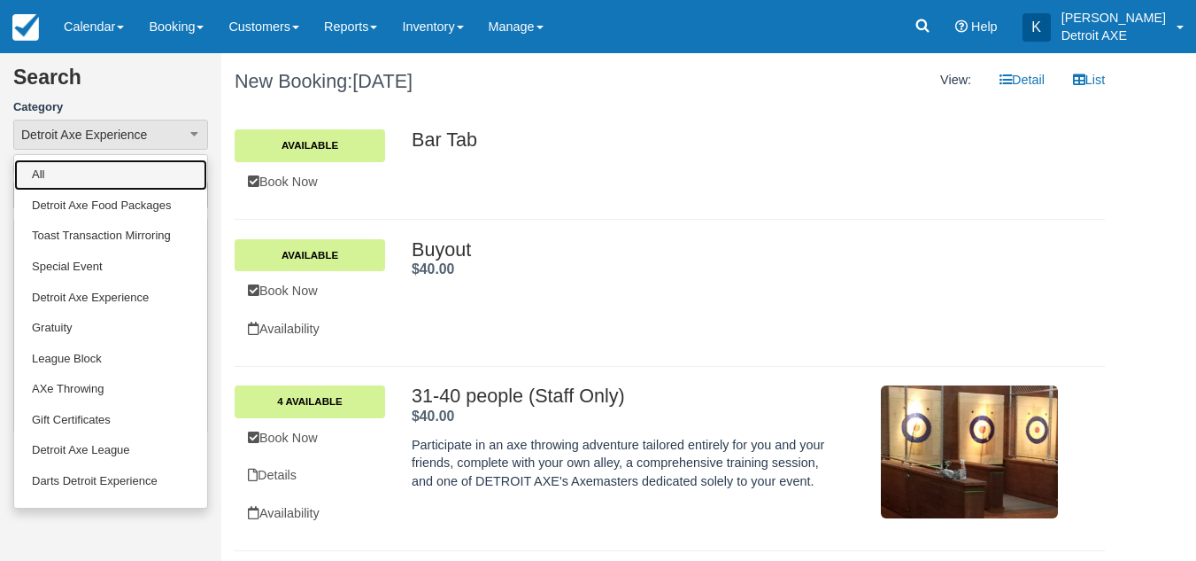
click at [92, 168] on link "All" at bounding box center [110, 174] width 193 height 31
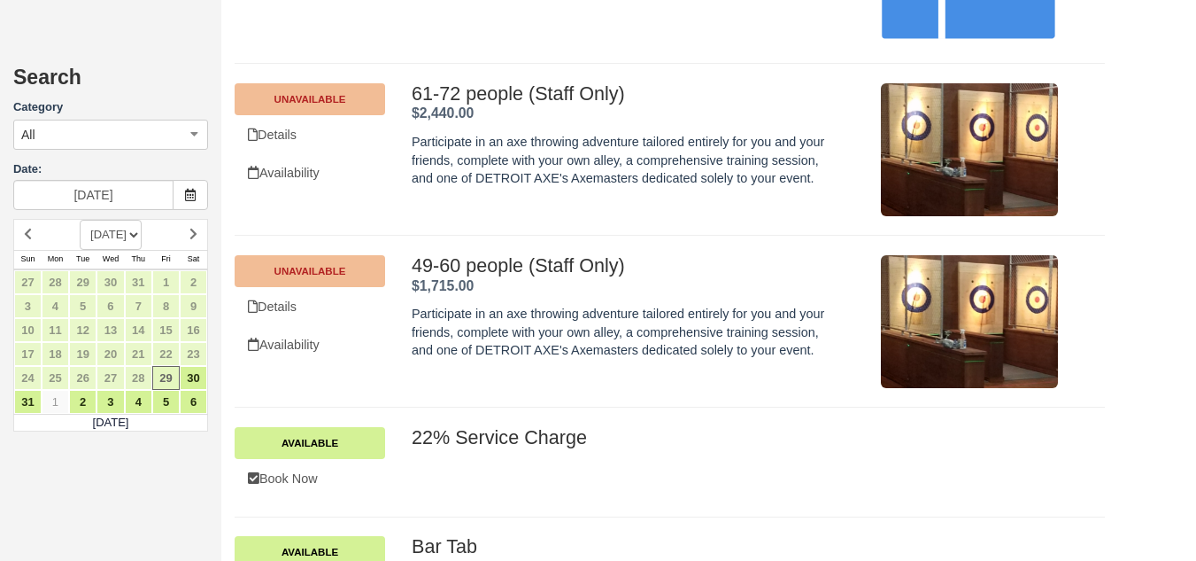
scroll to position [6357, 0]
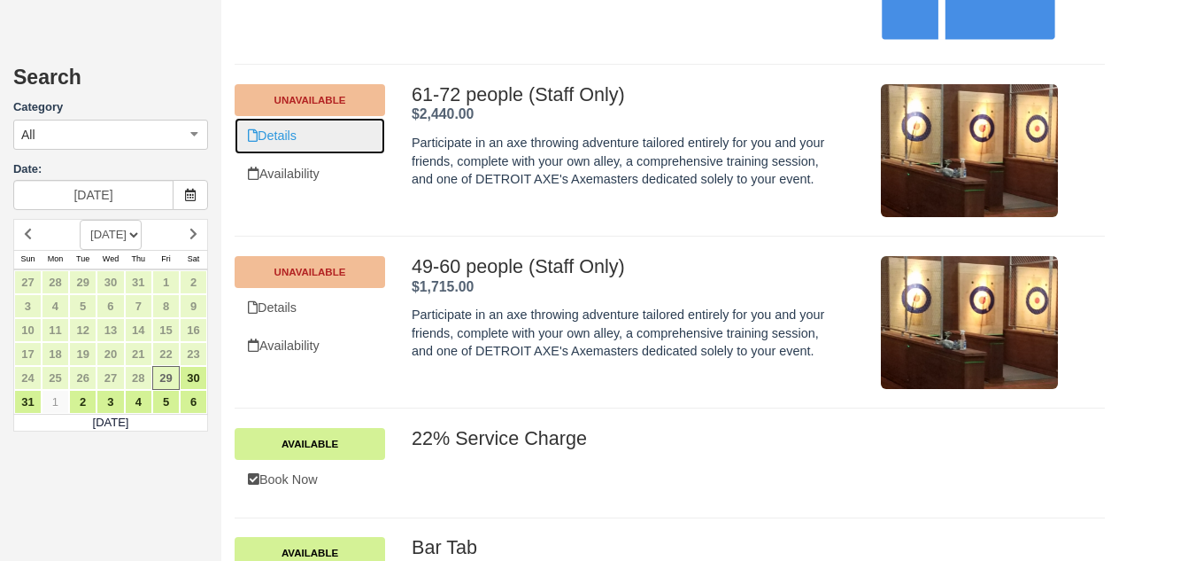
click at [306, 154] on link "Details" at bounding box center [310, 136] width 151 height 36
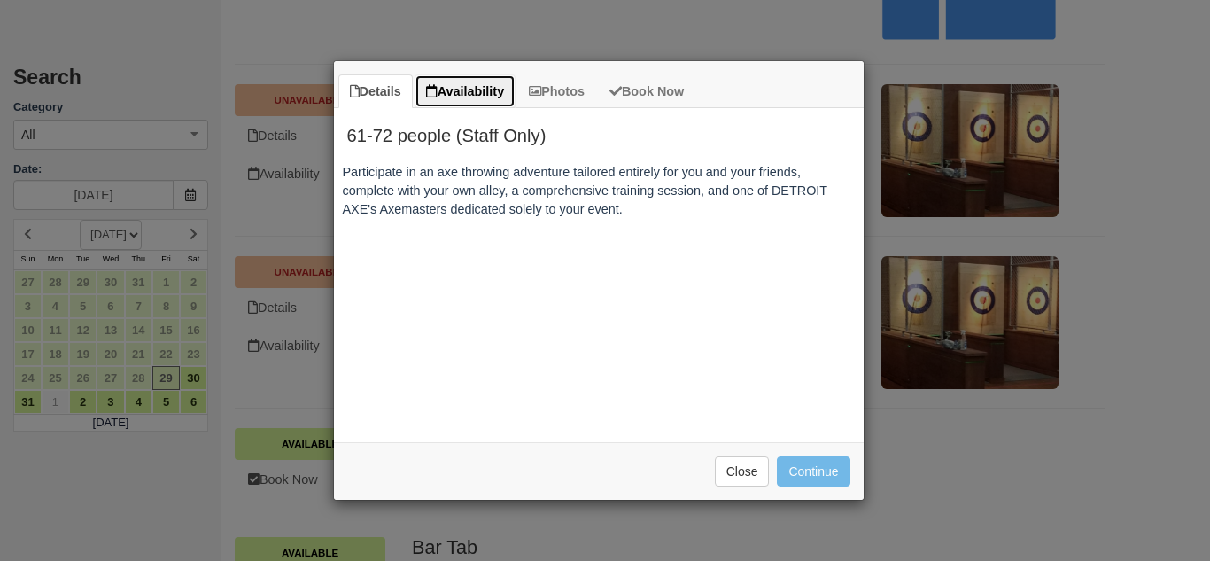
click at [480, 82] on link "Availability" at bounding box center [464, 91] width 101 height 35
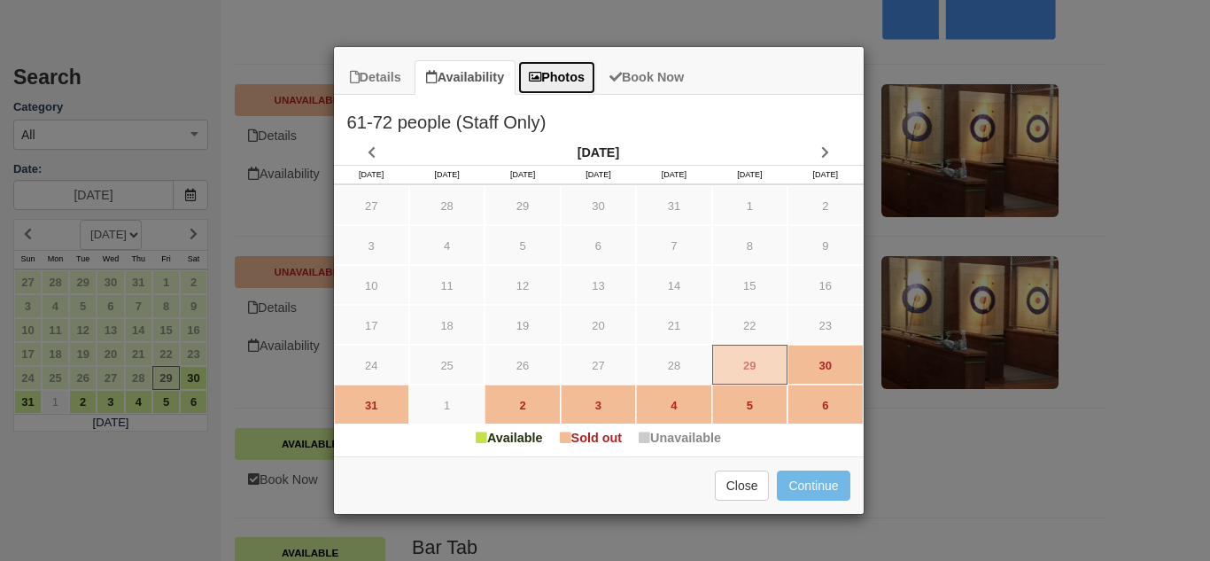
click at [566, 78] on link "Photos" at bounding box center [556, 77] width 79 height 35
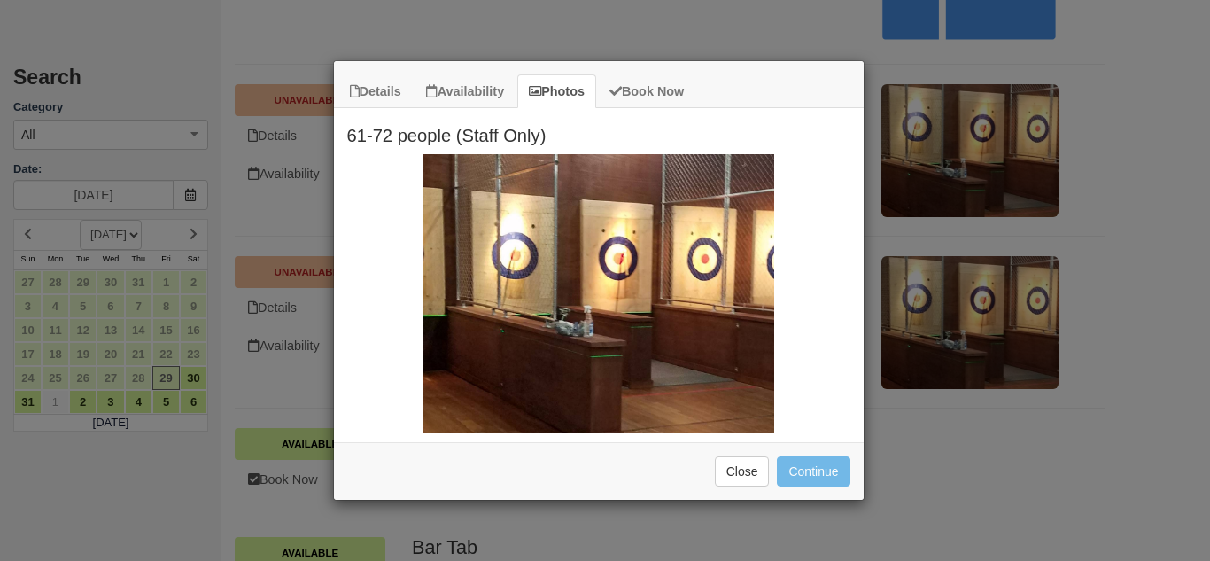
click at [668, 71] on ul "Details Availability Photos Book Now" at bounding box center [599, 85] width 530 height 48
click at [666, 81] on link "Book Now" at bounding box center [646, 91] width 97 height 35
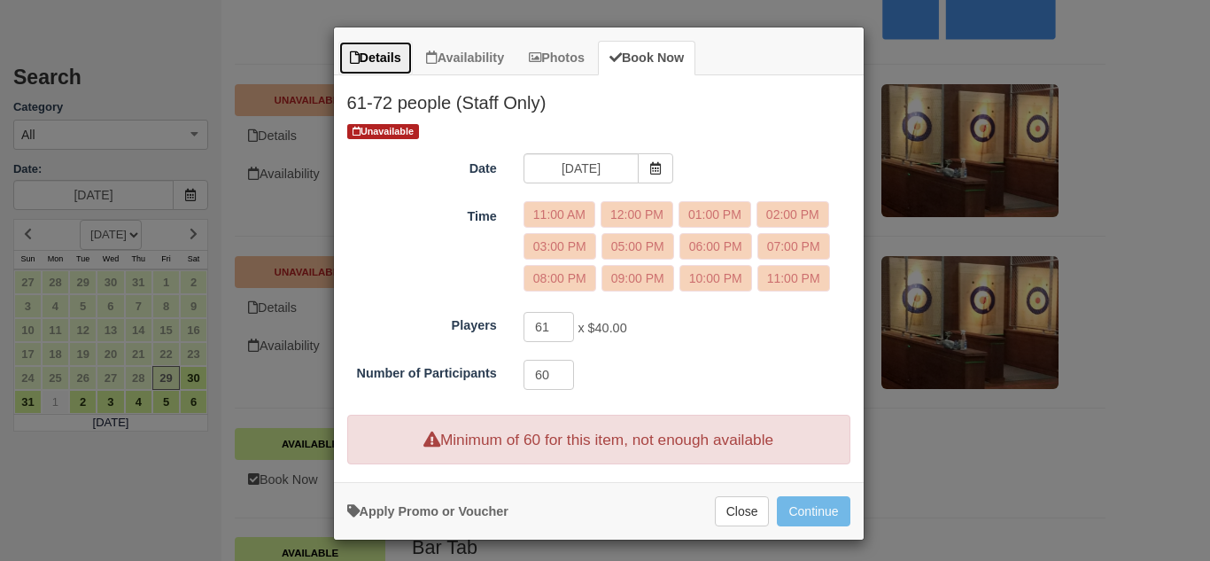
click at [385, 63] on link "Details" at bounding box center [375, 58] width 74 height 35
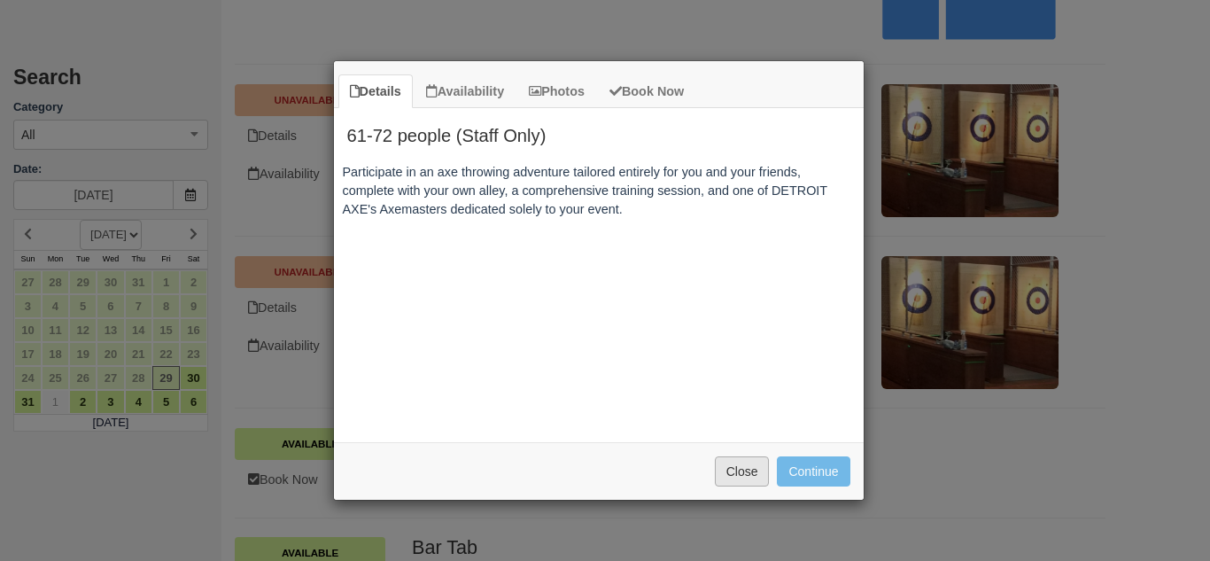
click at [747, 471] on button "Close" at bounding box center [742, 471] width 55 height 30
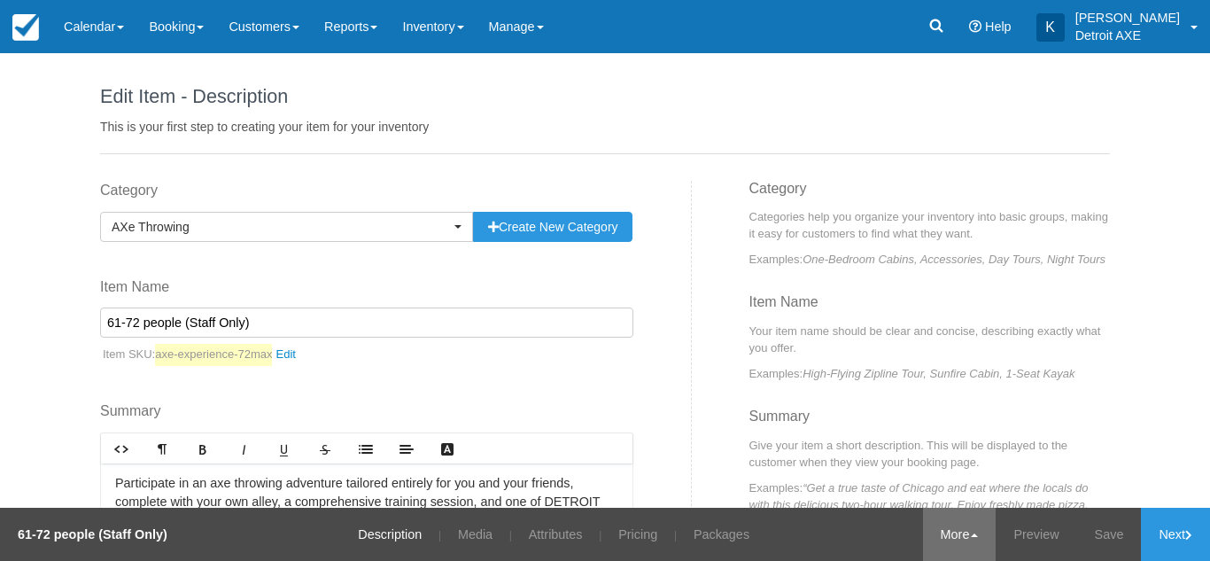
click at [947, 531] on link "More" at bounding box center [959, 533] width 73 height 53
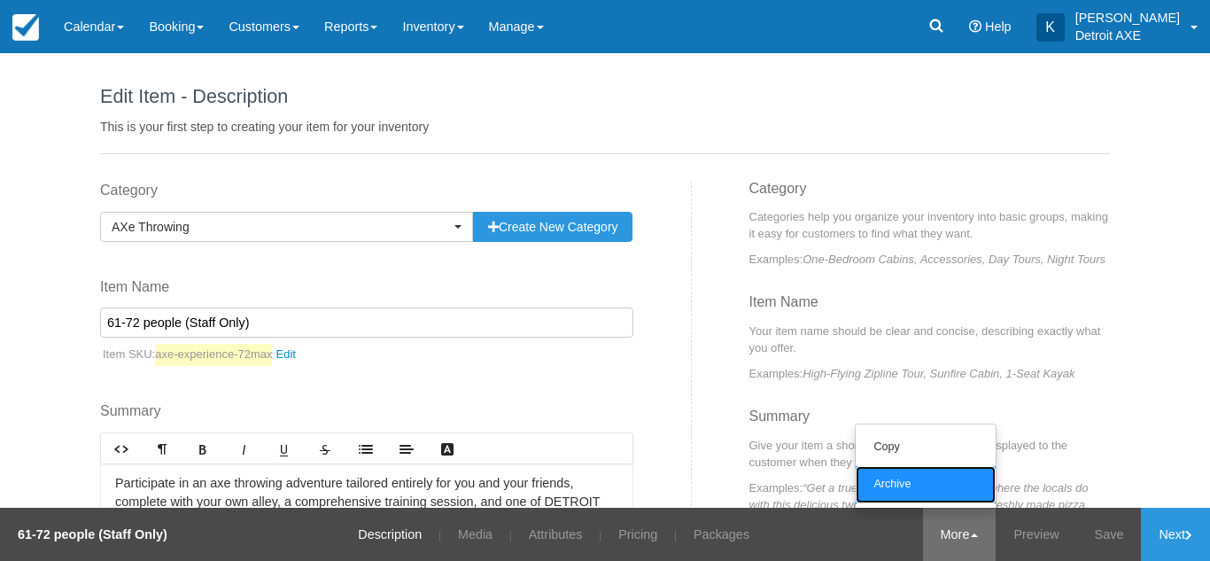
click at [938, 479] on link "Archive" at bounding box center [925, 484] width 140 height 37
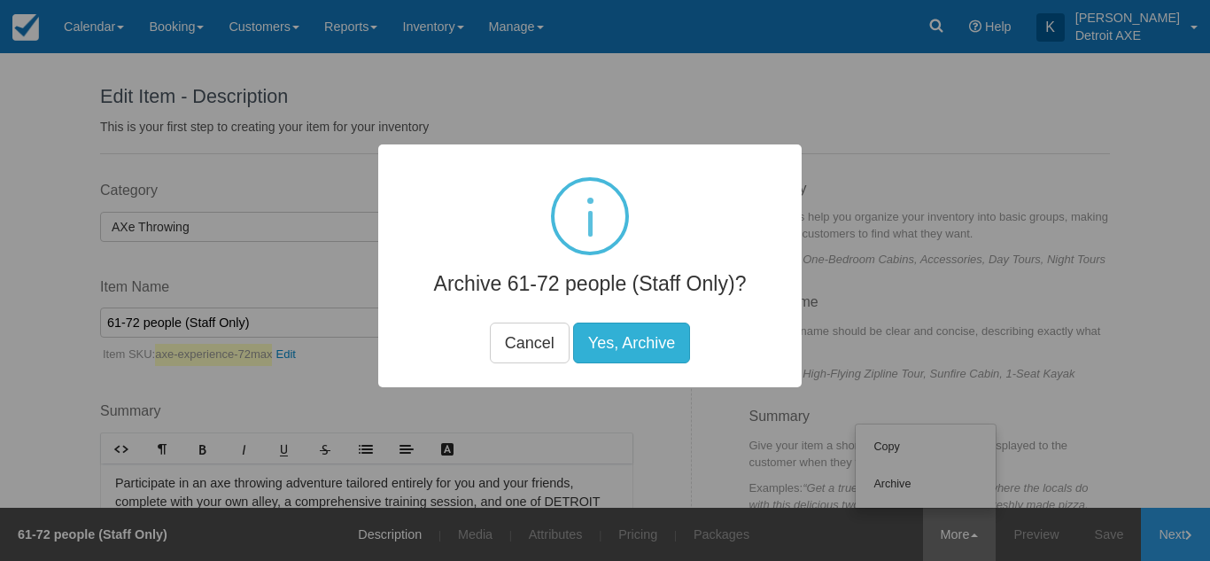
click at [630, 331] on button "Yes, Archive" at bounding box center [631, 342] width 117 height 41
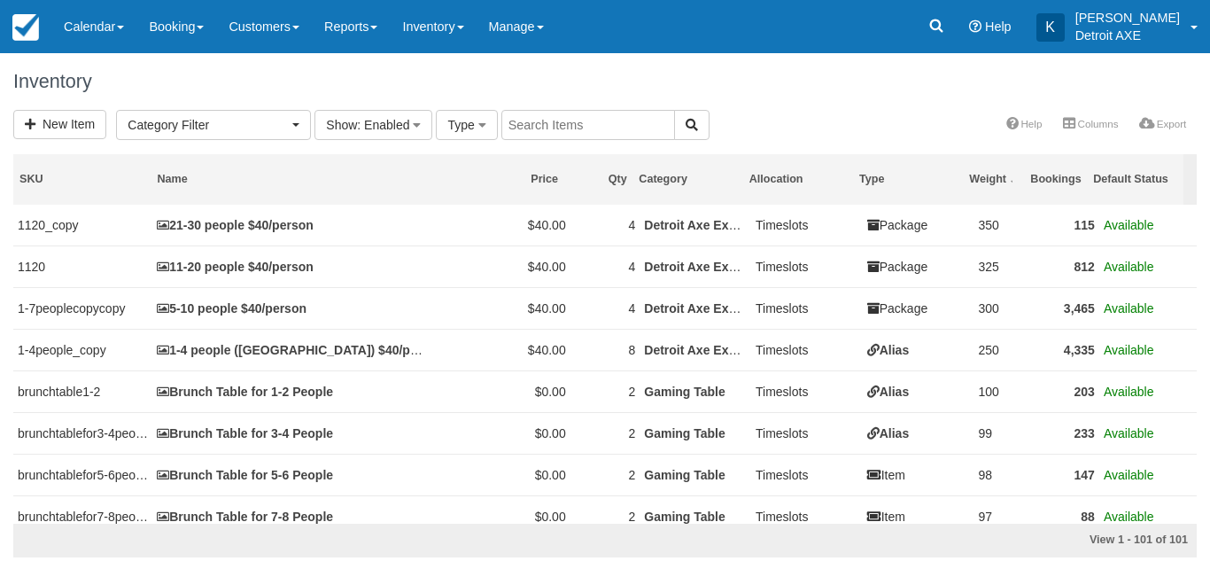
select select
click at [547, 135] on input "text" at bounding box center [588, 125] width 174 height 30
type input "staff"
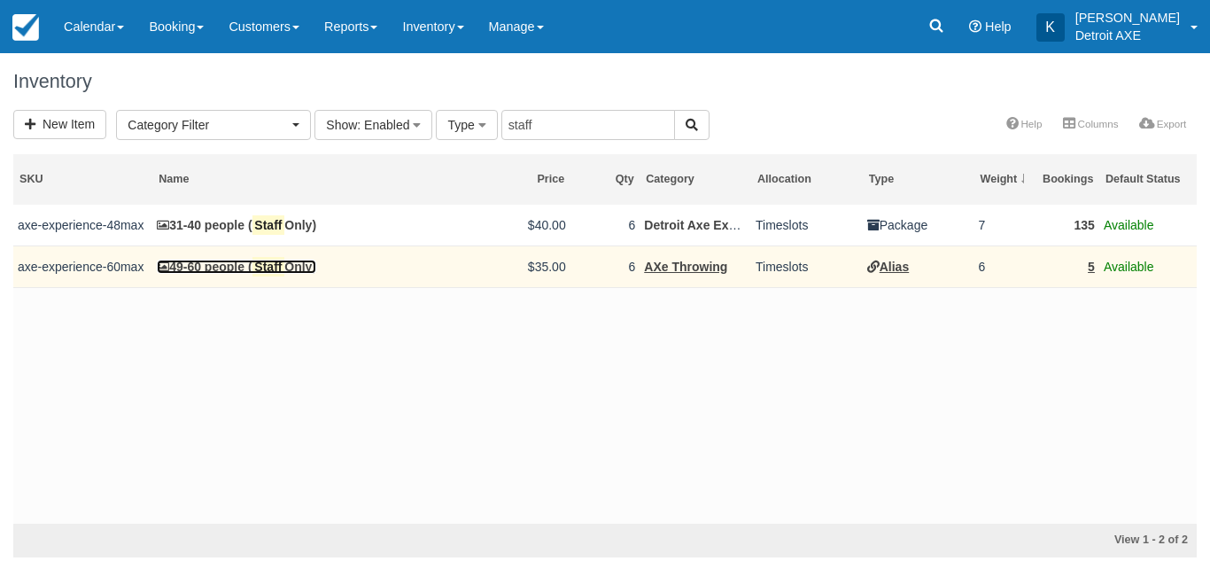
click at [234, 265] on link "49-60 people ( Staff Only)" at bounding box center [236, 266] width 159 height 14
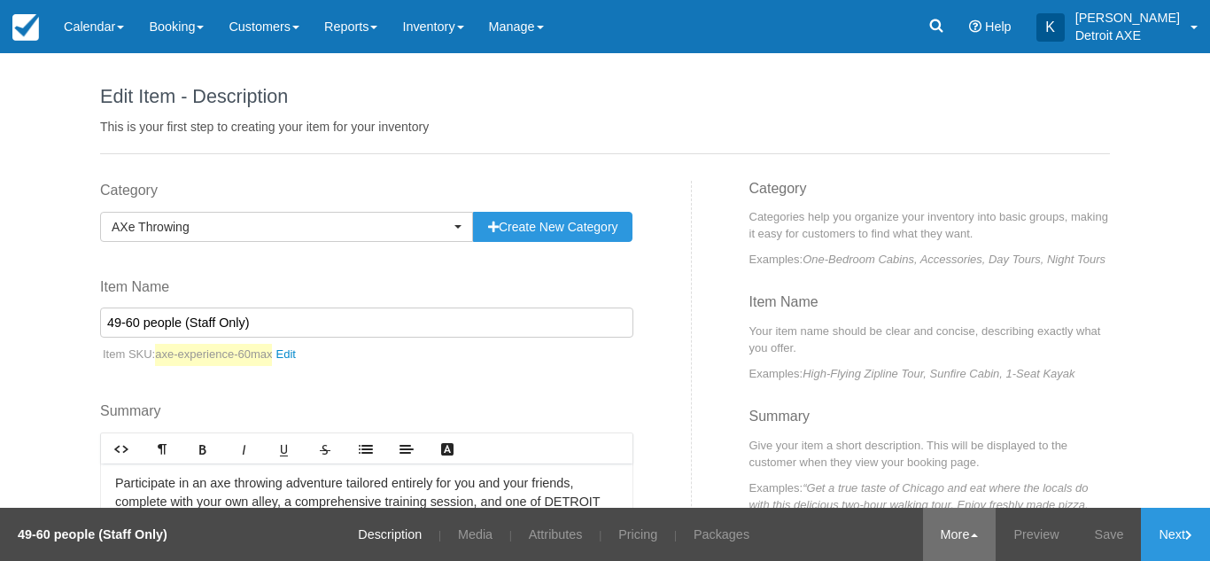
click at [932, 527] on link "More" at bounding box center [959, 533] width 73 height 53
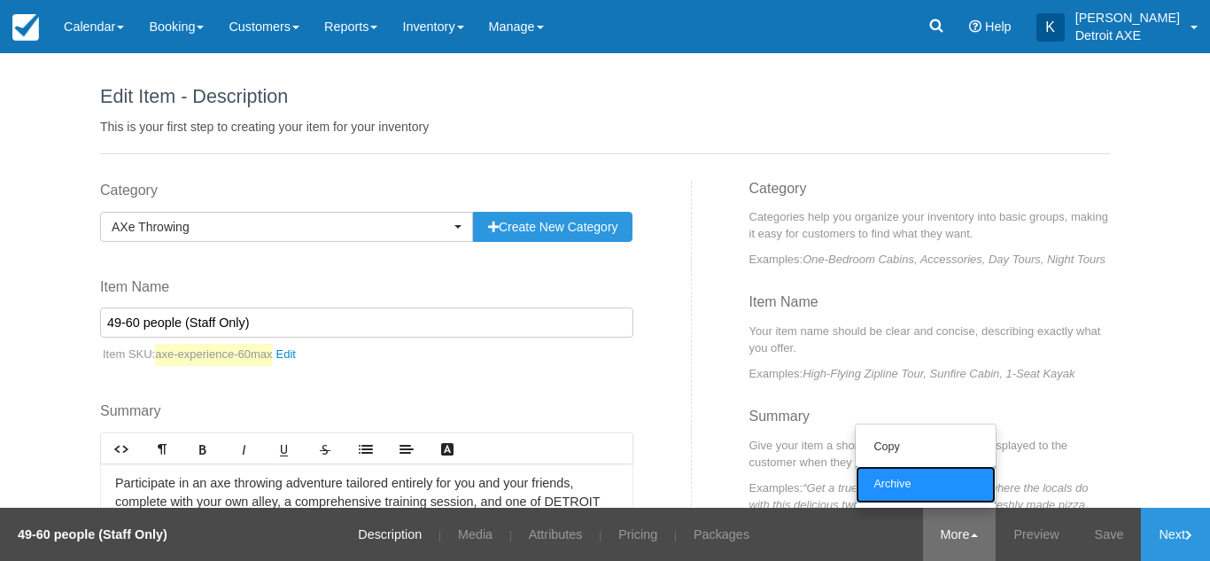
click at [932, 491] on link "Archive" at bounding box center [925, 484] width 140 height 37
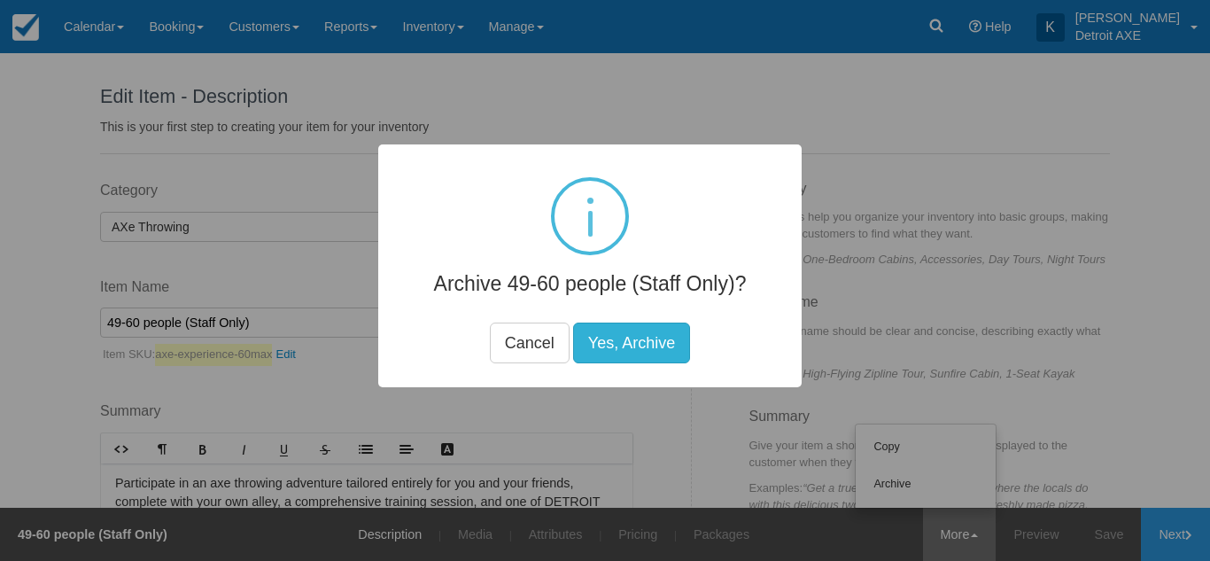
click at [655, 344] on button "Yes, Archive" at bounding box center [631, 342] width 117 height 41
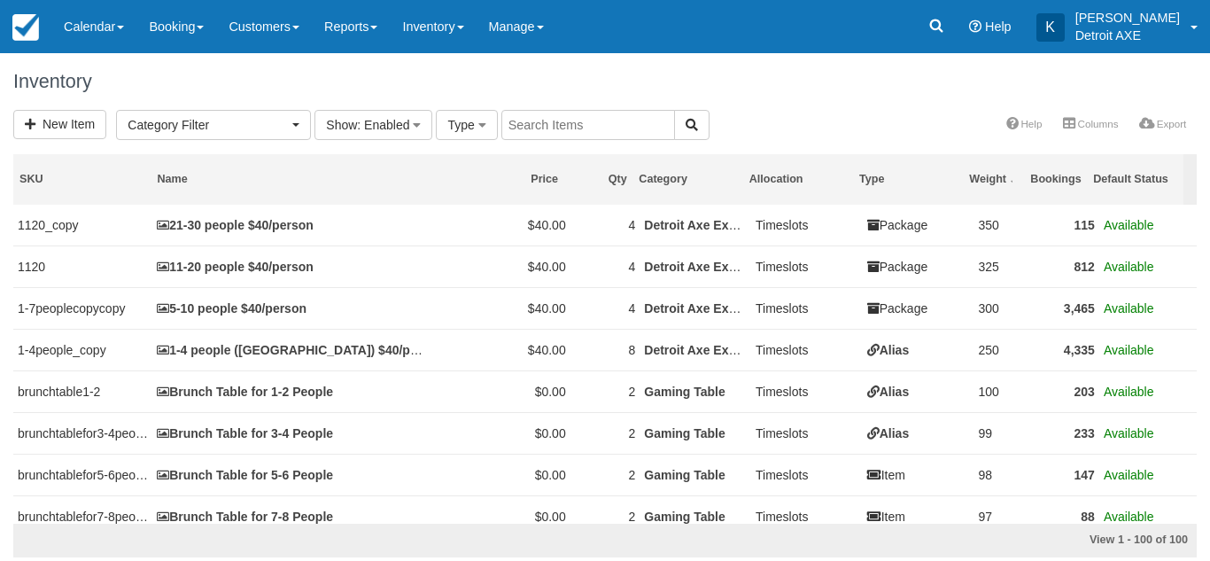
select select
click at [71, 53] on div "Inventory" at bounding box center [605, 81] width 1210 height 57
click at [96, 44] on link "Calendar" at bounding box center [93, 26] width 85 height 53
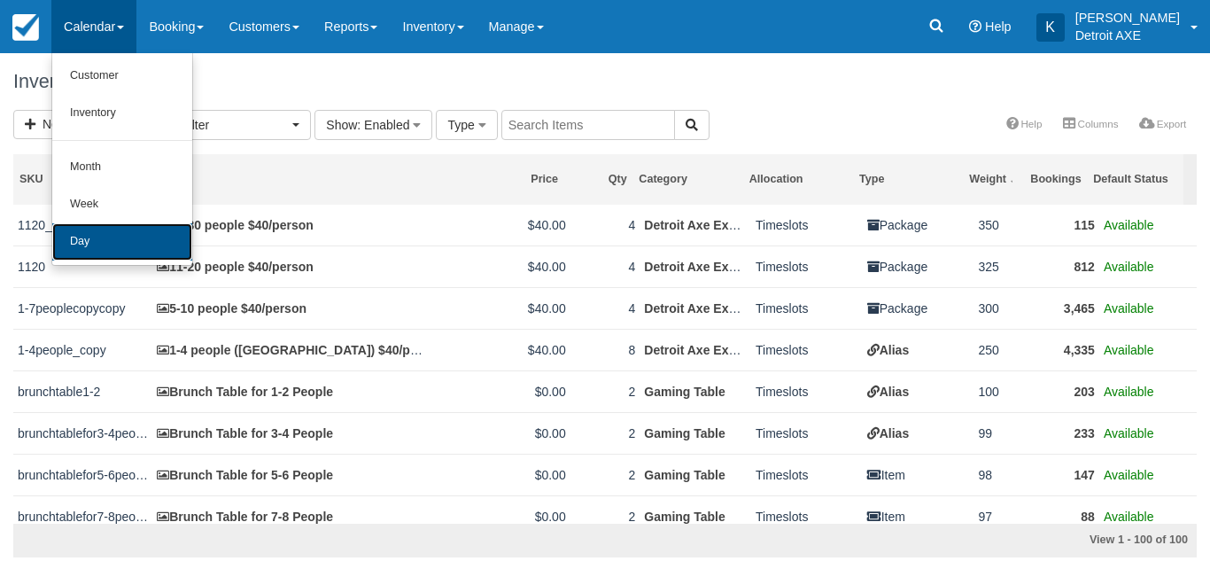
click at [98, 236] on link "Day" at bounding box center [122, 241] width 140 height 37
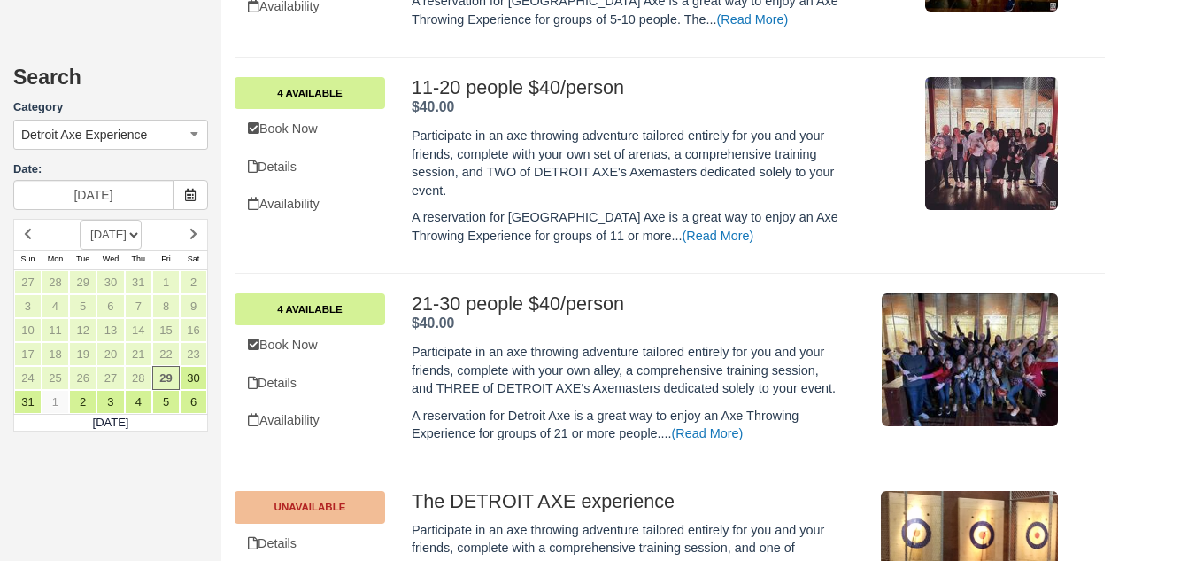
scroll to position [868, 0]
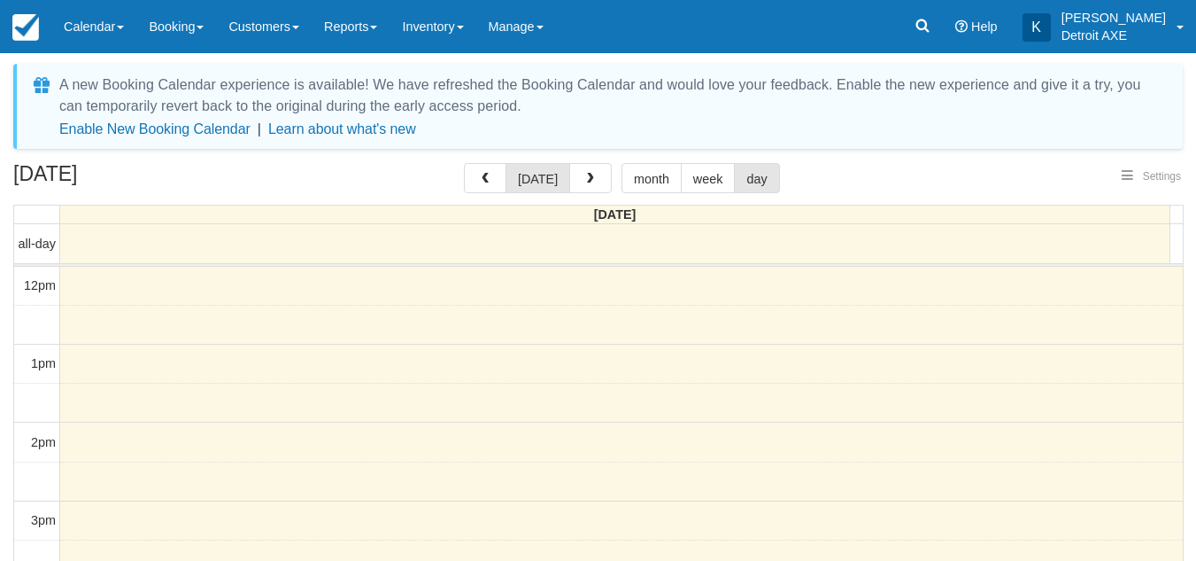
select select
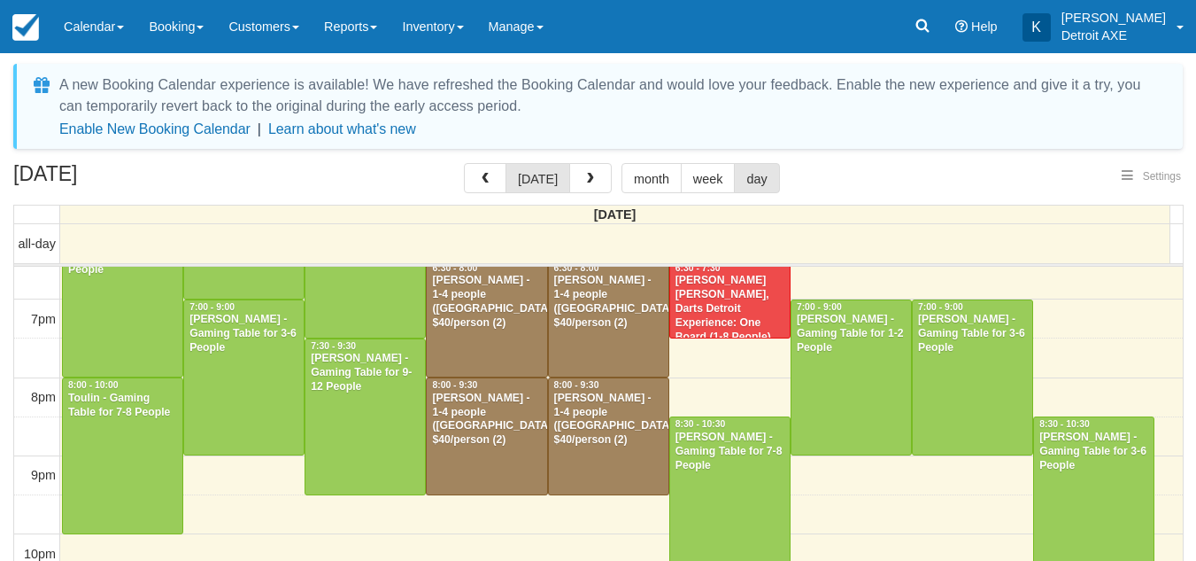
select select
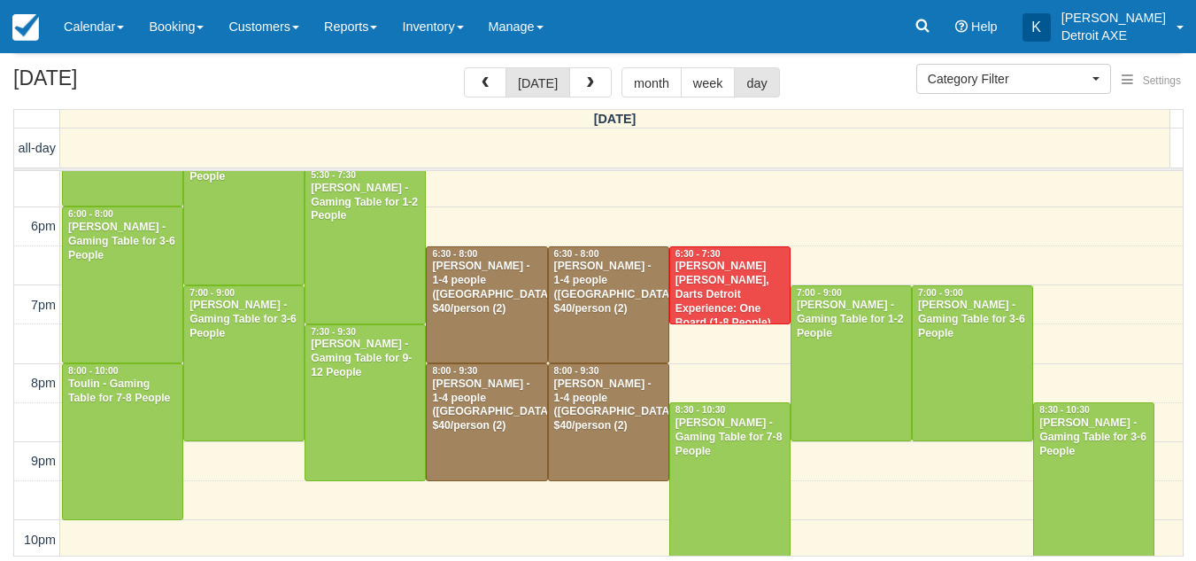
scroll to position [432, 0]
click at [590, 75] on button "button" at bounding box center [590, 82] width 43 height 30
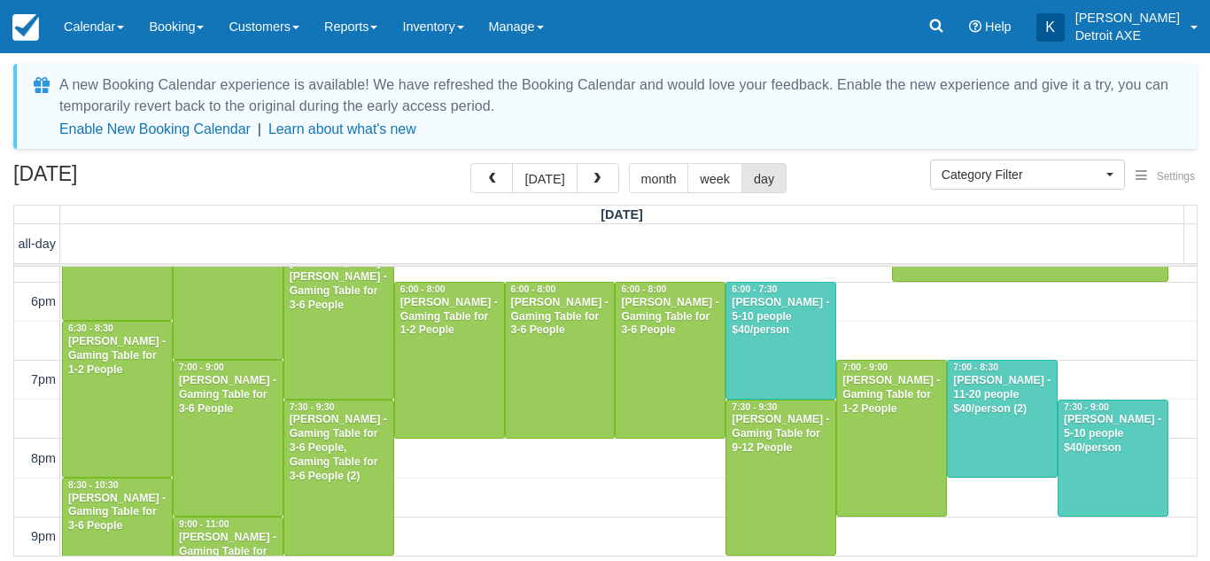
scroll to position [534, 0]
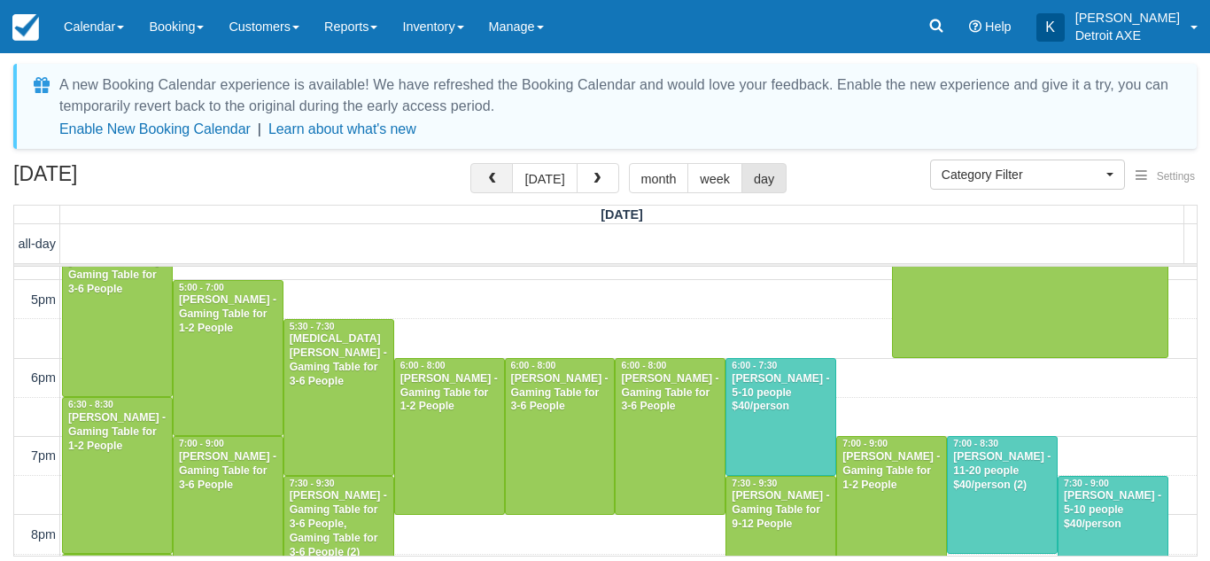
click at [489, 173] on button "button" at bounding box center [491, 178] width 43 height 30
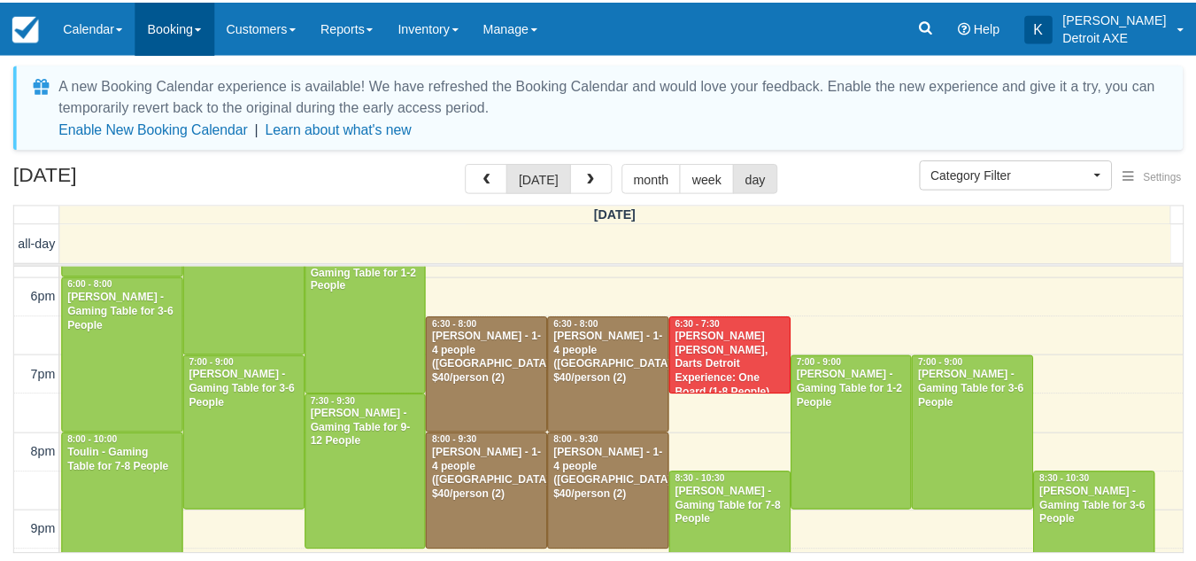
scroll to position [459, 0]
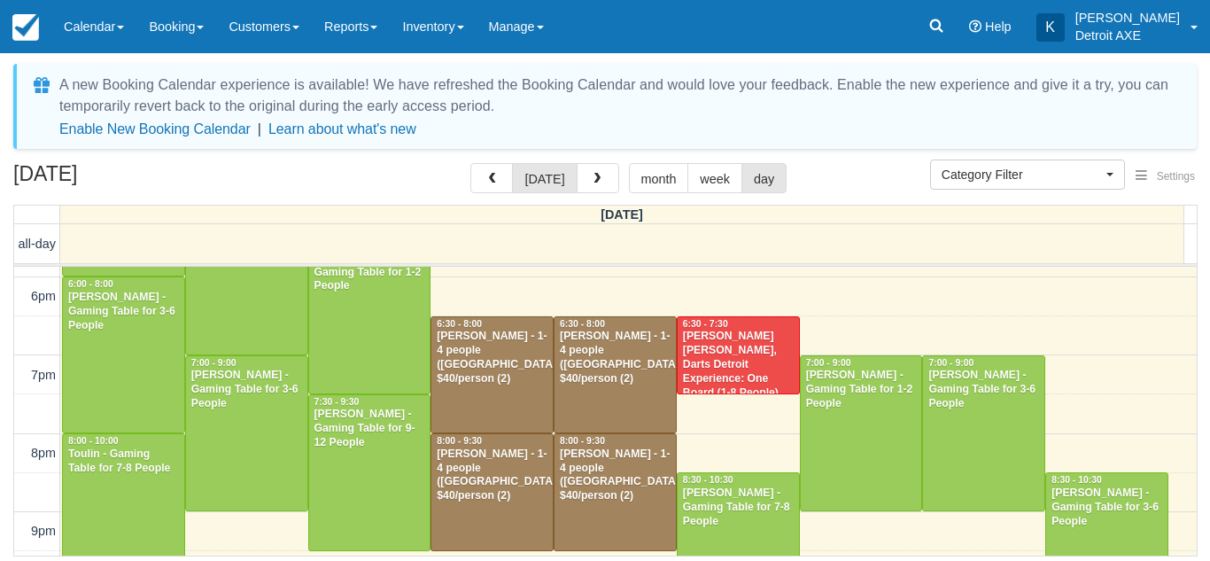
click at [635, 201] on div "August 29, 2025 today month week day Friday all-day 12pm 1pm 2pm 3pm 4pm 5pm 6p…" at bounding box center [605, 359] width 1210 height 393
click at [652, 188] on button "month" at bounding box center [659, 178] width 60 height 30
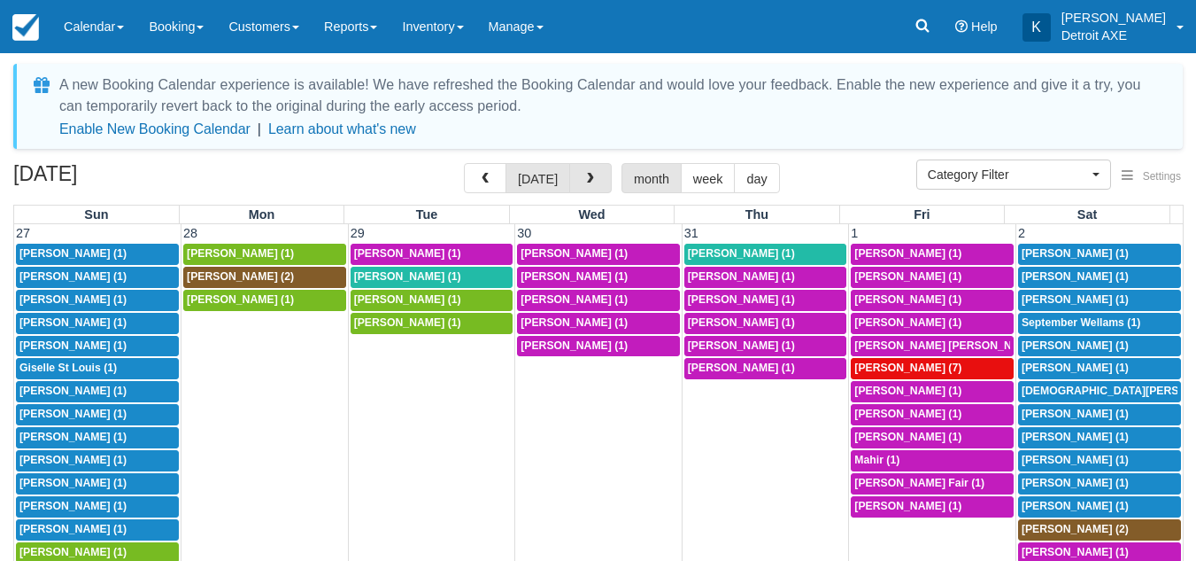
click at [597, 182] on button "button" at bounding box center [590, 178] width 43 height 30
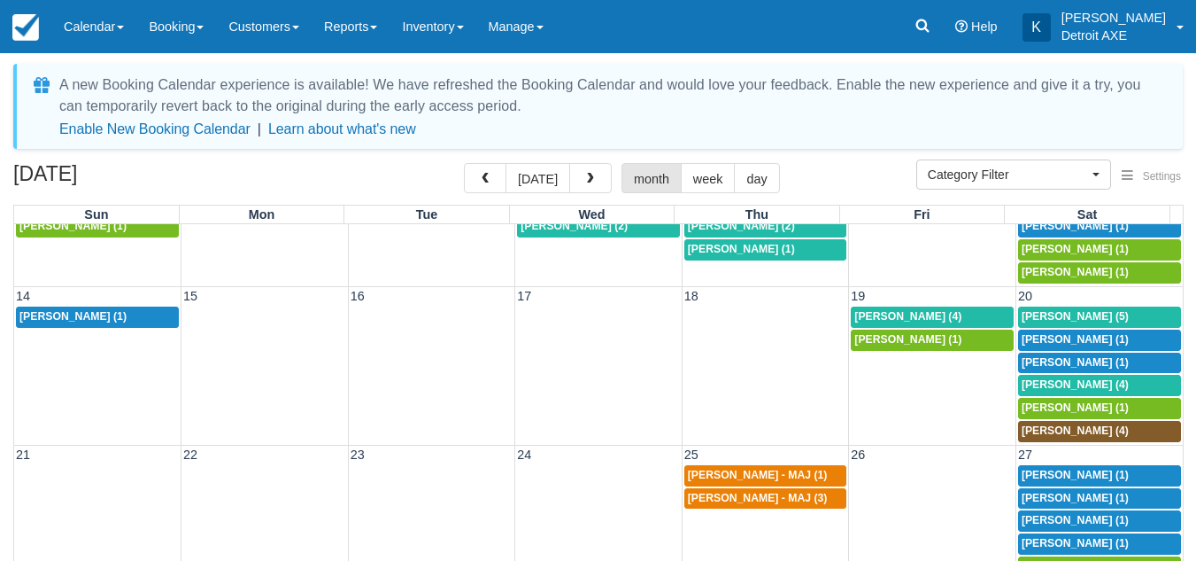
scroll to position [278, 0]
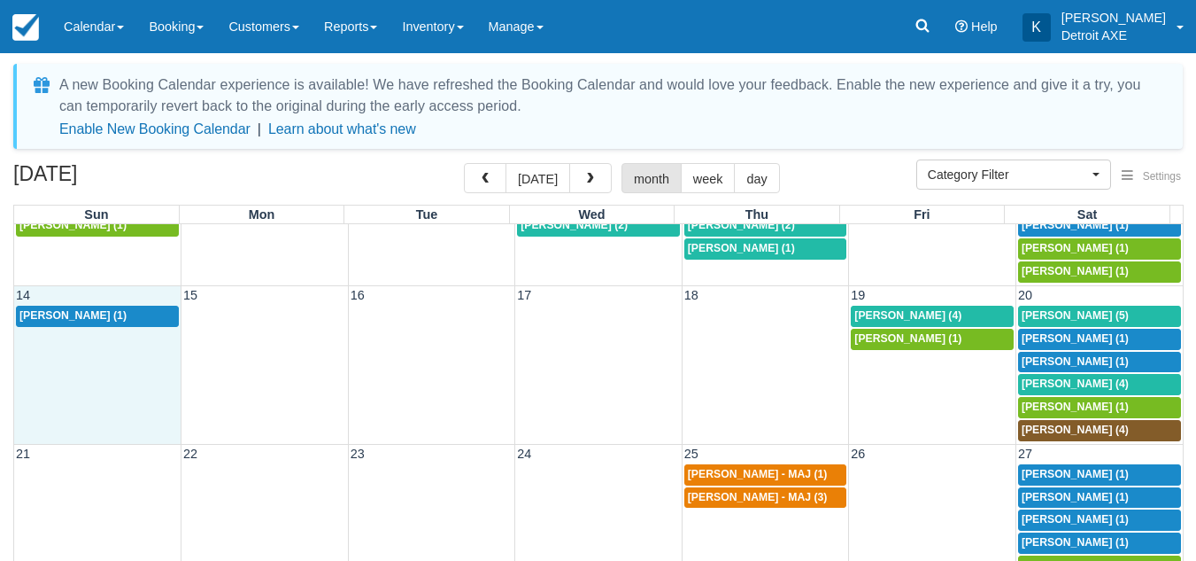
click at [132, 391] on td "12p Alisha Finch (1)" at bounding box center [97, 373] width 167 height 137
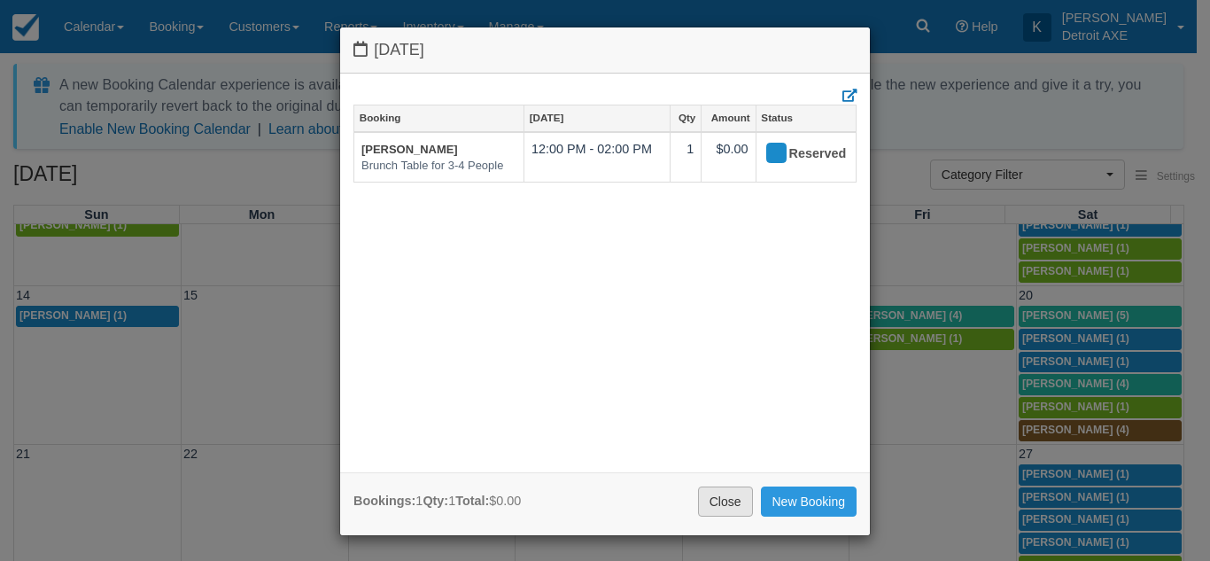
click at [713, 500] on link "Close" at bounding box center [725, 501] width 55 height 30
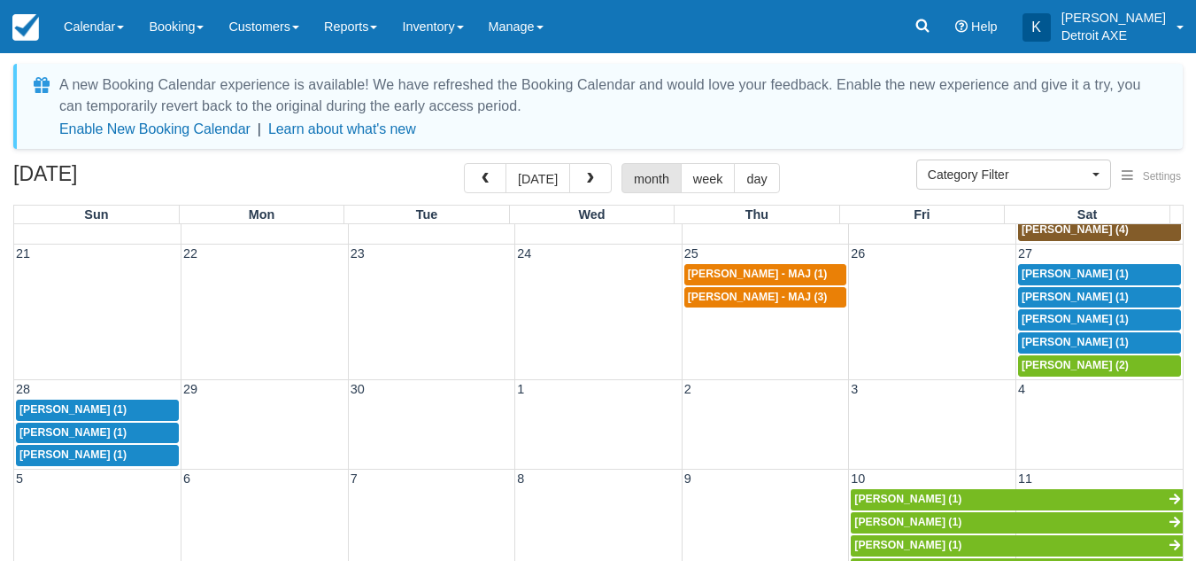
scroll to position [480, 0]
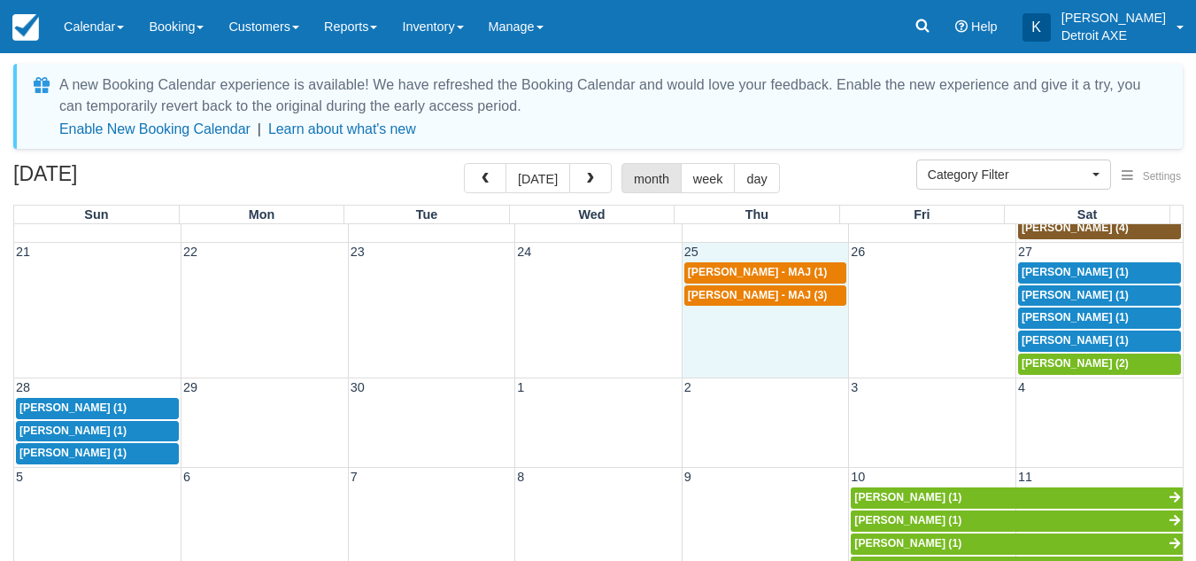
click at [773, 336] on td "5p Laura Hornshaw - MAJ (3)" at bounding box center [765, 330] width 167 height 92
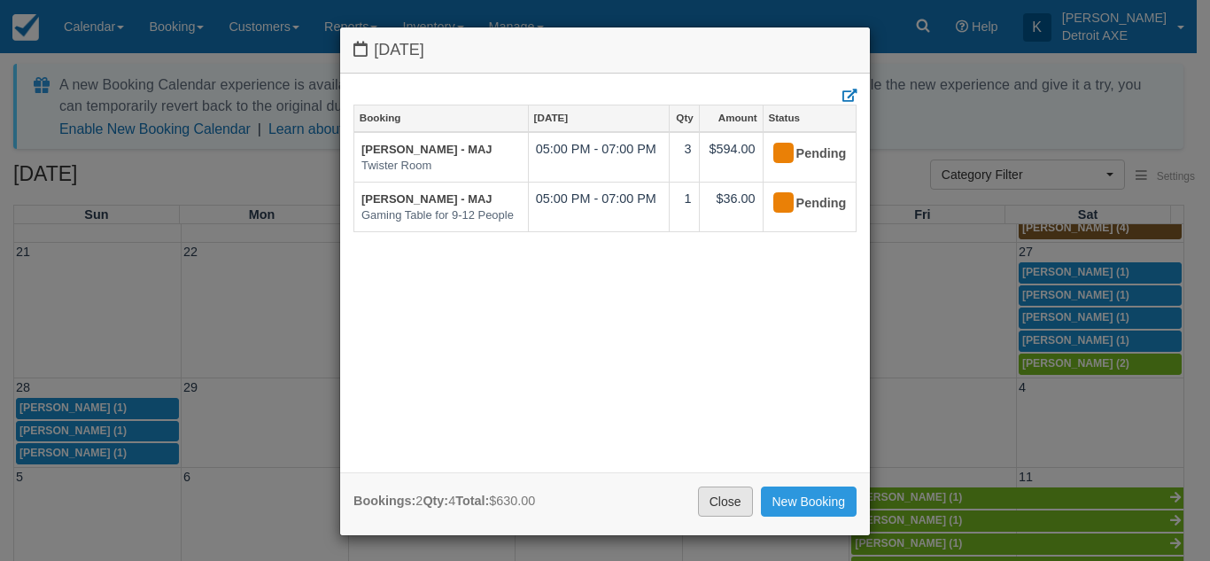
click at [712, 496] on link "Close" at bounding box center [725, 501] width 55 height 30
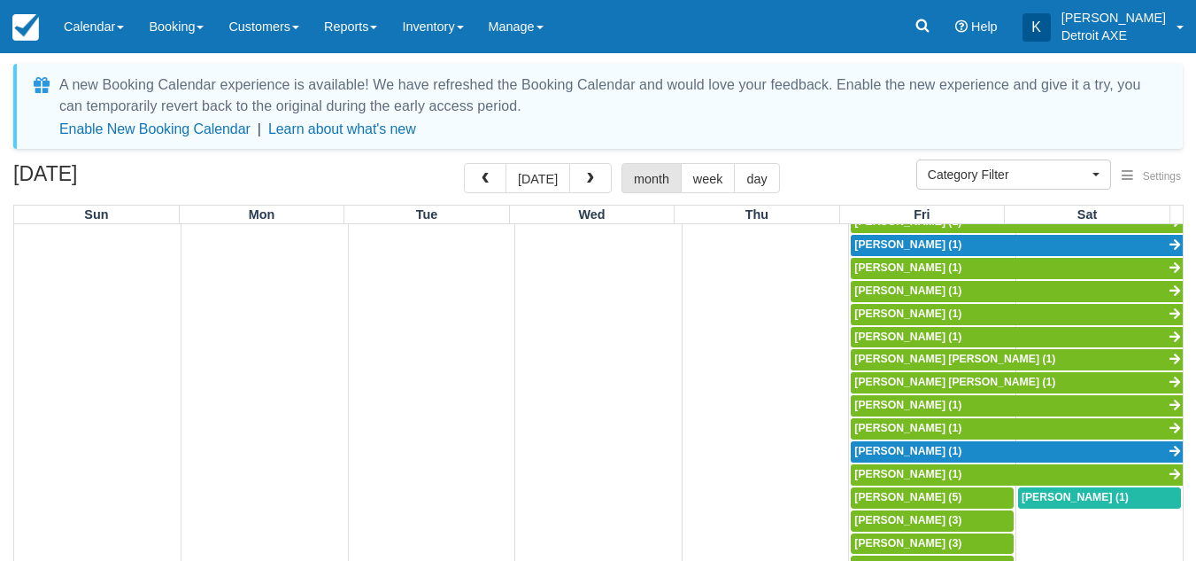
scroll to position [1146, 0]
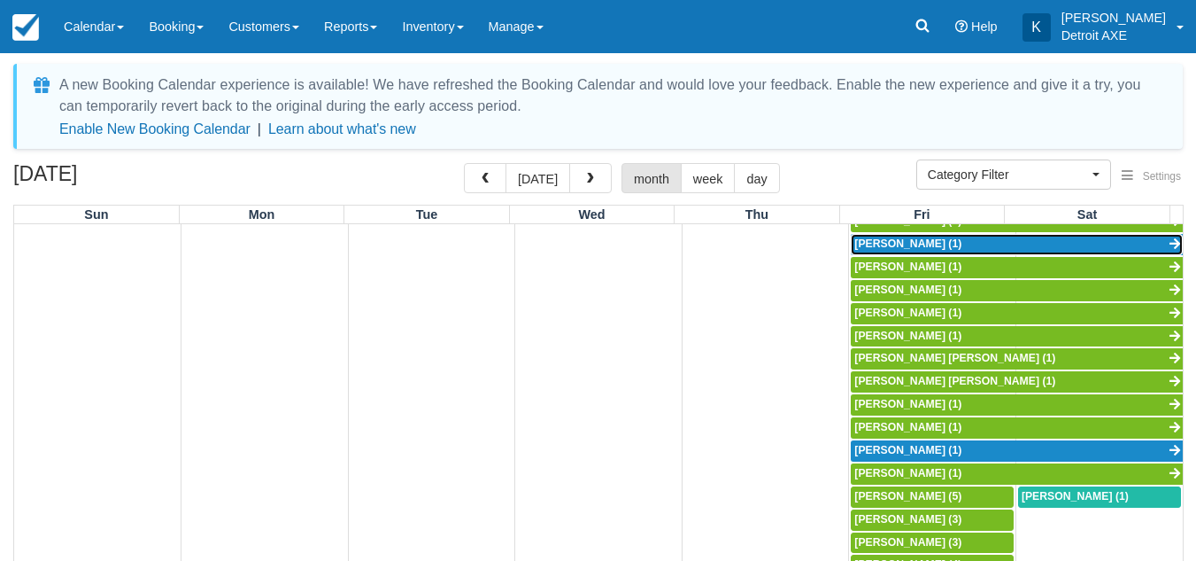
click at [910, 239] on span "Patricia Graham (1)" at bounding box center [908, 243] width 107 height 12
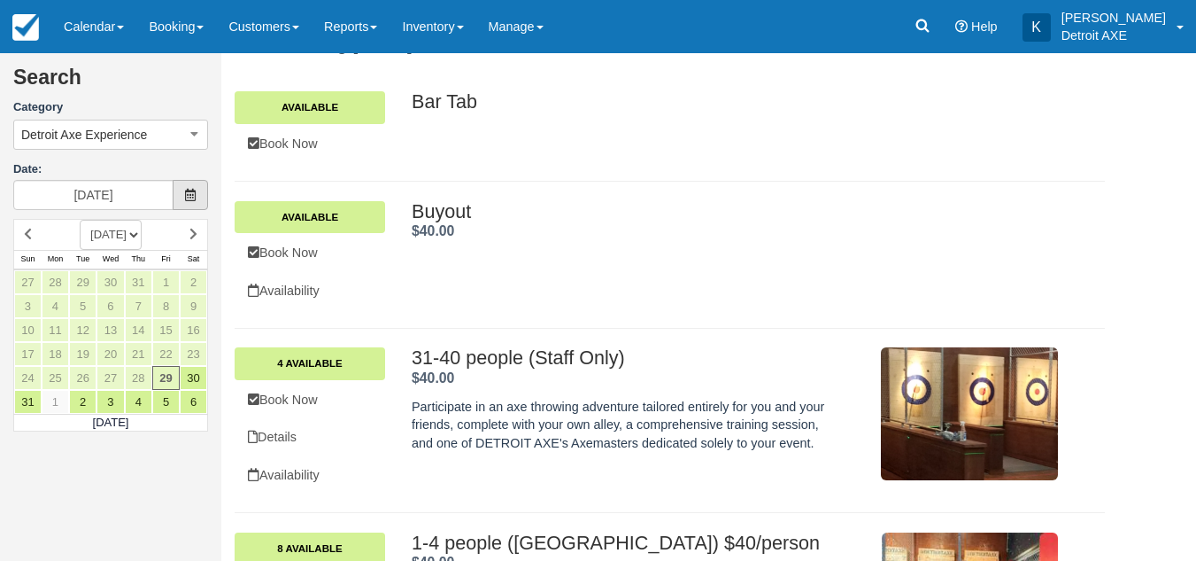
scroll to position [29, 0]
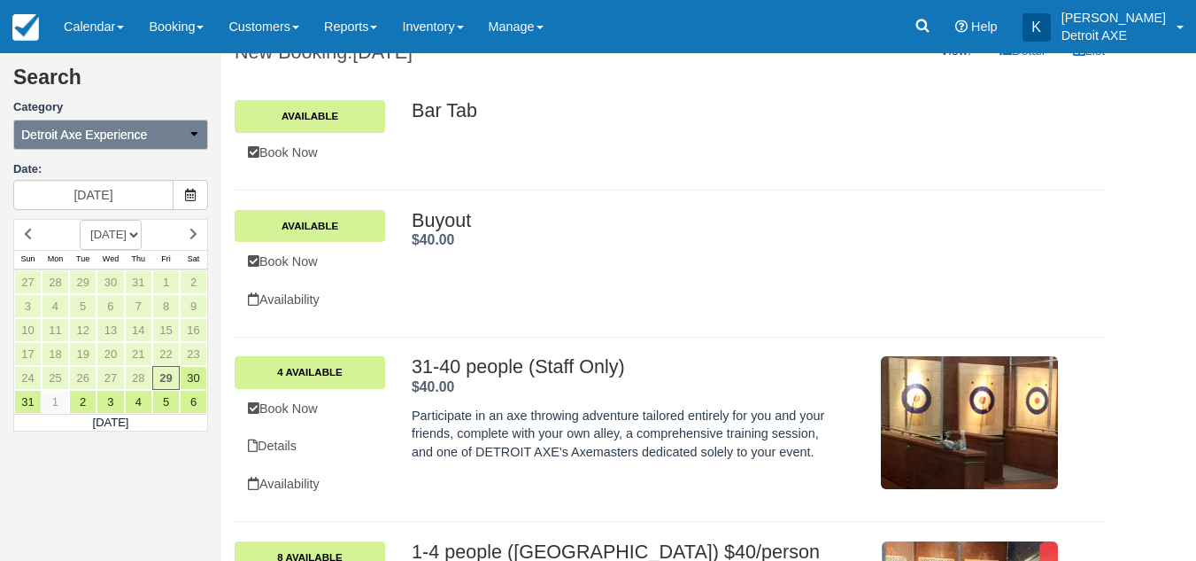
click at [155, 141] on button "Detroit Axe Experience" at bounding box center [110, 135] width 195 height 30
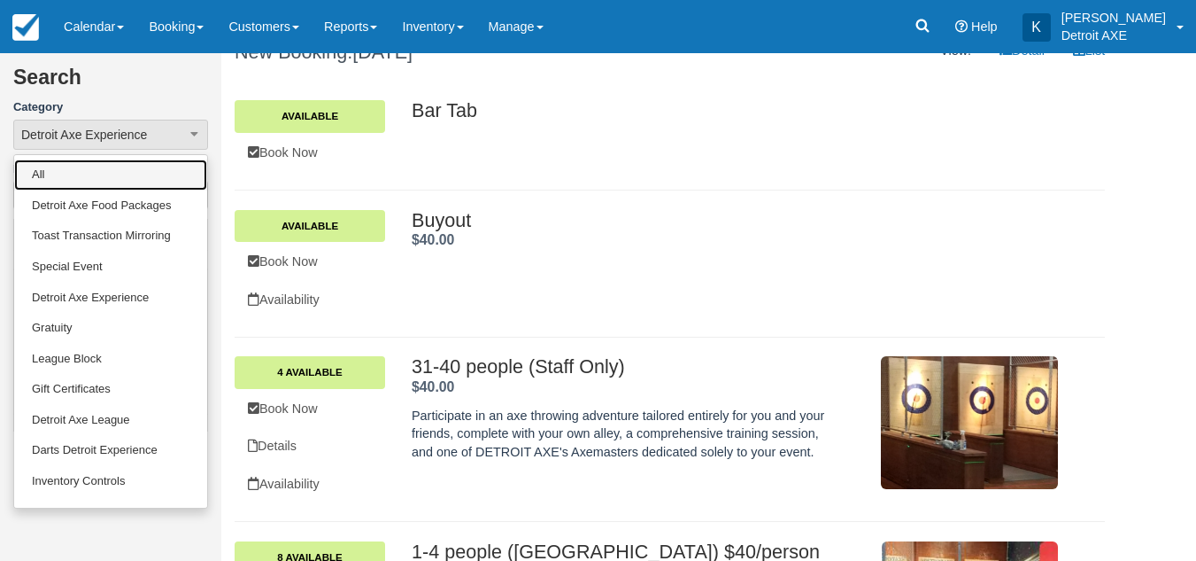
click at [121, 169] on link "All" at bounding box center [110, 174] width 193 height 31
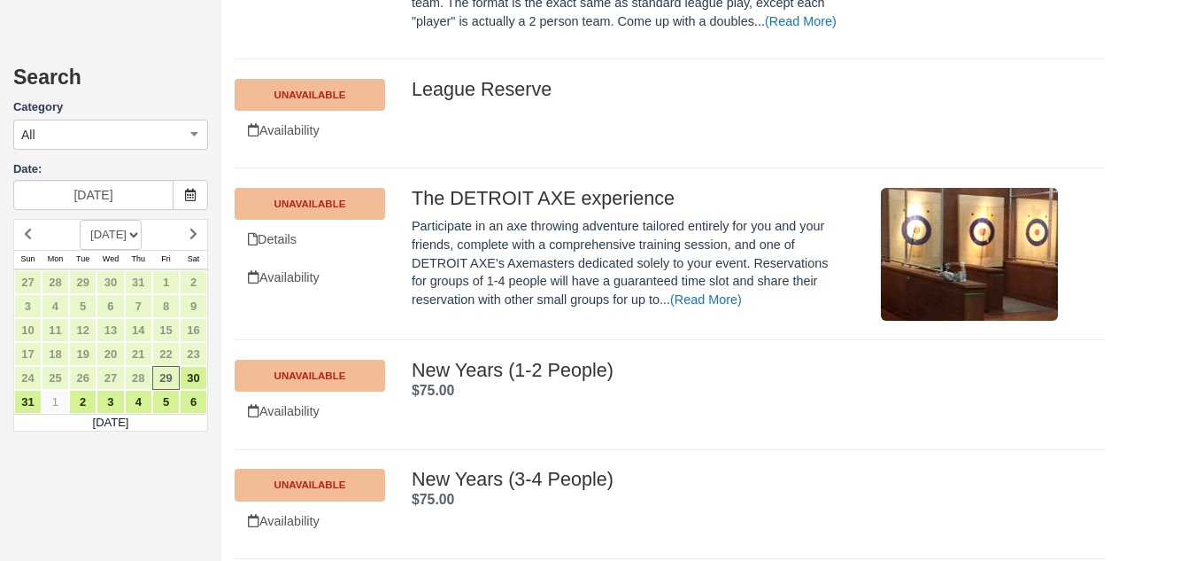
scroll to position [13617, 0]
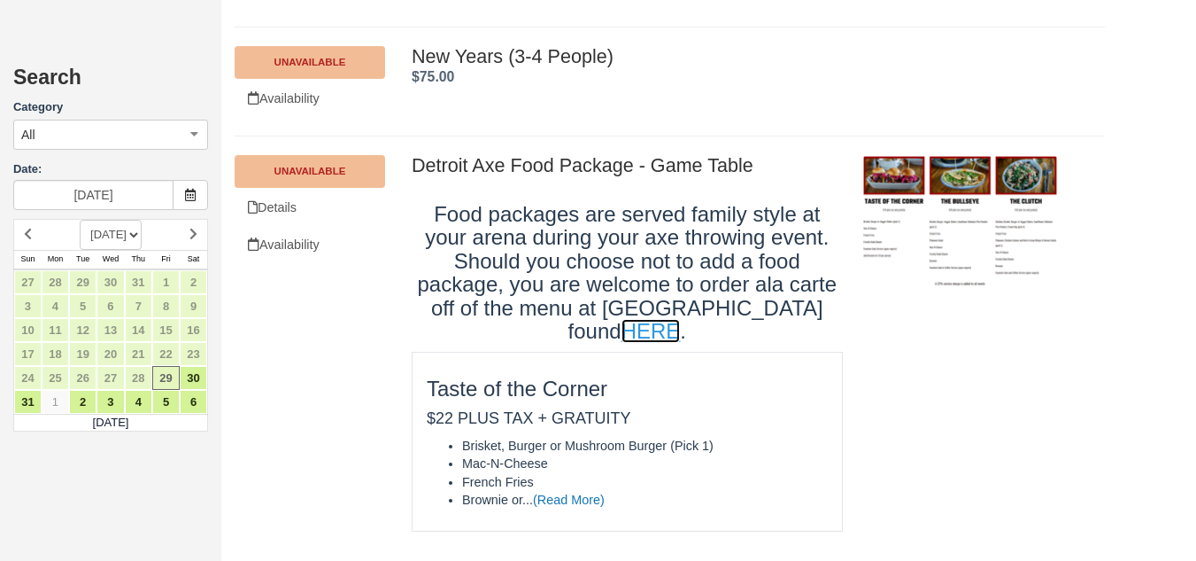
click at [681, 331] on link "HERE" at bounding box center [651, 331] width 59 height 24
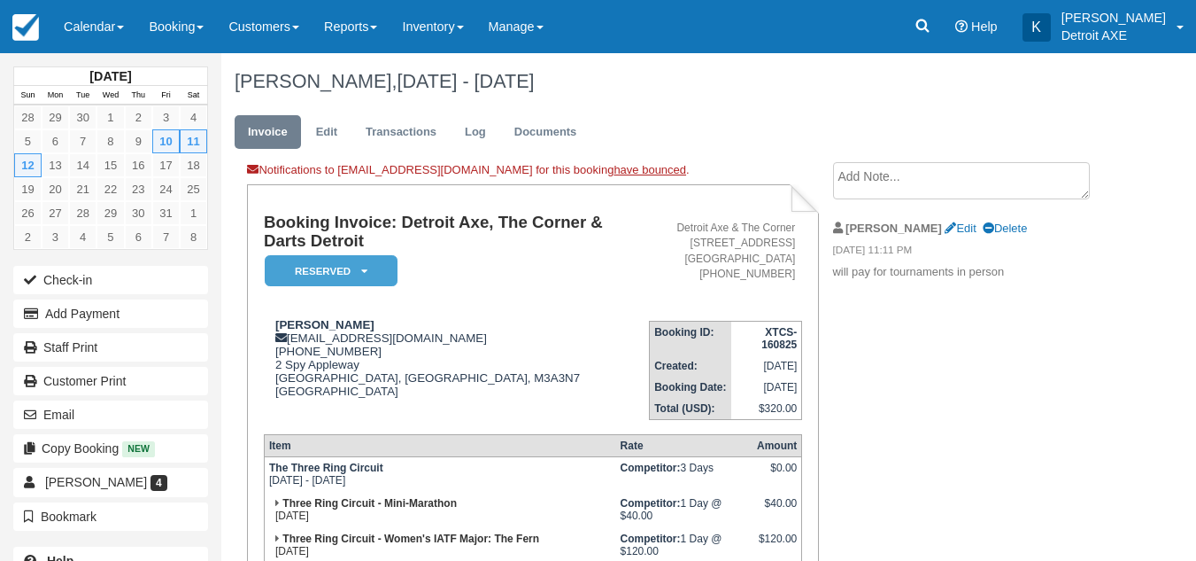
scroll to position [148, 0]
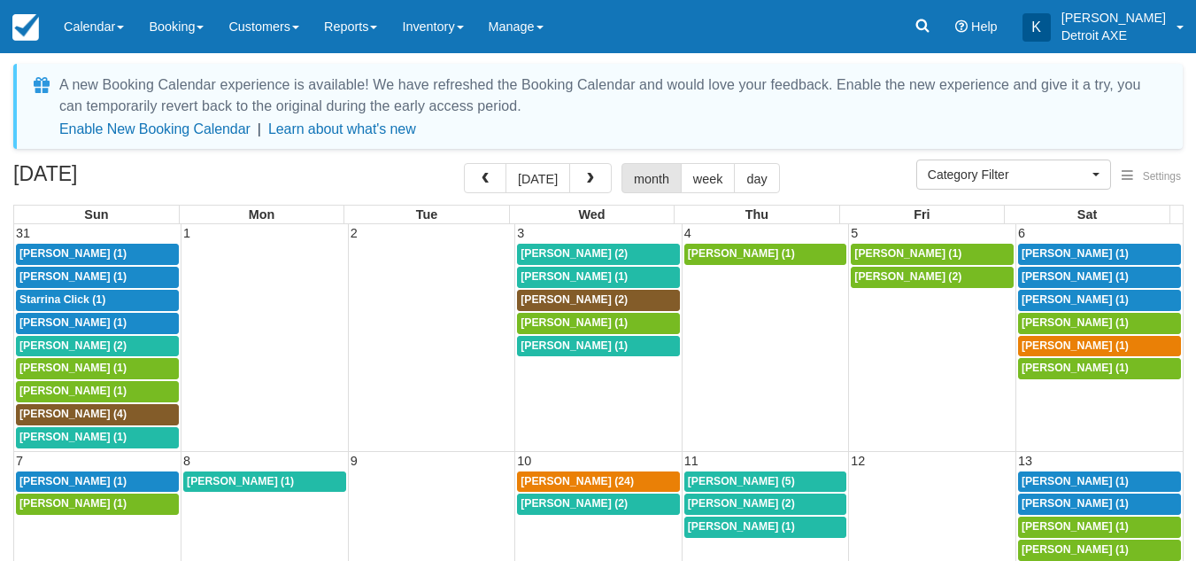
select select
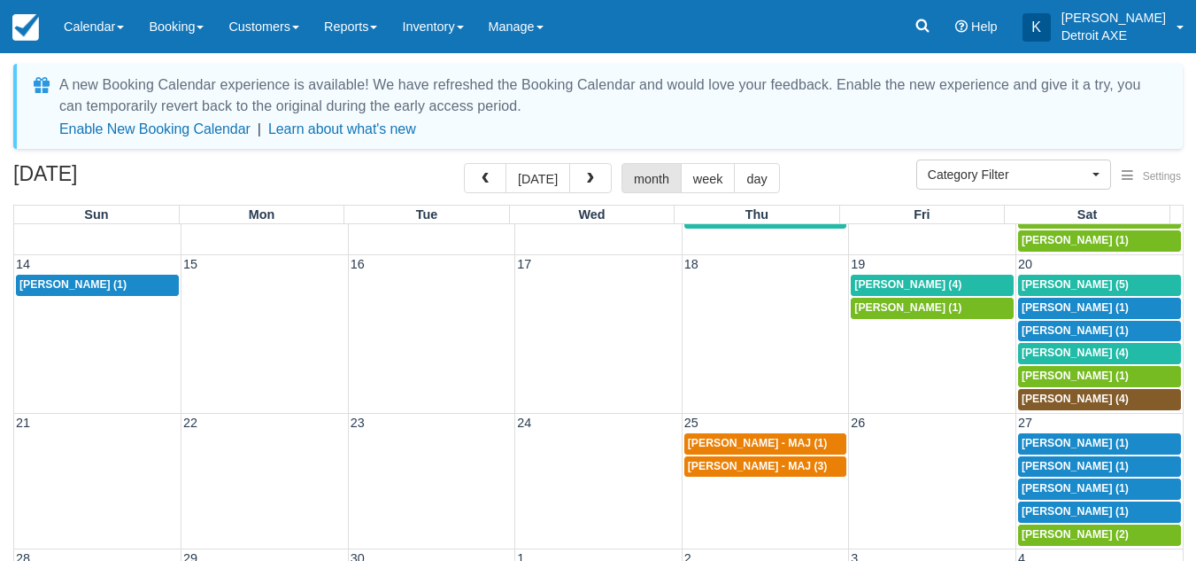
scroll to position [310, 0]
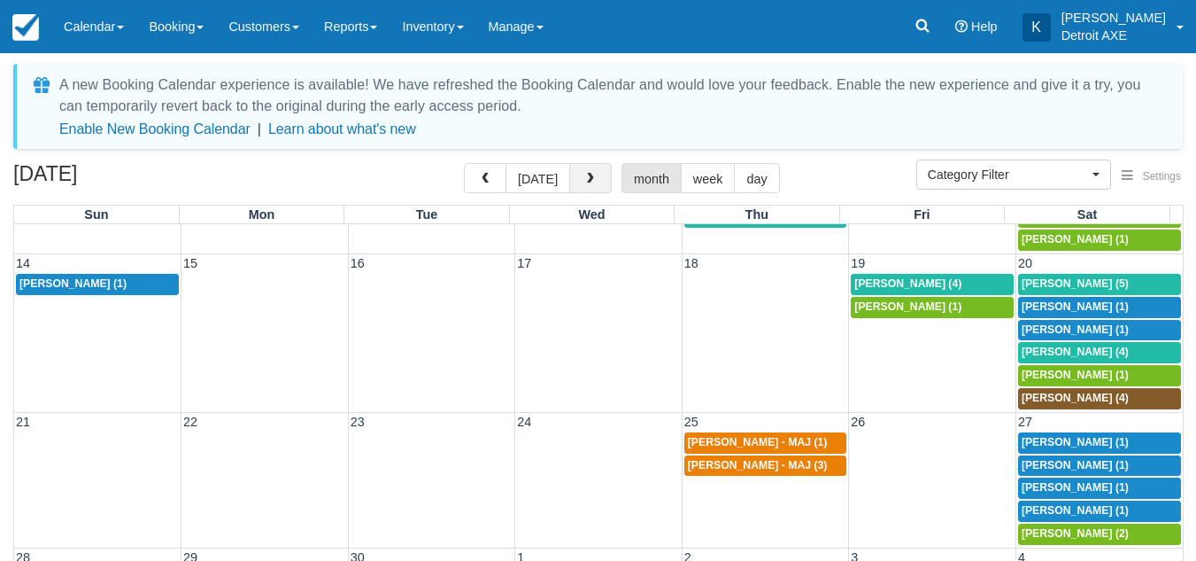
click at [588, 173] on span "button" at bounding box center [590, 179] width 12 height 12
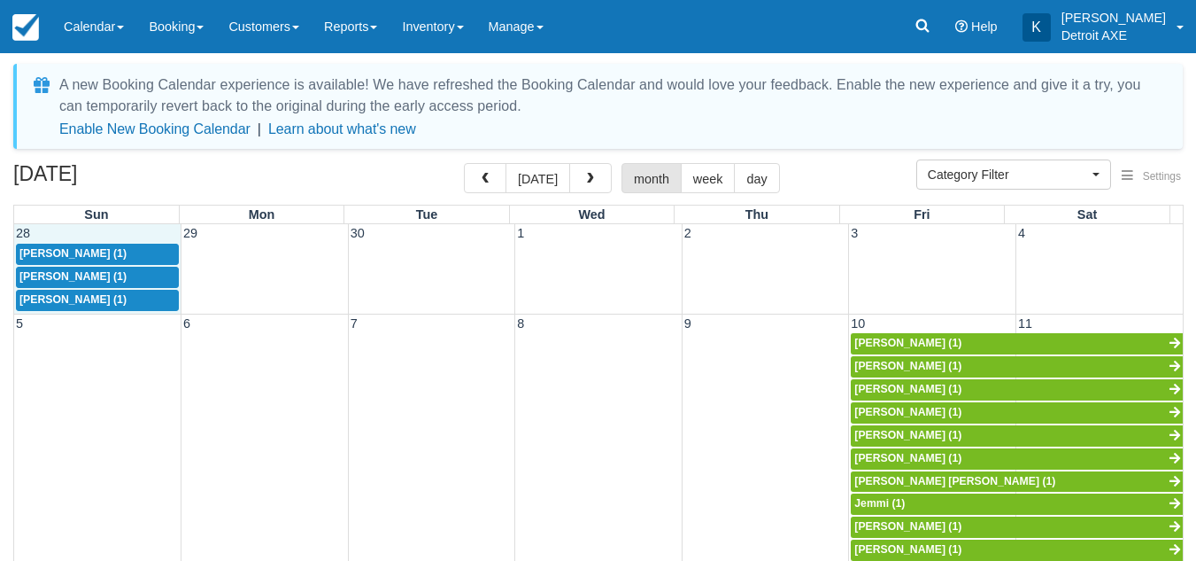
click at [156, 234] on td "28" at bounding box center [97, 233] width 167 height 19
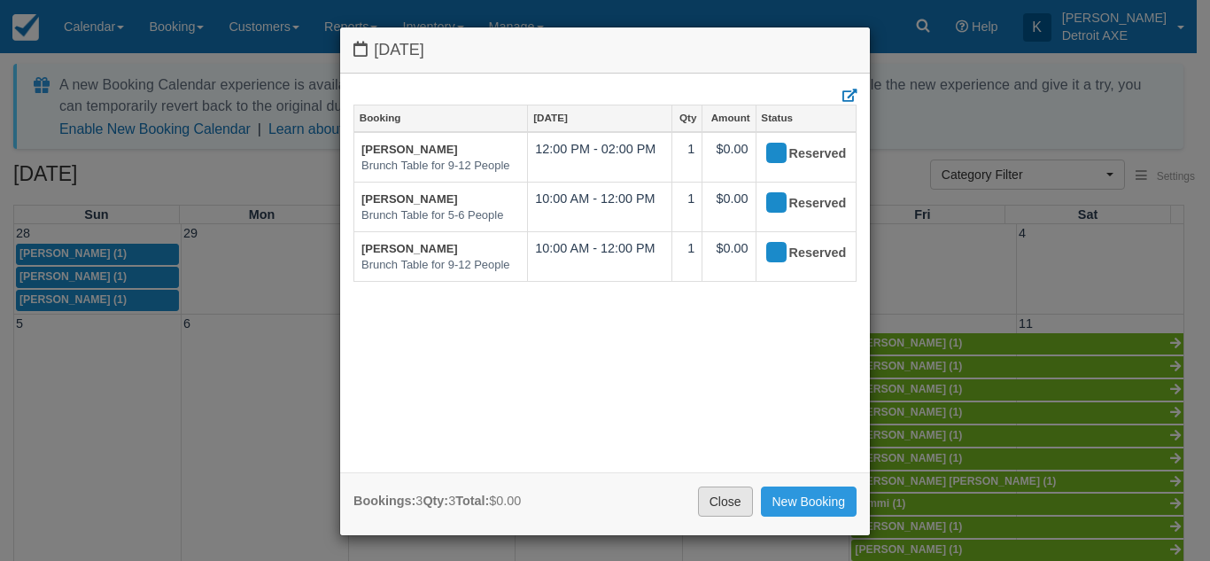
click at [715, 507] on link "Close" at bounding box center [725, 501] width 55 height 30
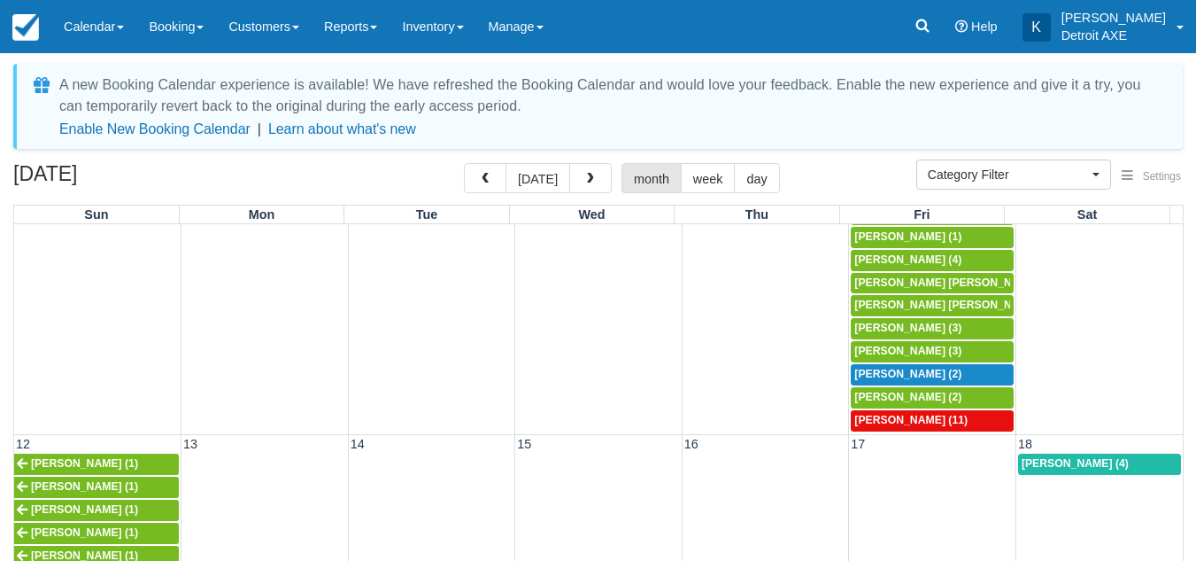
scroll to position [1252, 0]
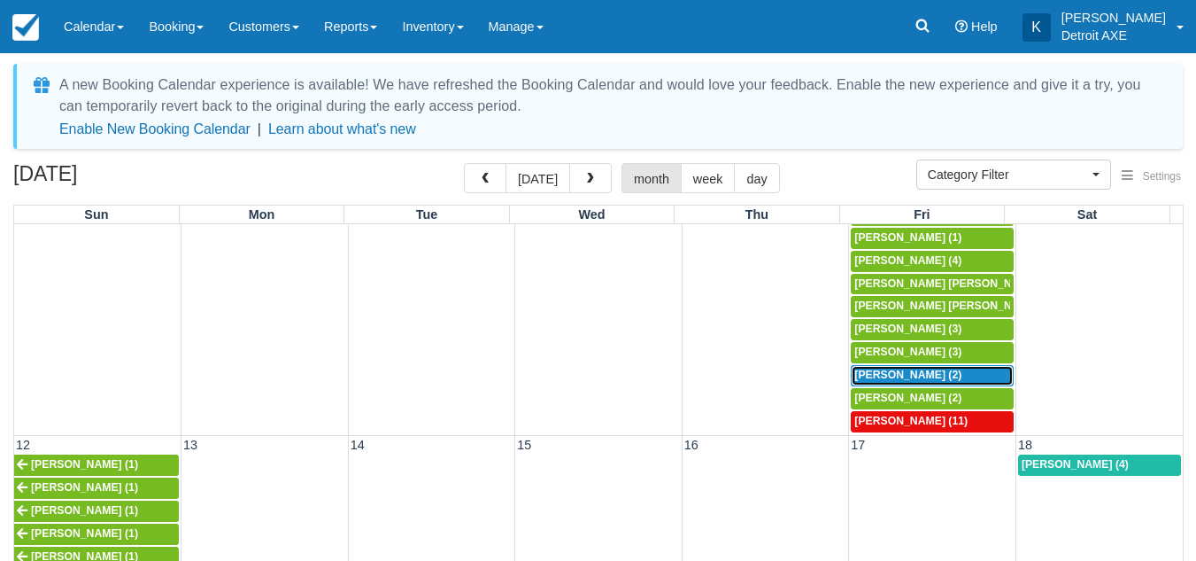
click at [880, 375] on span "Sean Coutts (2)" at bounding box center [908, 374] width 107 height 12
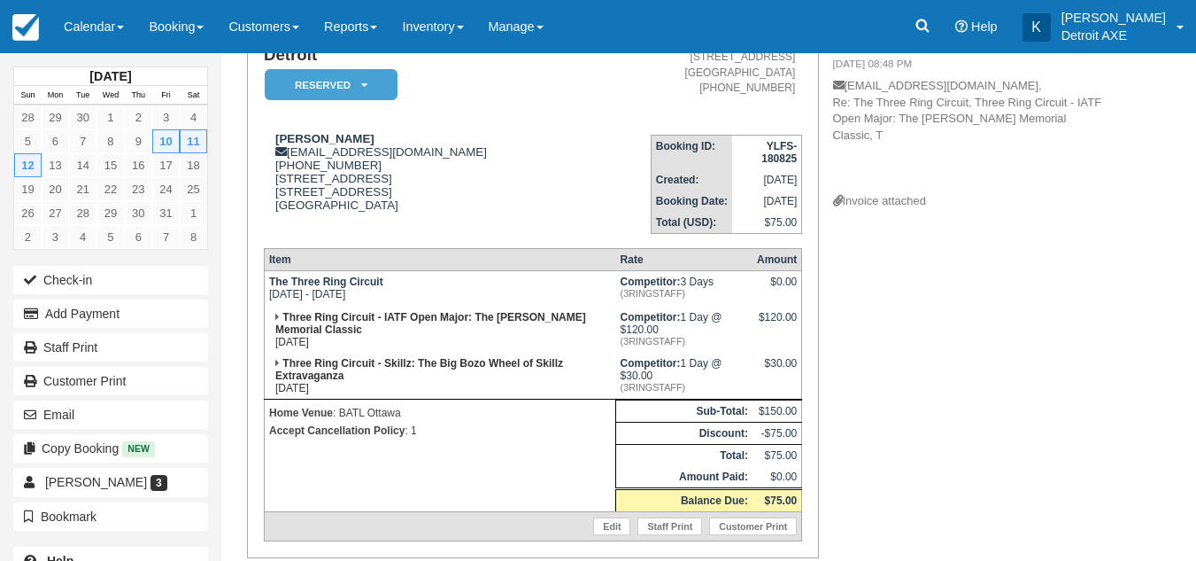
scroll to position [187, 0]
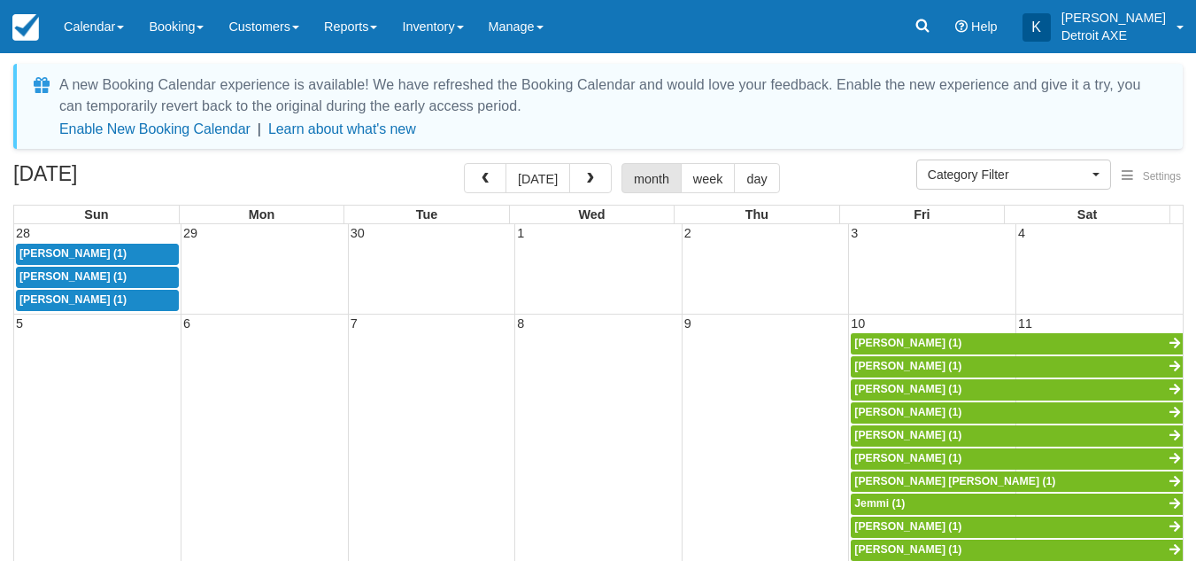
select select
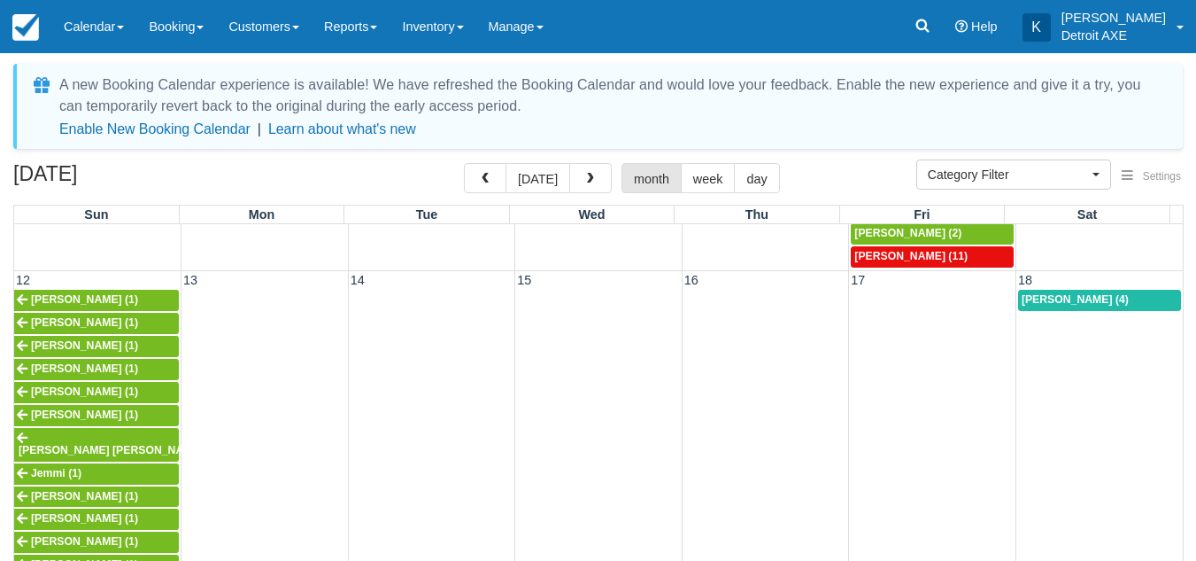
scroll to position [1416, 0]
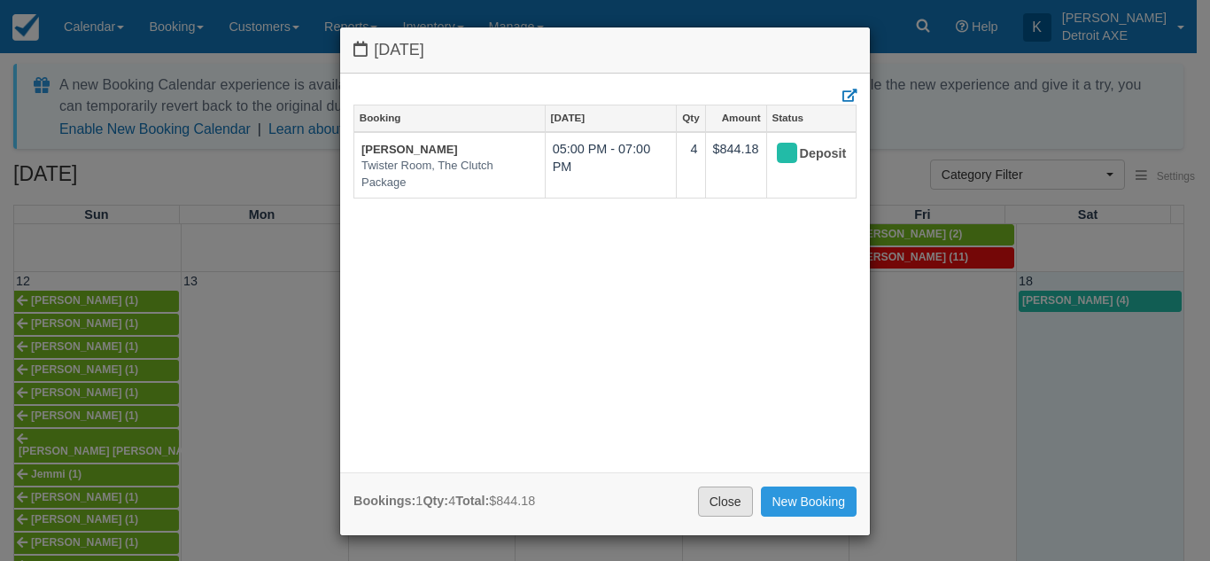
click at [702, 512] on link "Close" at bounding box center [725, 501] width 55 height 30
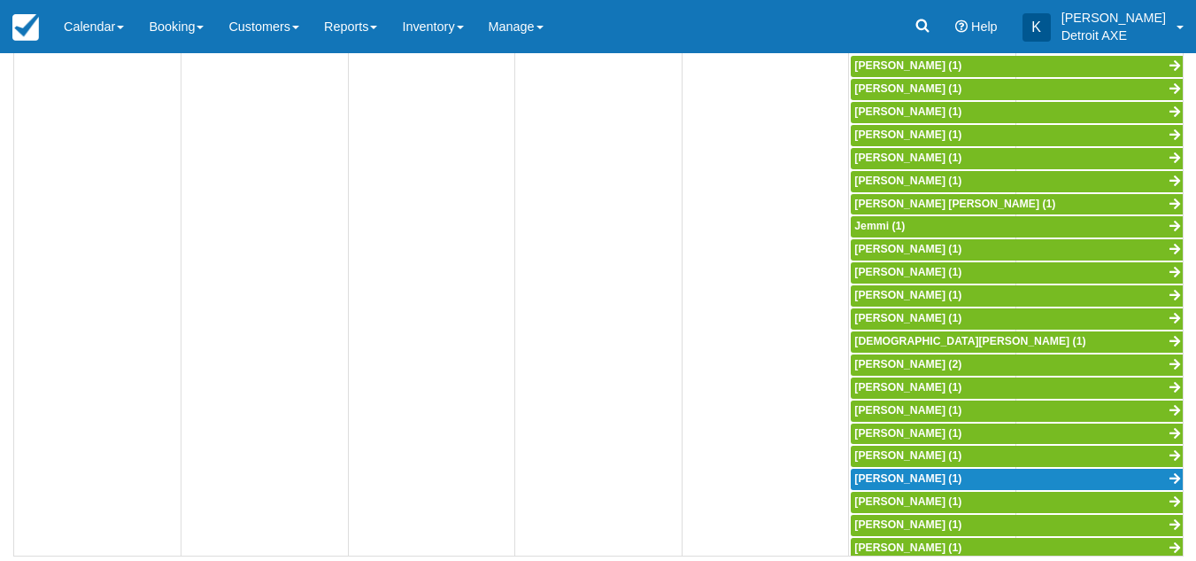
scroll to position [0, 0]
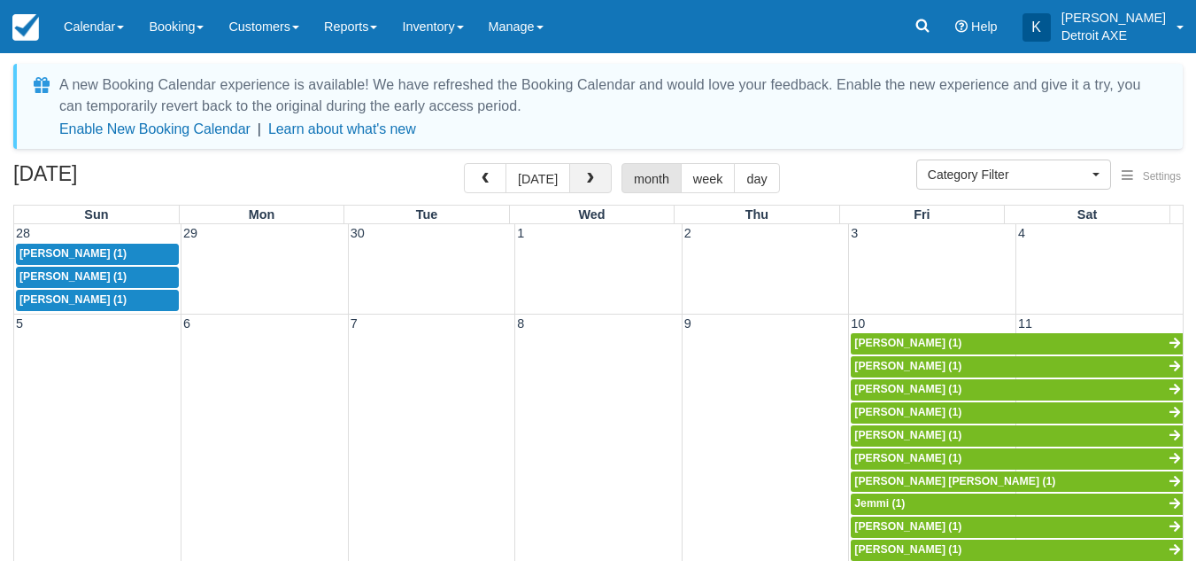
click at [592, 182] on span "button" at bounding box center [590, 179] width 12 height 12
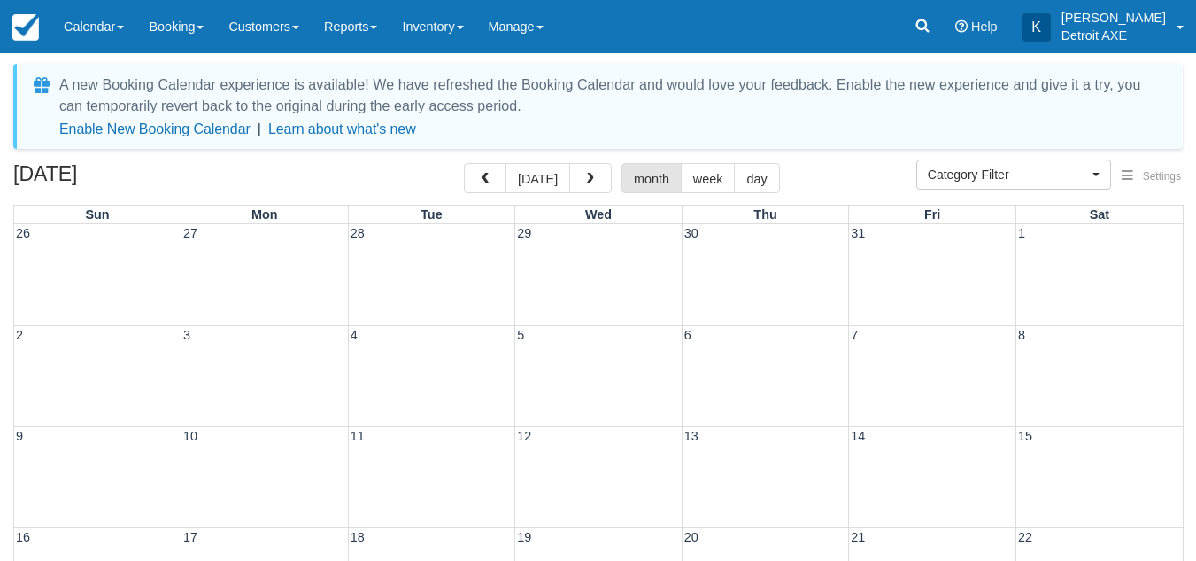
scroll to position [277, 0]
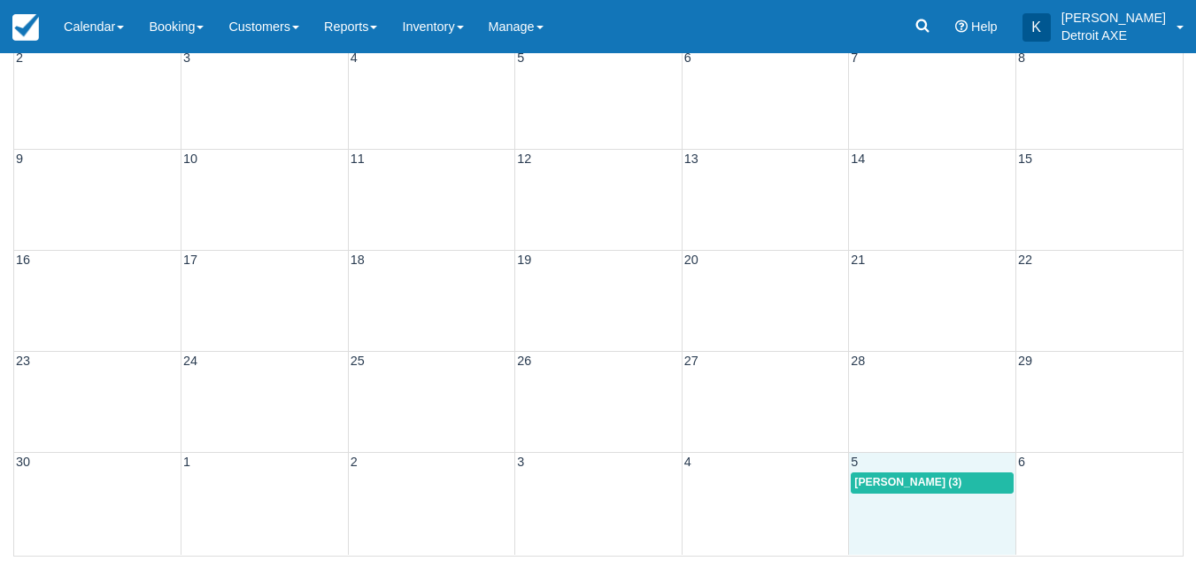
click at [941, 509] on div "30 1 2 3 4 5 6 6p Amanda Pastroff (3)" at bounding box center [598, 503] width 1169 height 103
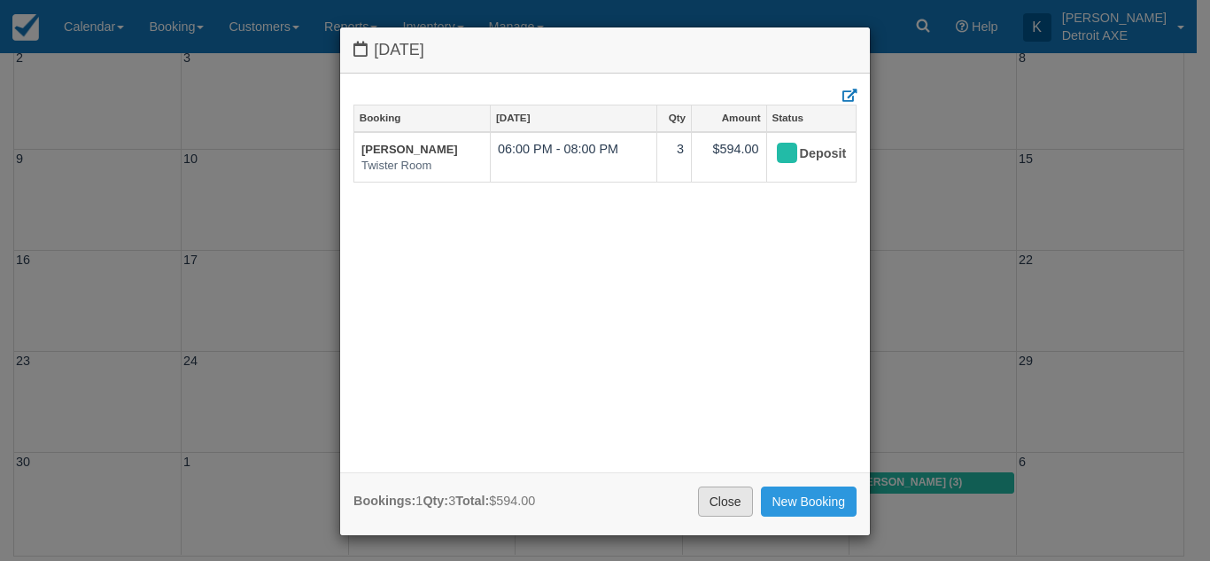
click at [710, 504] on link "Close" at bounding box center [725, 501] width 55 height 30
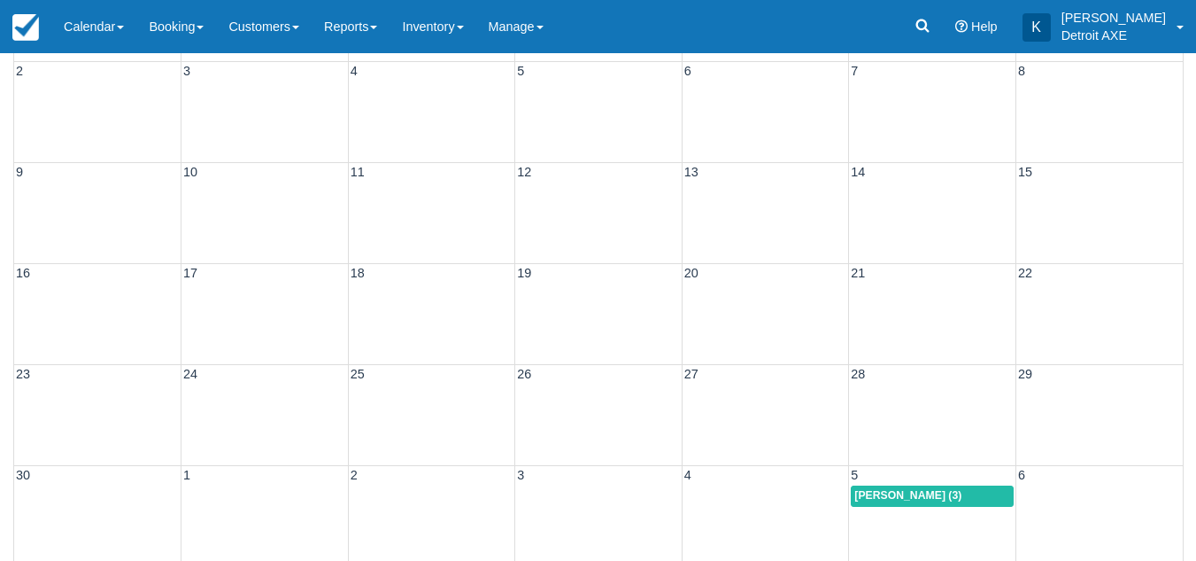
scroll to position [0, 0]
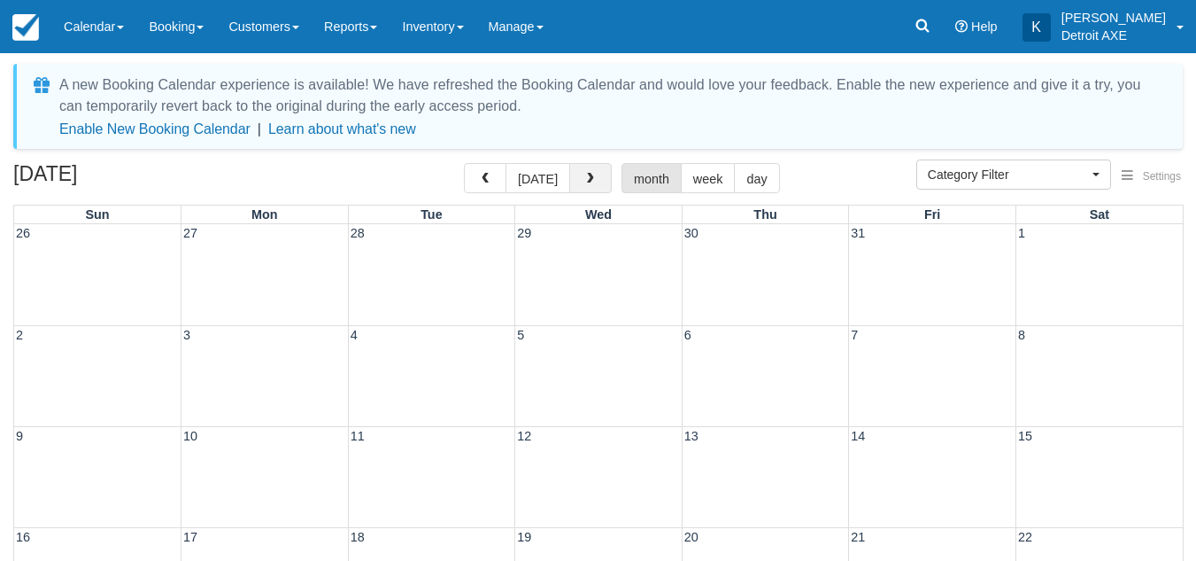
click at [584, 181] on span "button" at bounding box center [590, 179] width 12 height 12
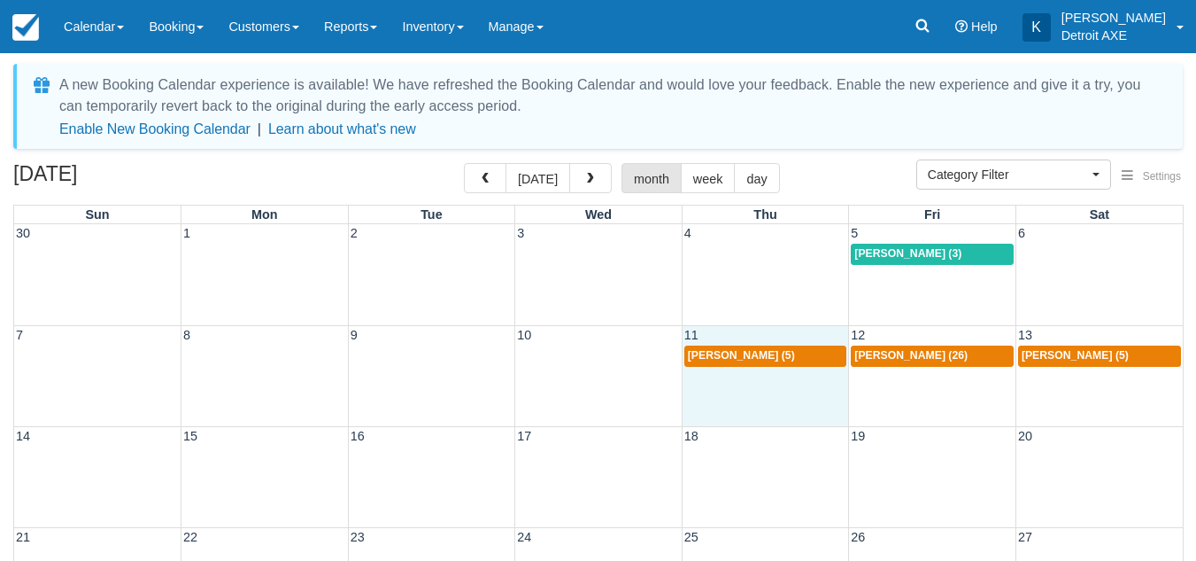
click at [806, 375] on div "7 8 9 10 11 12 13 6:30p Tom Anderson (5) Emily Annis (26) 3p Barbara Churchill …" at bounding box center [598, 375] width 1169 height 101
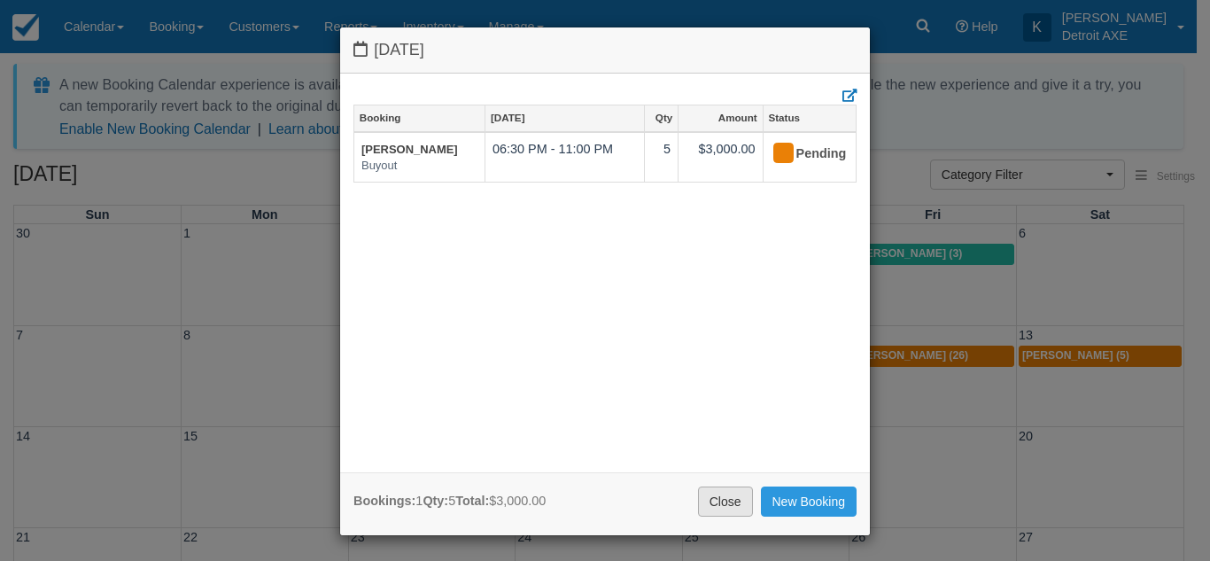
click at [704, 508] on link "Close" at bounding box center [725, 501] width 55 height 30
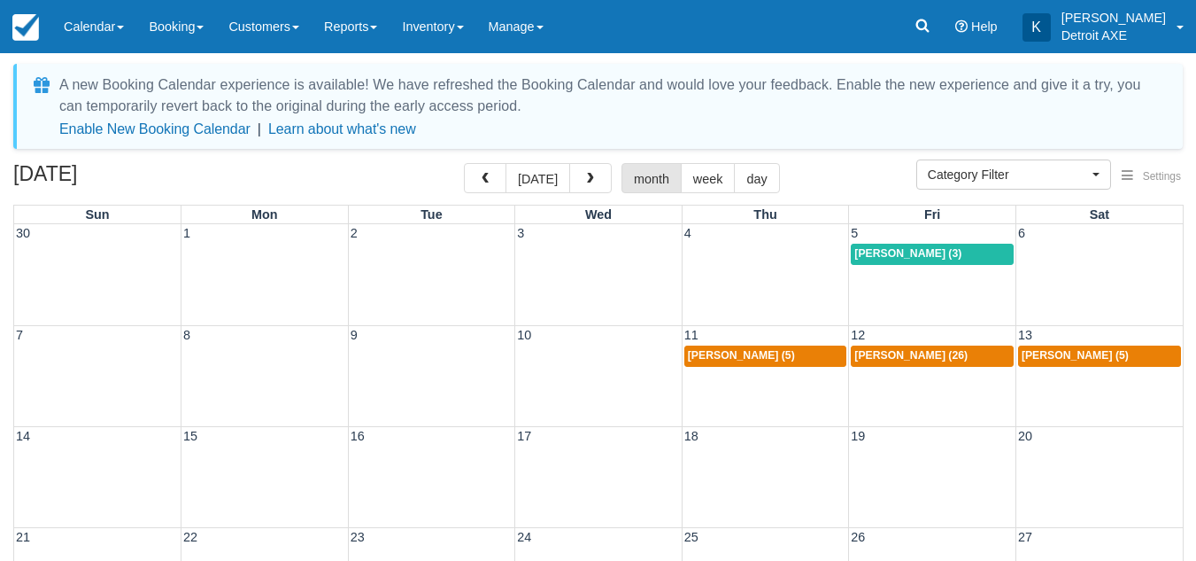
click at [901, 396] on div "7 8 9 10 11 12 13 6:30p Tom Anderson (5) Emily Annis (26) 3p Barbara Churchill …" at bounding box center [598, 375] width 1169 height 101
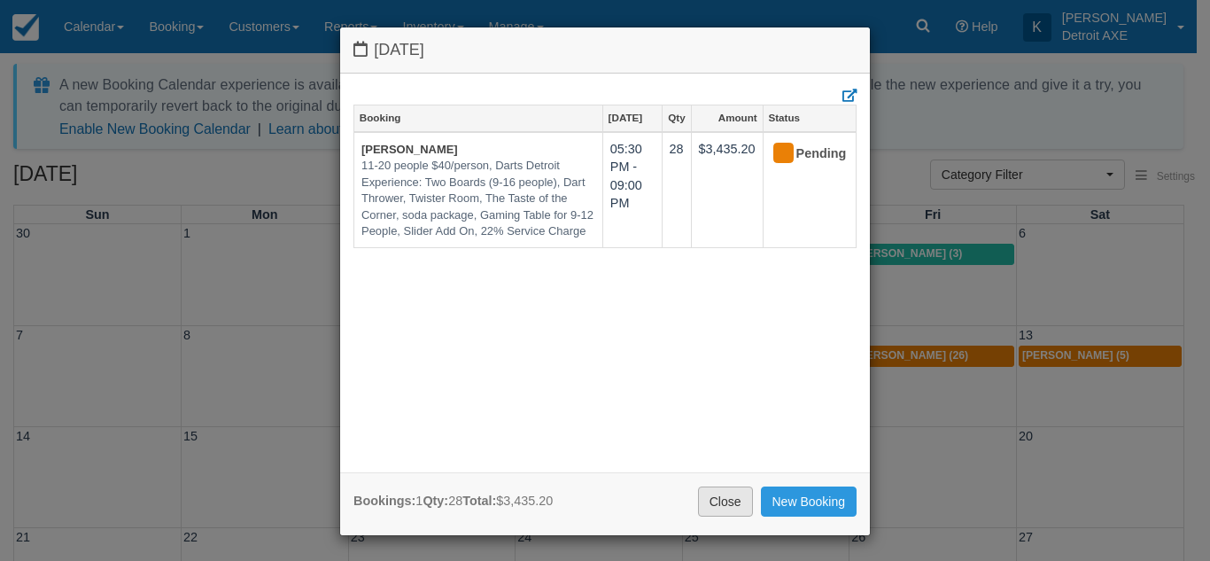
click at [717, 494] on link "Close" at bounding box center [725, 501] width 55 height 30
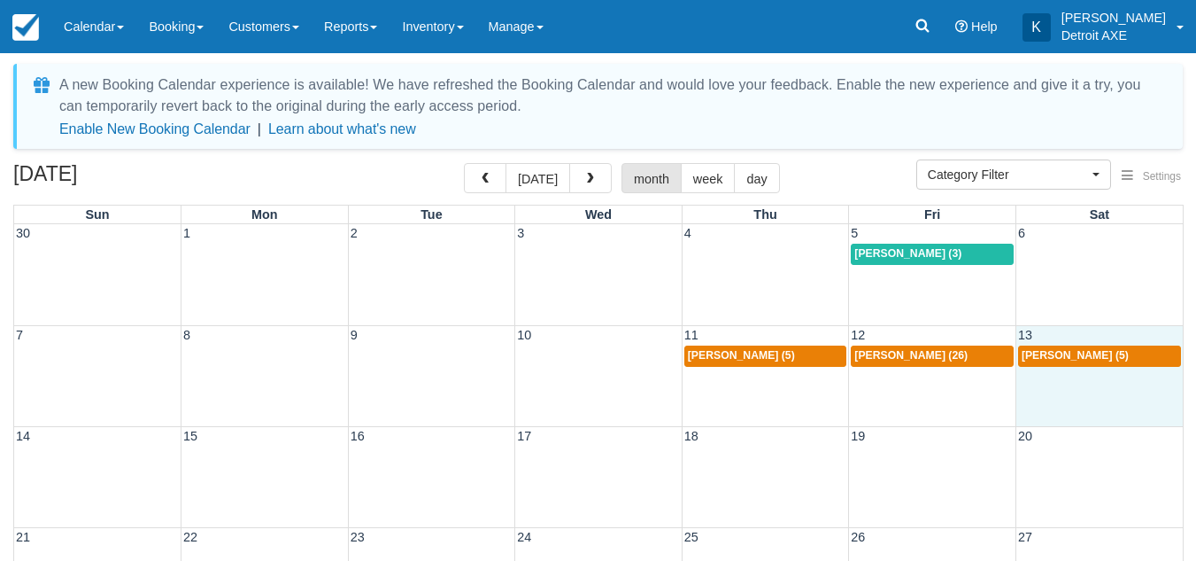
click at [1079, 384] on div "7 8 9 10 11 12 13 6:30p Tom Anderson (5) Emily Annis (26) 3p Barbara Churchill …" at bounding box center [598, 375] width 1169 height 101
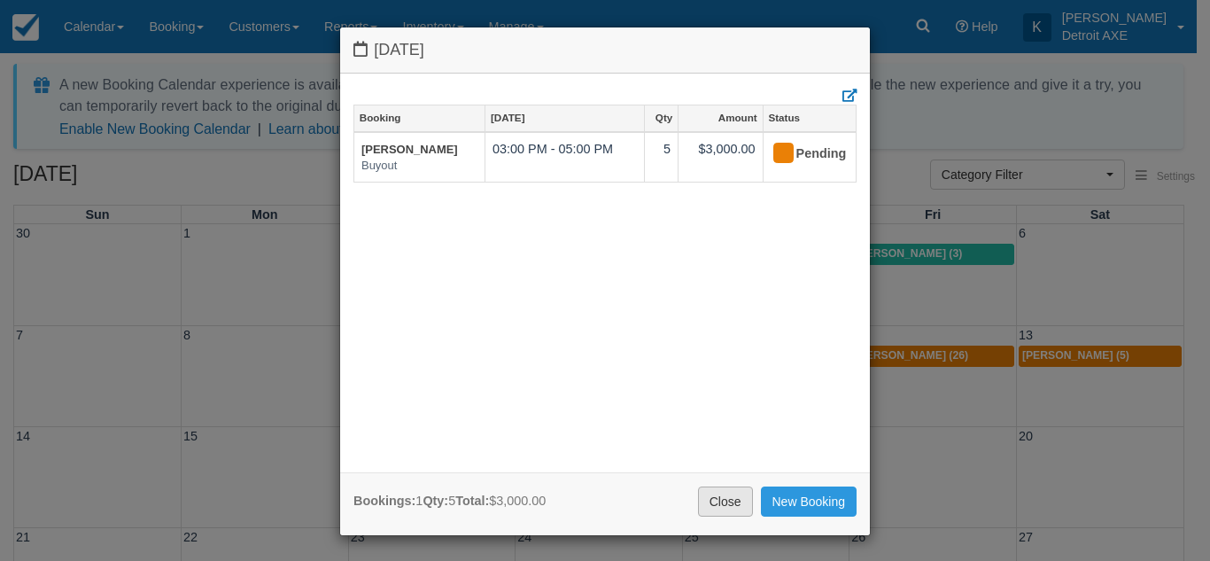
click at [708, 509] on link "Close" at bounding box center [725, 501] width 55 height 30
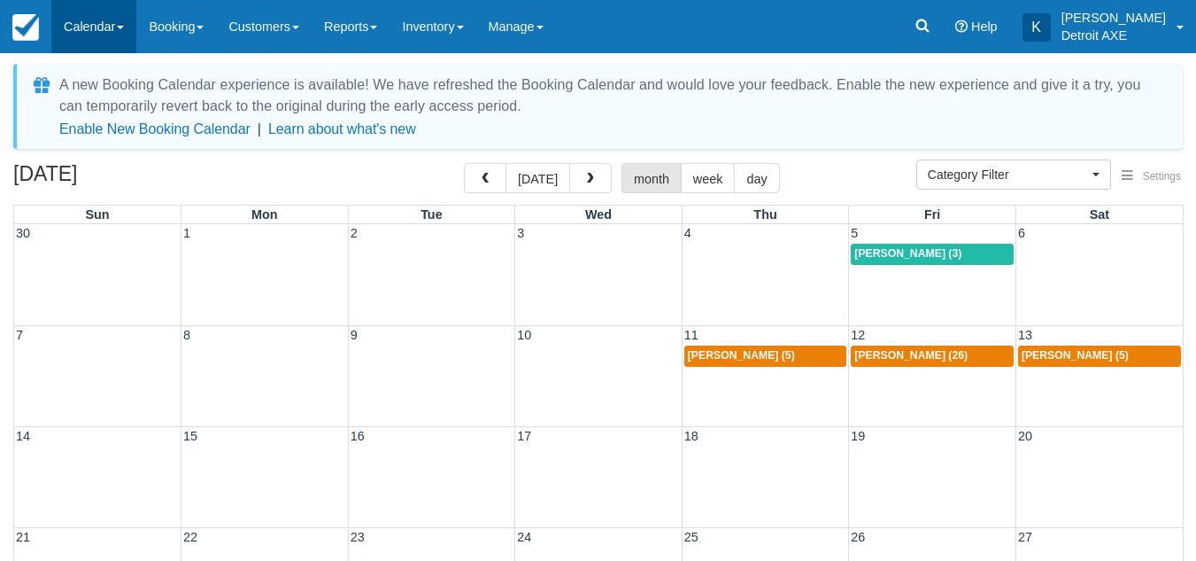
click at [109, 29] on link "Calendar" at bounding box center [93, 26] width 85 height 53
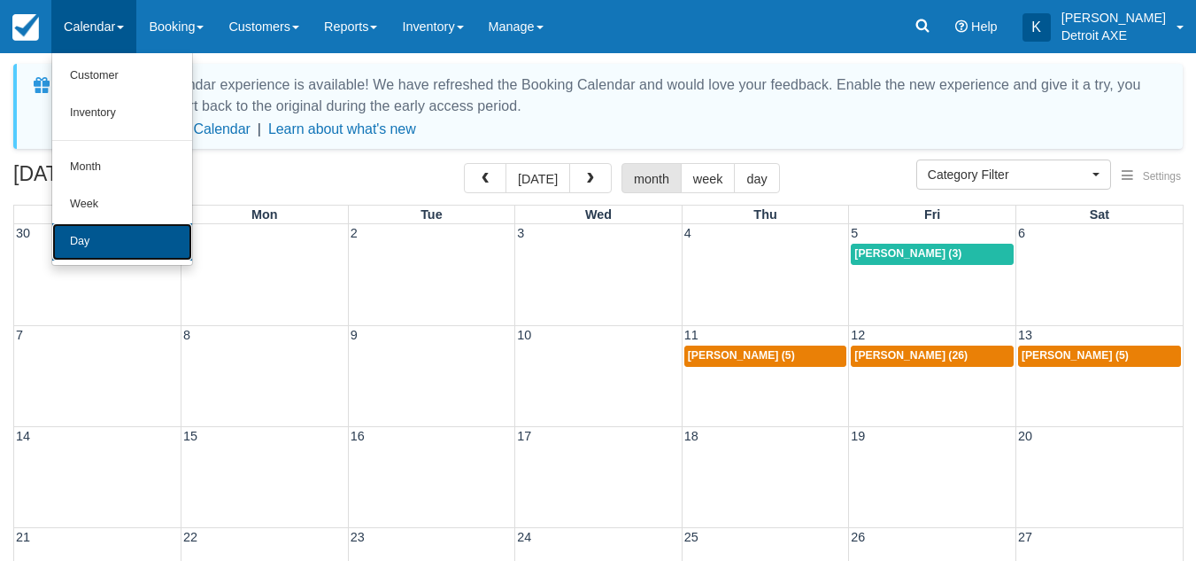
click at [89, 244] on link "Day" at bounding box center [122, 241] width 140 height 37
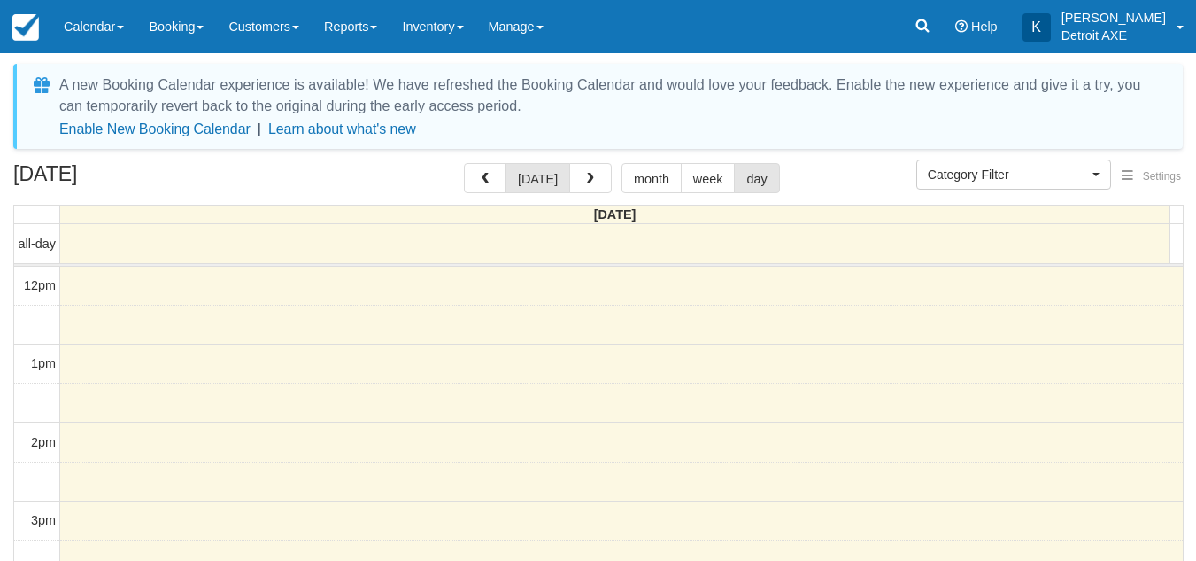
select select
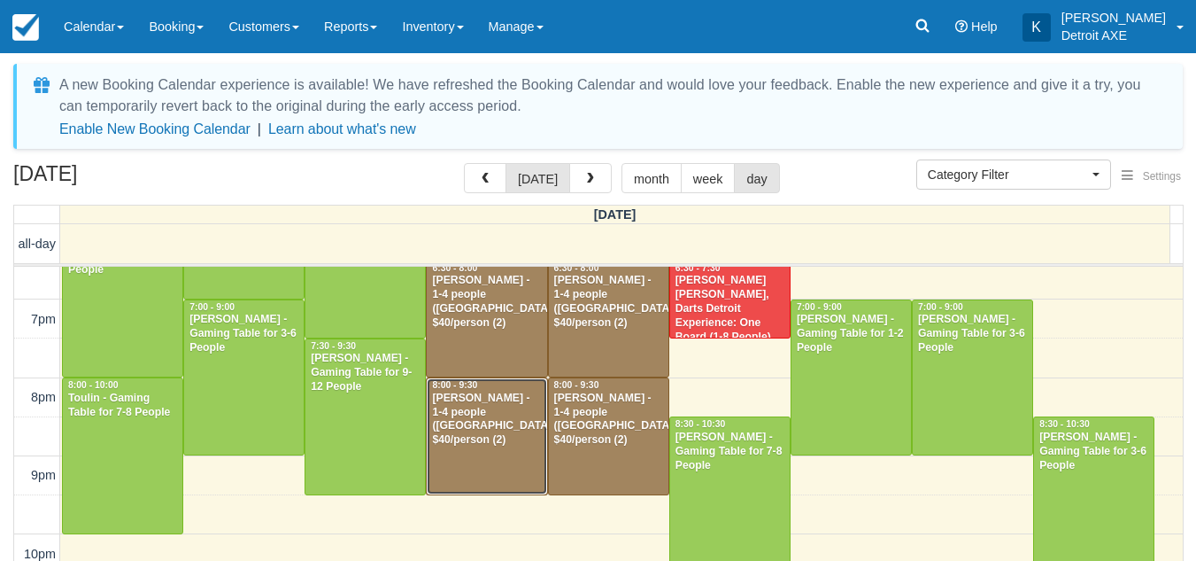
click at [475, 443] on div "Mahlon F Reynolds II - 1-4 people (Shared Arena) $40/person (2)" at bounding box center [486, 419] width 111 height 57
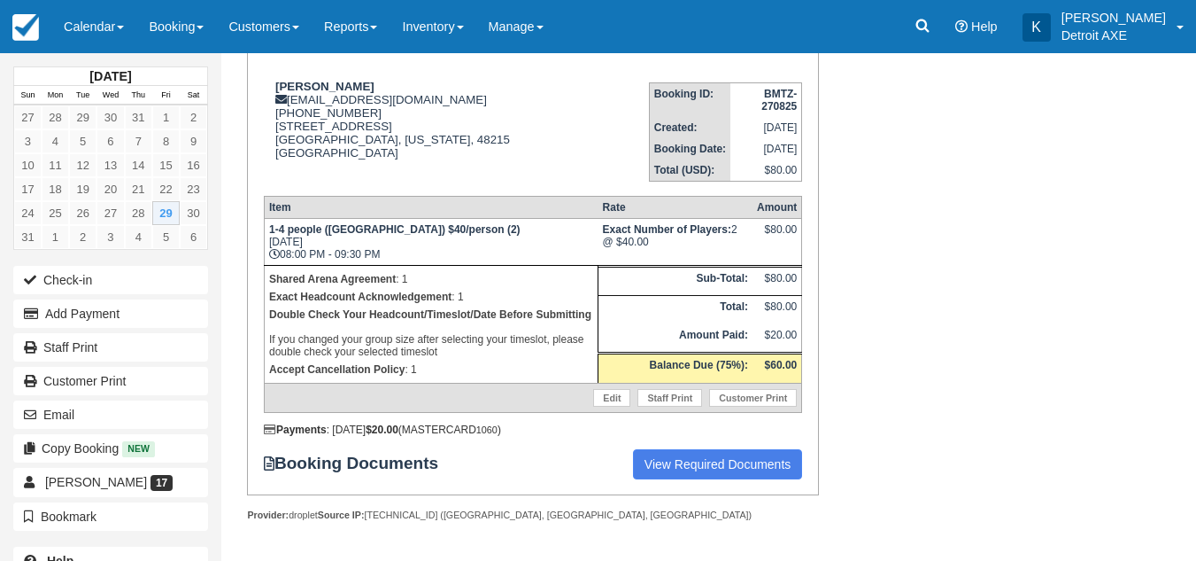
scroll to position [215, 0]
click at [853, 393] on div "Booking Invoice: Detroit Axe, The Corner & Darts Detroit SHARED   Pending Reser…" at bounding box center [669, 254] width 897 height 614
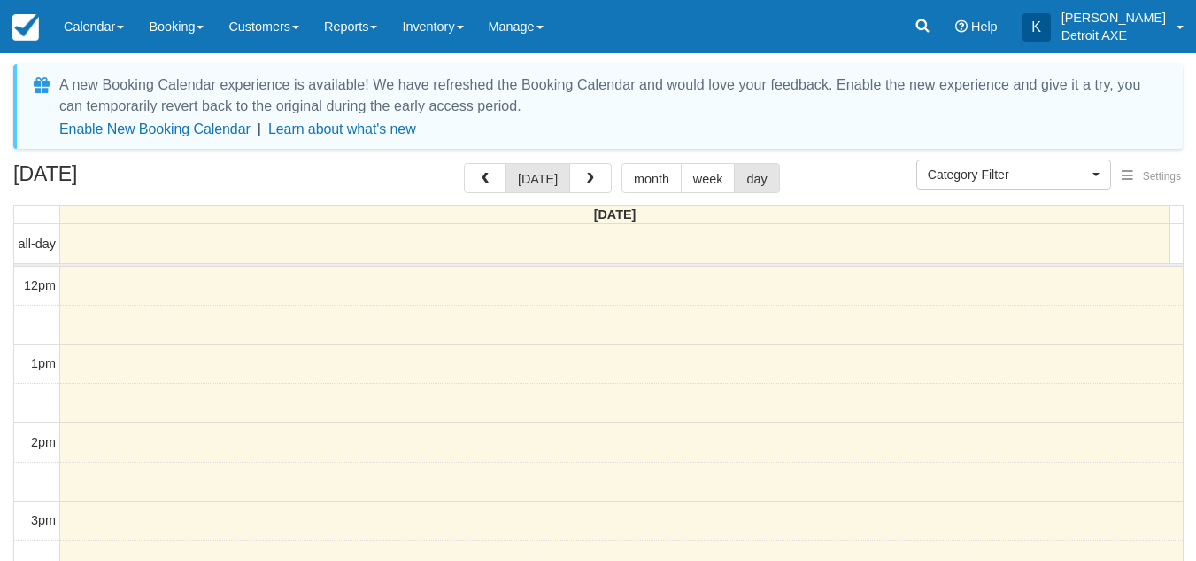
select select
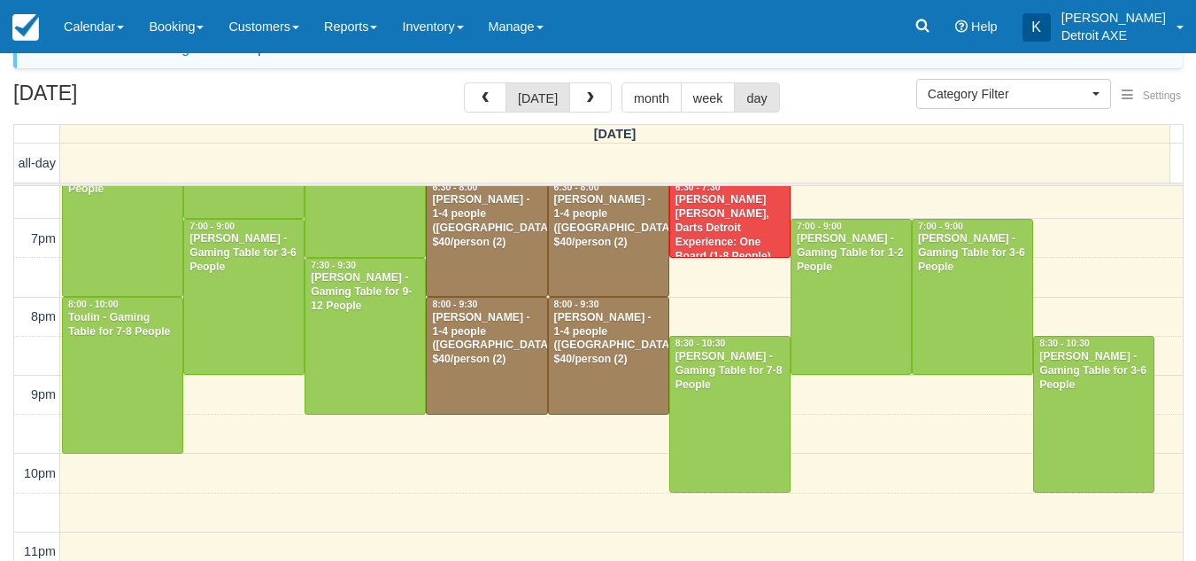
scroll to position [81, 0]
click at [615, 369] on div at bounding box center [609, 355] width 120 height 116
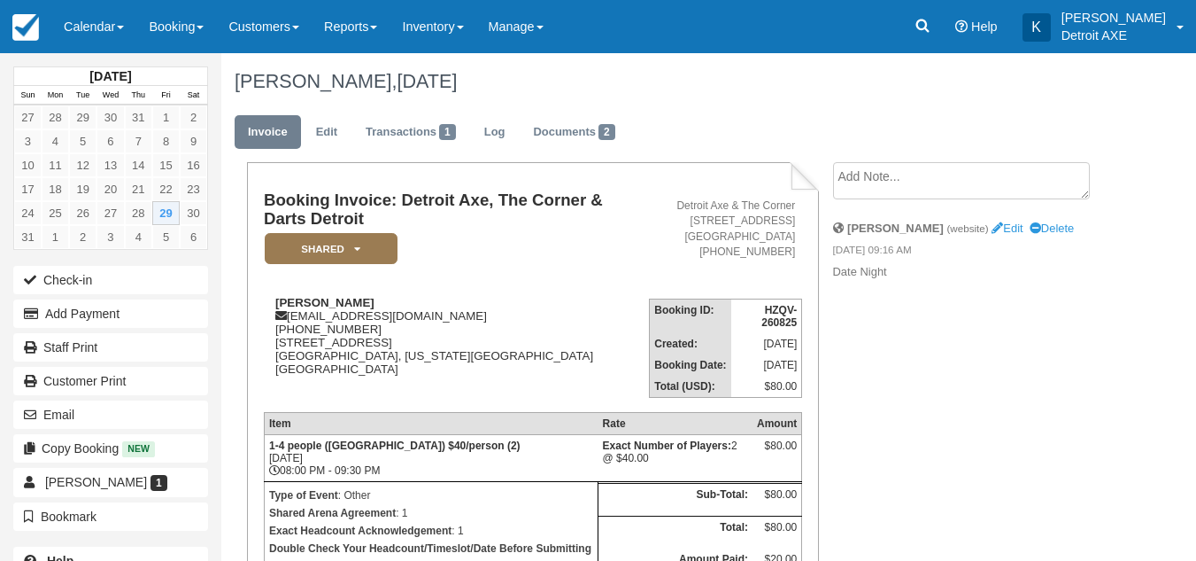
scroll to position [330, 0]
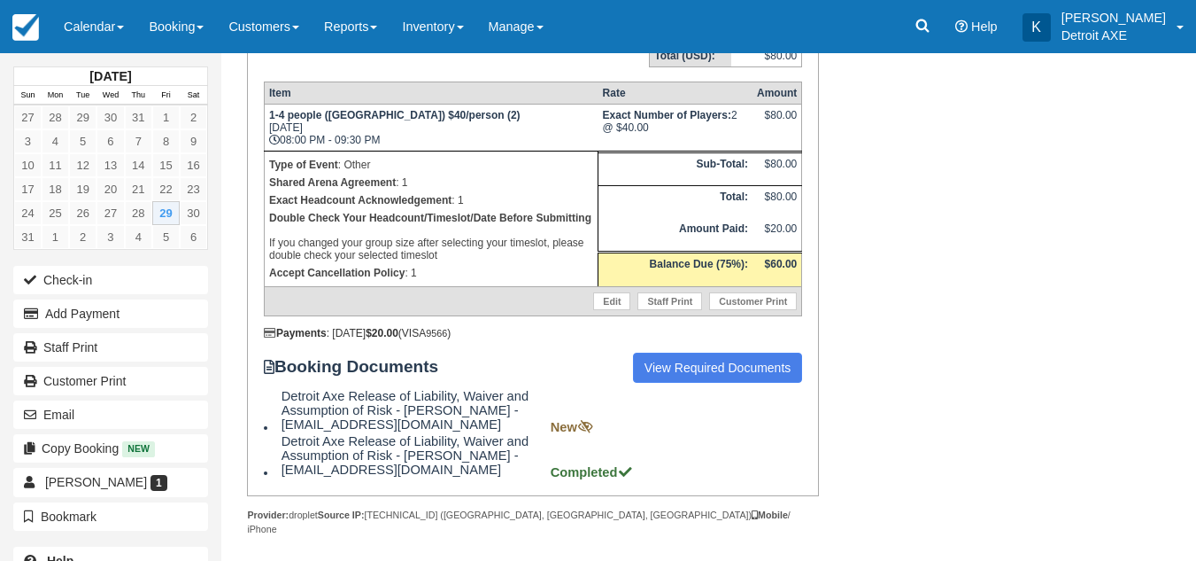
click at [966, 275] on div "Booking Invoice: Detroit Axe, The Corner & Darts Detroit SHARED   Pending Reser…" at bounding box center [669, 203] width 897 height 742
